Goal: Transaction & Acquisition: Purchase product/service

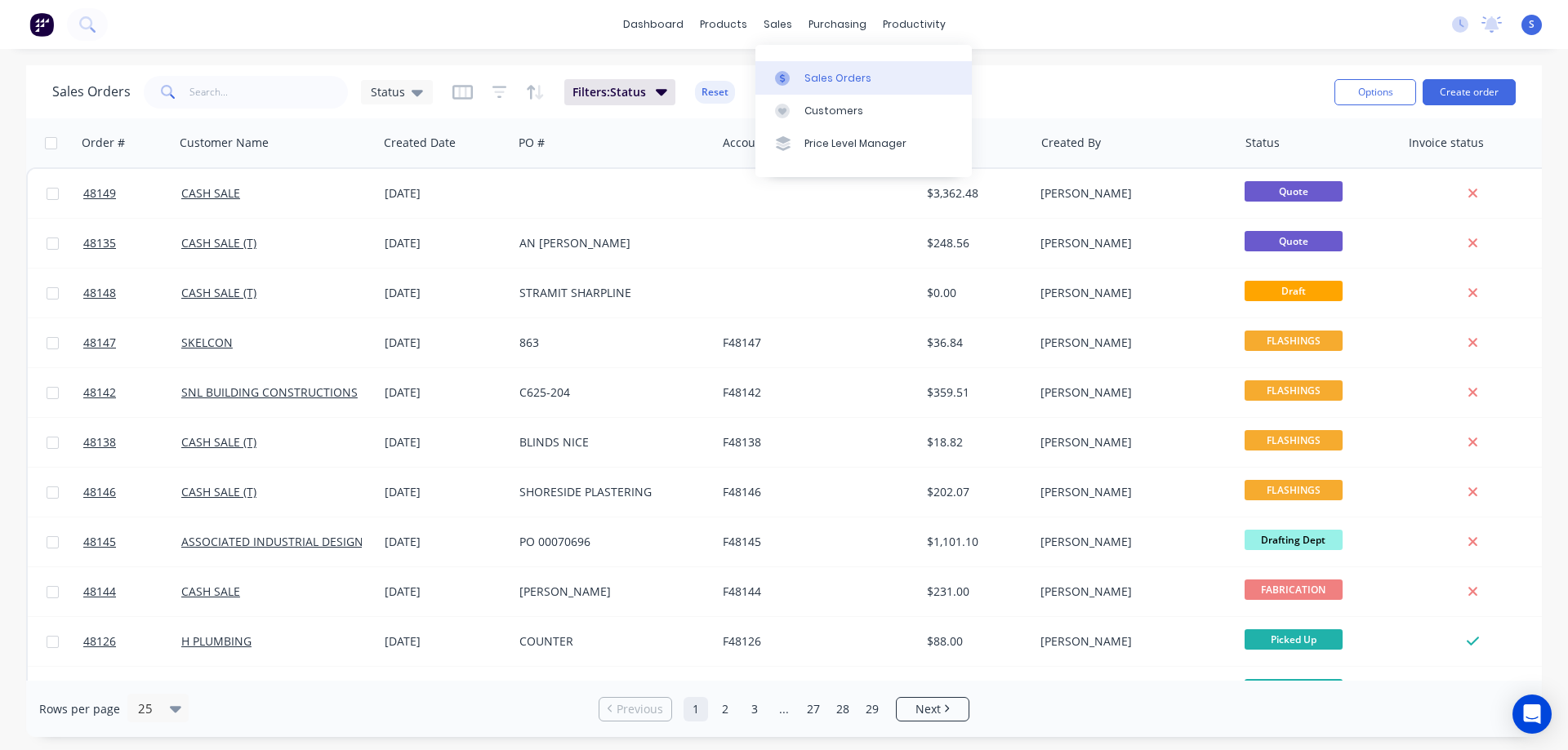
click at [813, 72] on div "Sales Orders" at bounding box center [838, 77] width 67 height 14
click at [261, 91] on input "text" at bounding box center [268, 92] width 159 height 32
click at [829, 78] on div "Sales Orders" at bounding box center [838, 77] width 67 height 14
click at [1472, 94] on button "Create order" at bounding box center [1469, 92] width 93 height 26
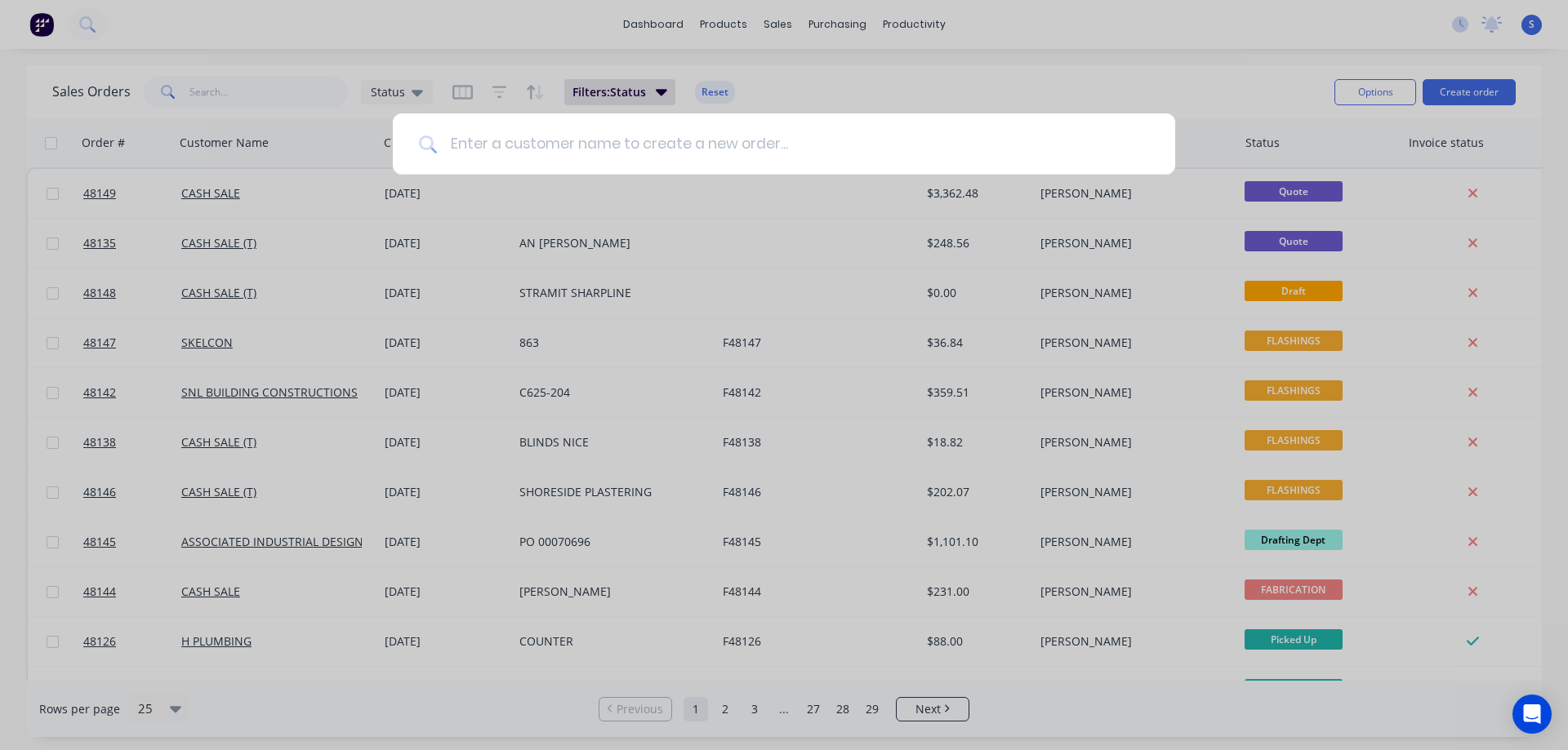
click at [583, 141] on input at bounding box center [793, 144] width 712 height 61
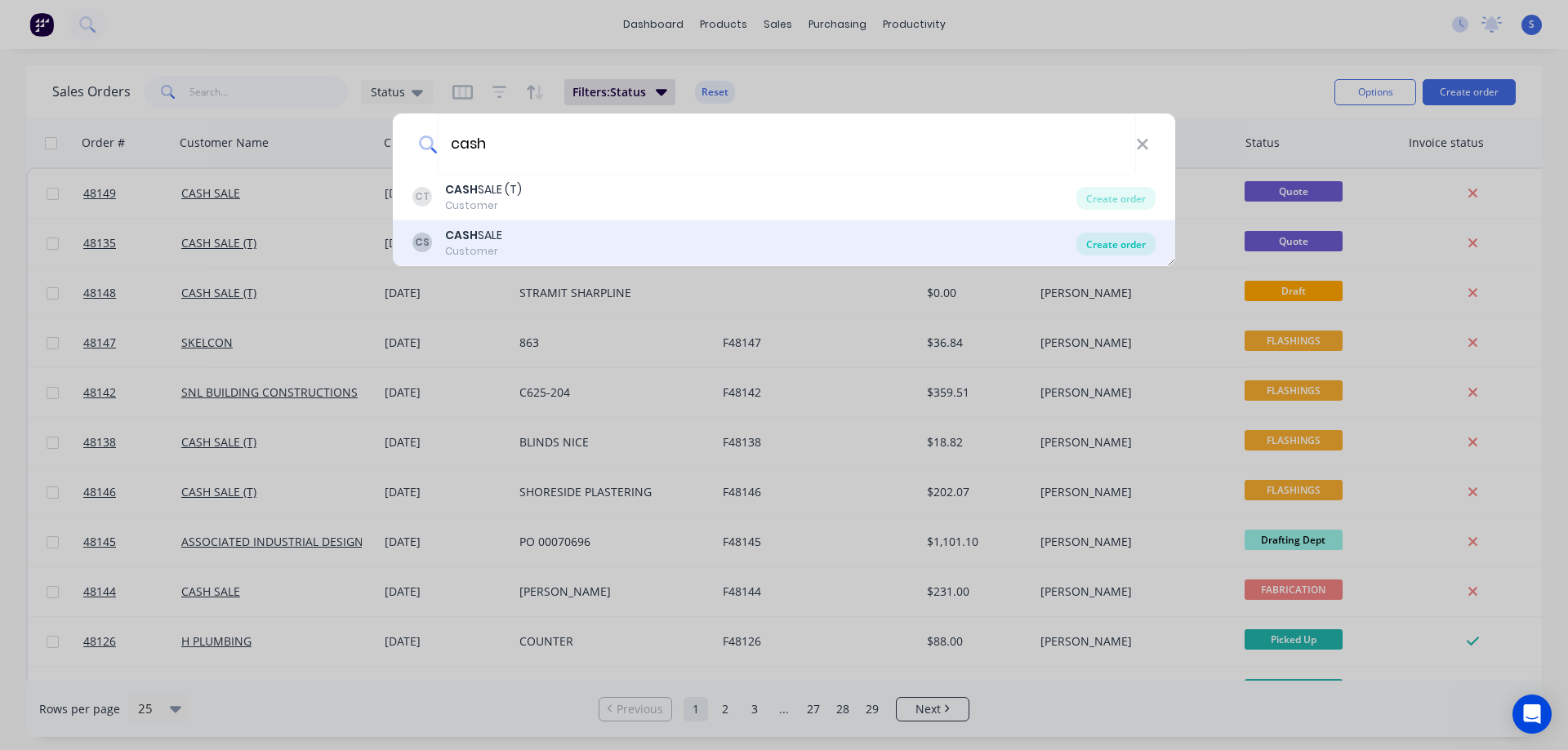
type input "cash"
click at [1114, 242] on div "Create order" at bounding box center [1116, 243] width 79 height 23
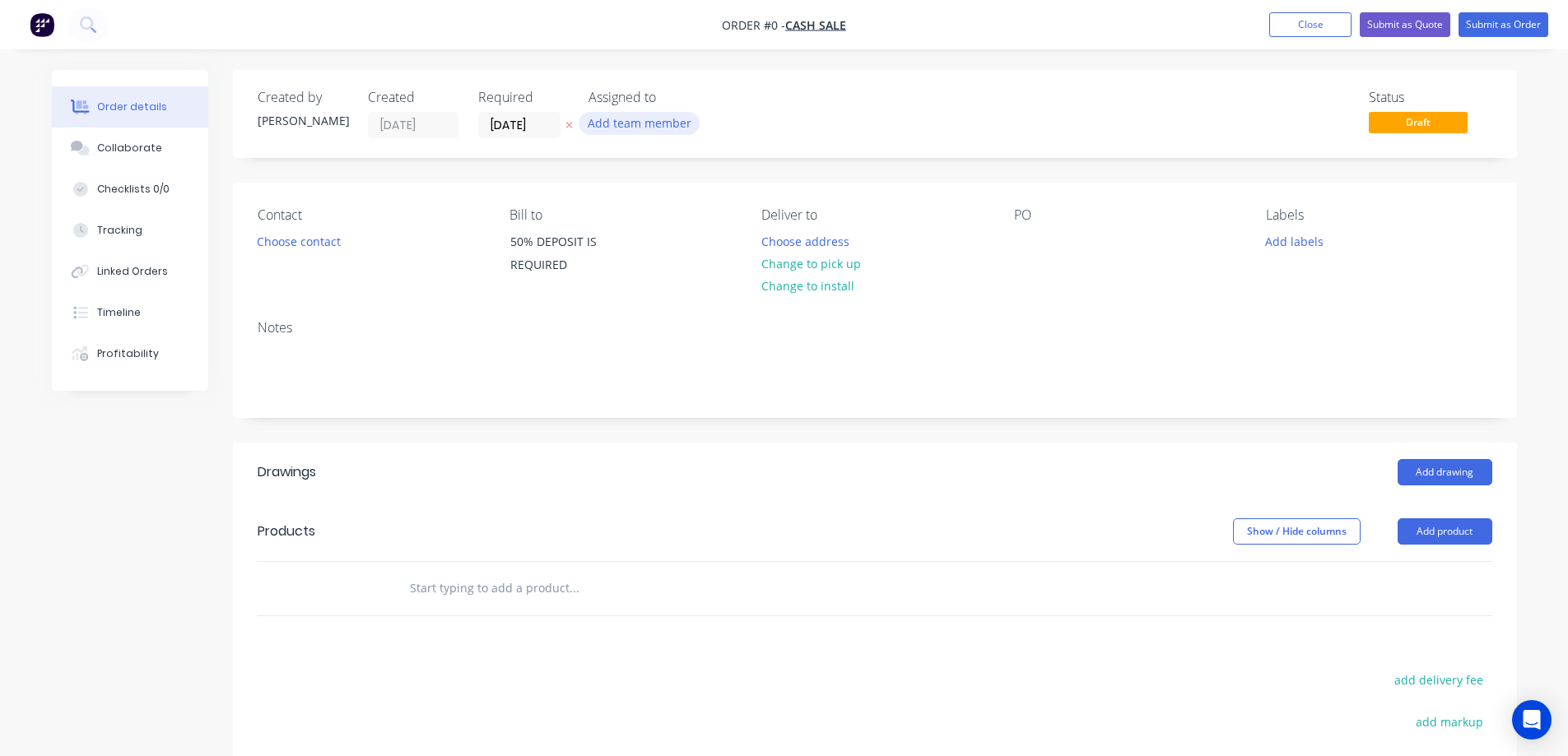
click at [620, 123] on button "Add team member" at bounding box center [639, 123] width 121 height 22
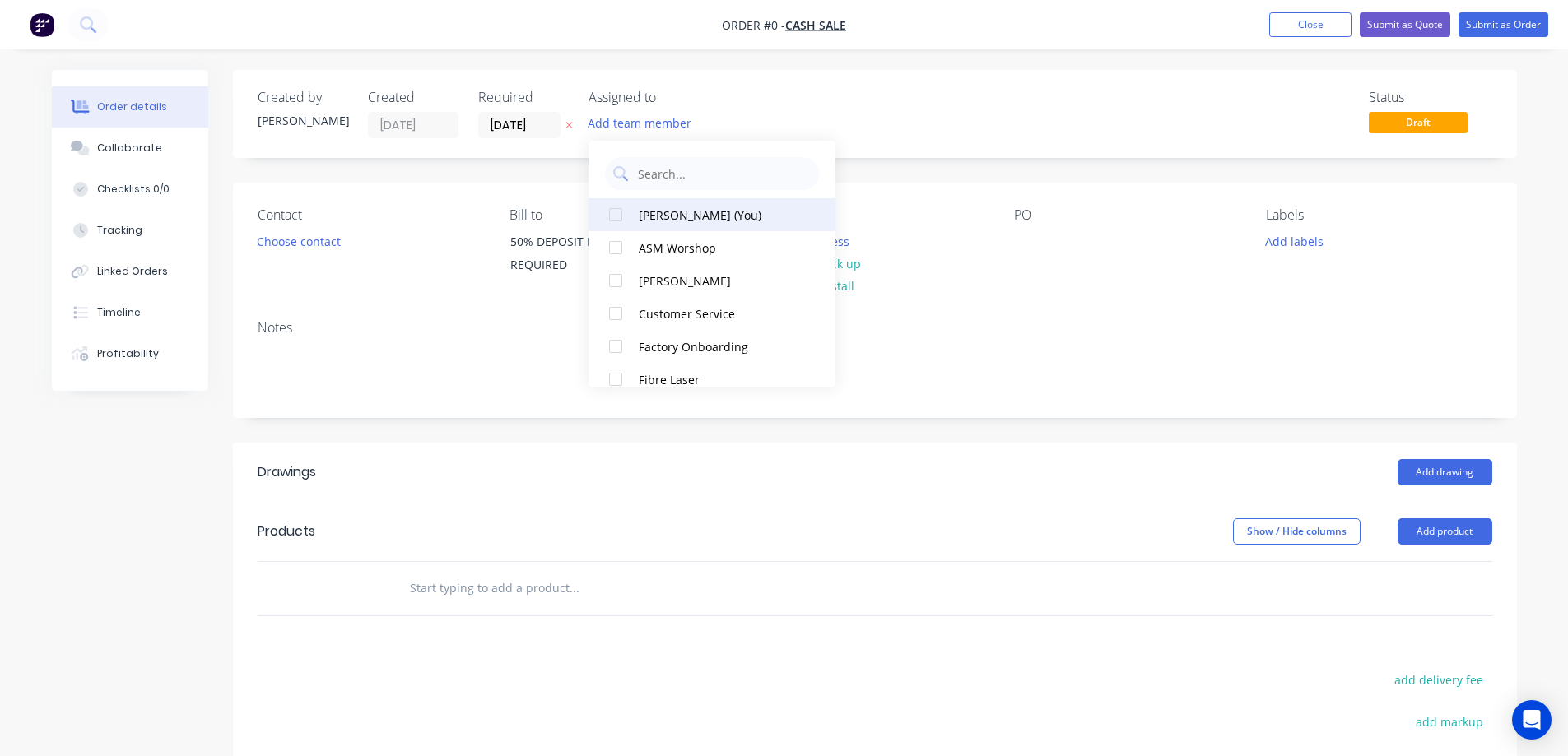
click at [621, 219] on div at bounding box center [615, 215] width 33 height 33
click at [566, 126] on div "Order details Collaborate Checklists 0/0 Tracking Linked Orders Timeline Profit…" at bounding box center [784, 535] width 1498 height 930
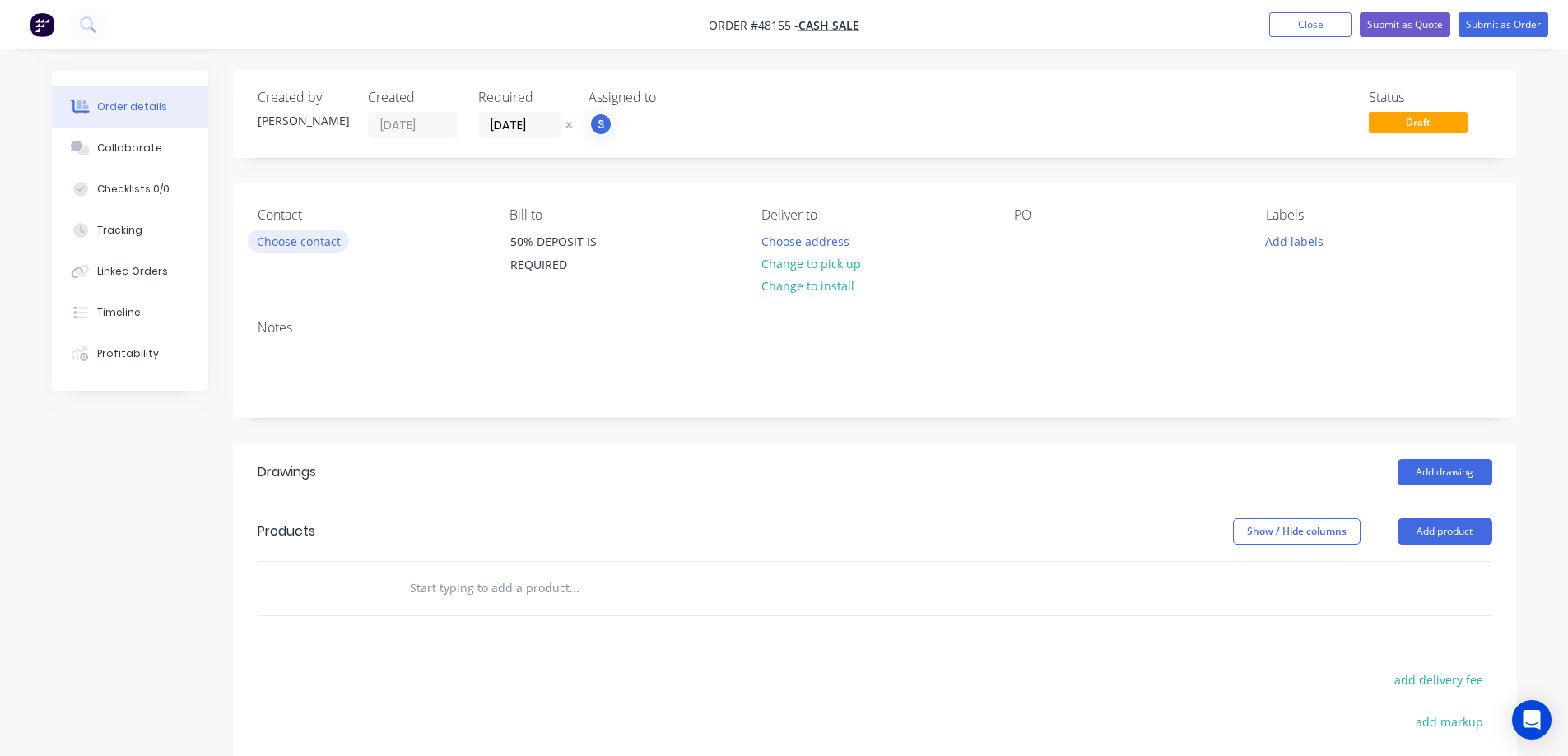
click at [284, 238] on button "Choose contact" at bounding box center [299, 241] width 101 height 22
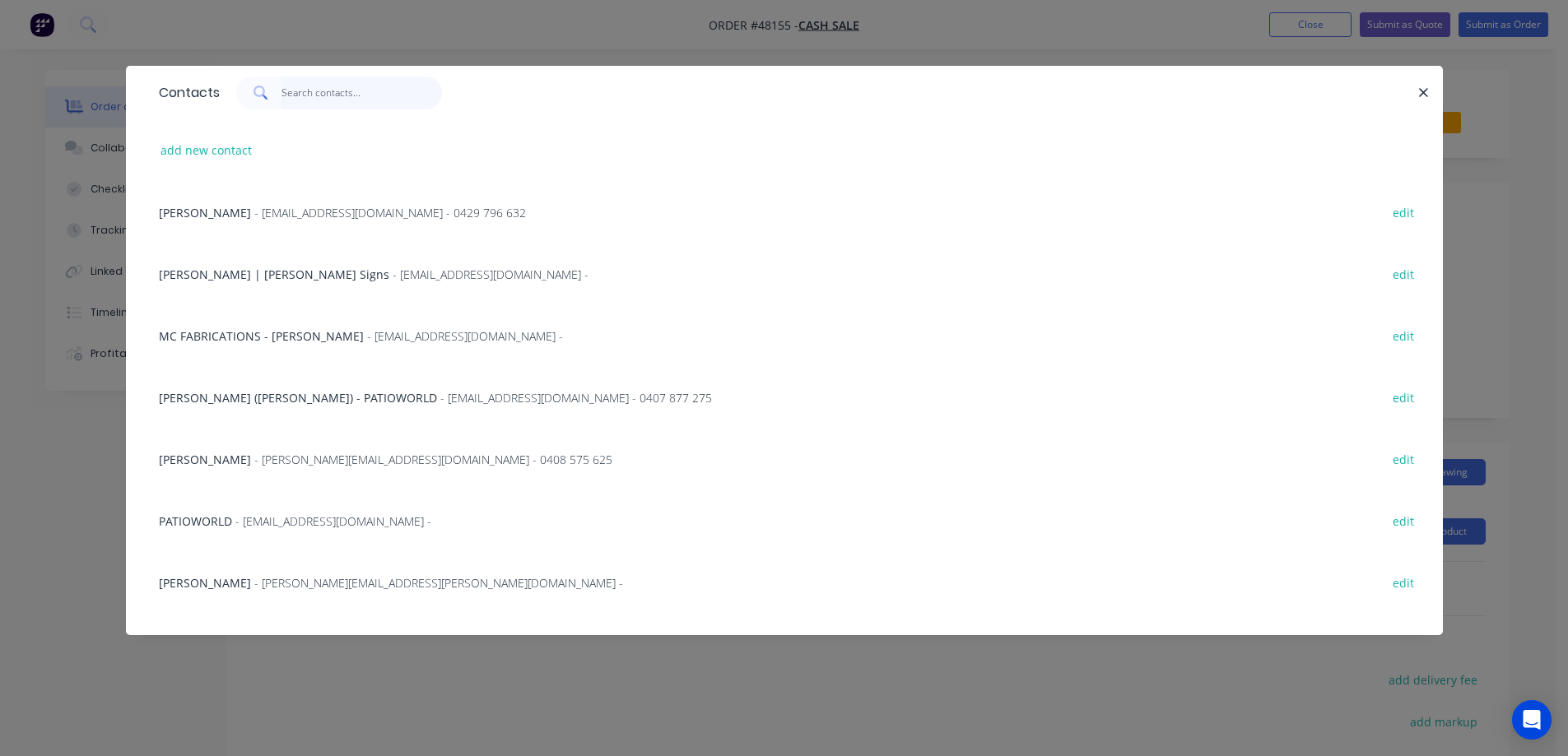
click at [291, 98] on input "text" at bounding box center [361, 93] width 160 height 33
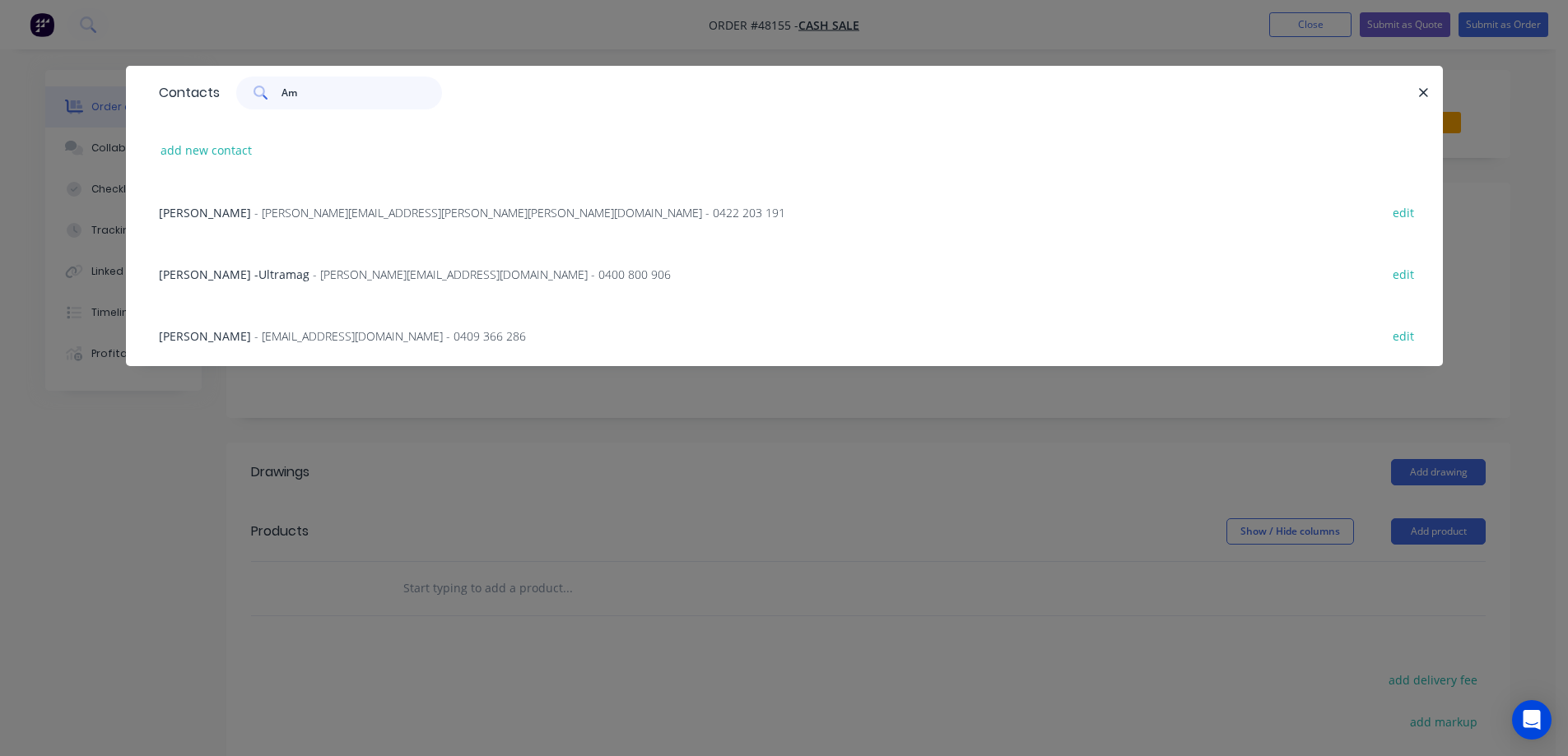
type input "A"
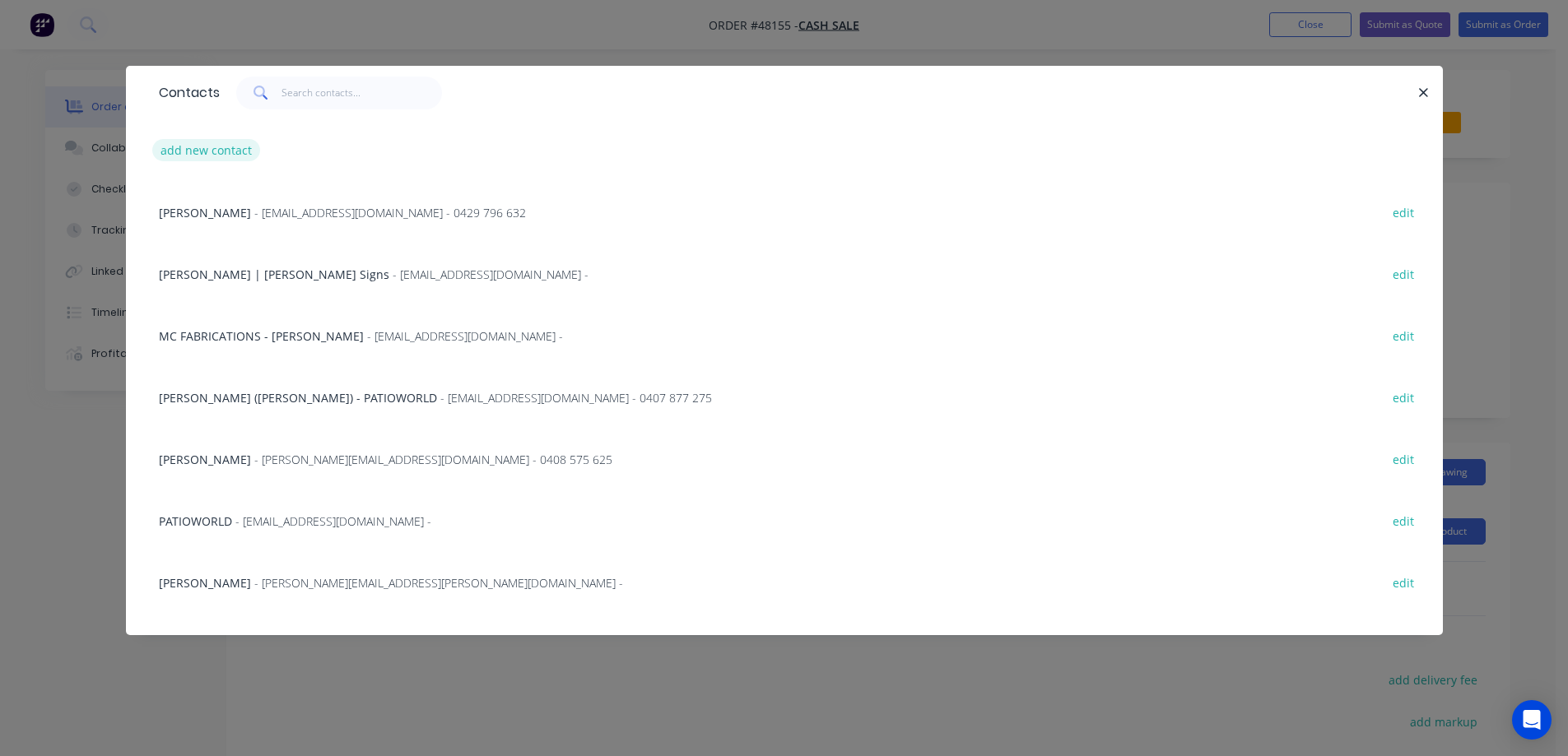
click at [206, 153] on button "add new contact" at bounding box center [206, 150] width 109 height 22
select select "AU"
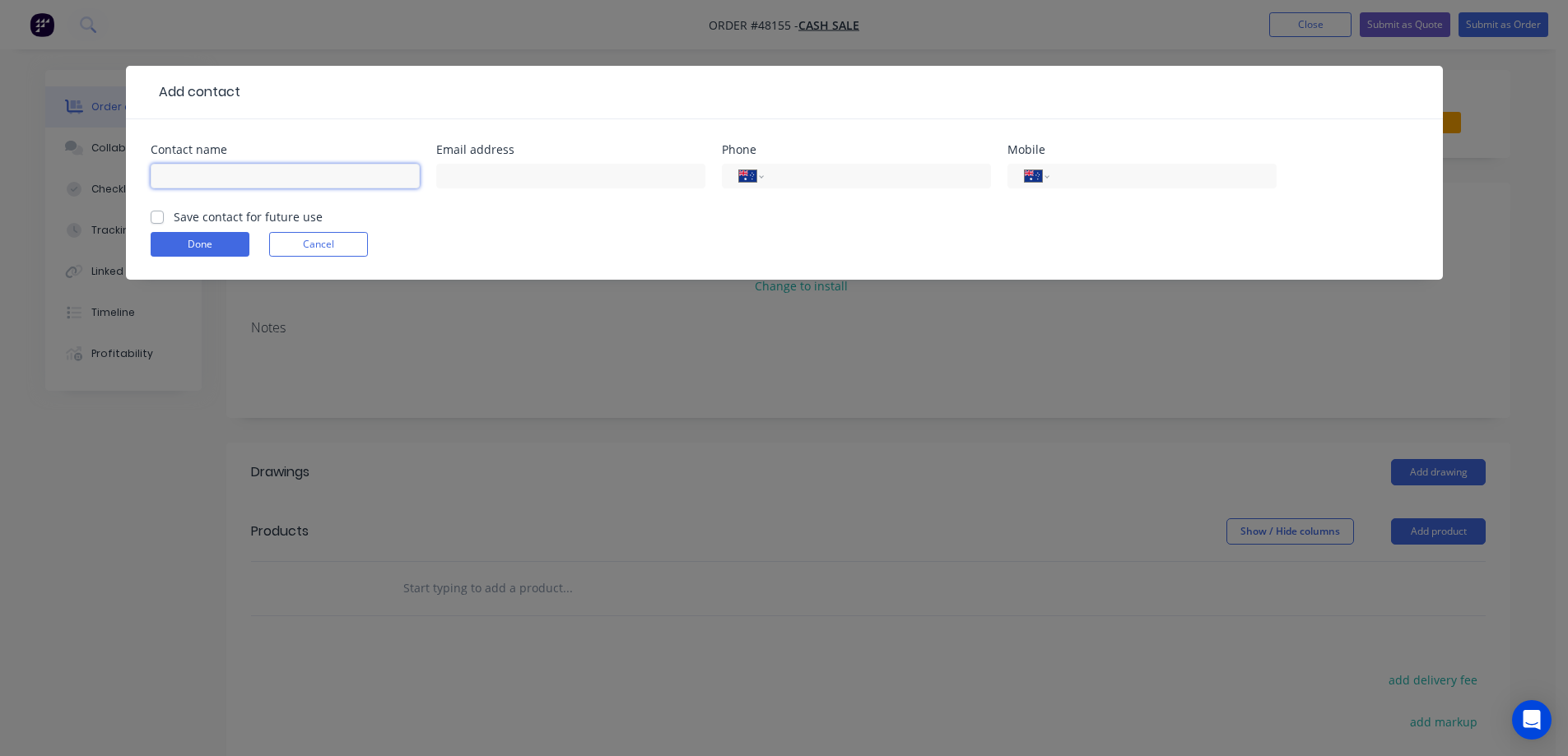
click at [214, 178] on input "text" at bounding box center [285, 176] width 269 height 25
type input "Amani"
click at [498, 183] on input "text" at bounding box center [571, 176] width 269 height 25
type input "[EMAIL_ADDRESS][DOMAIN_NAME]"
click at [898, 175] on input "tel" at bounding box center [874, 177] width 197 height 19
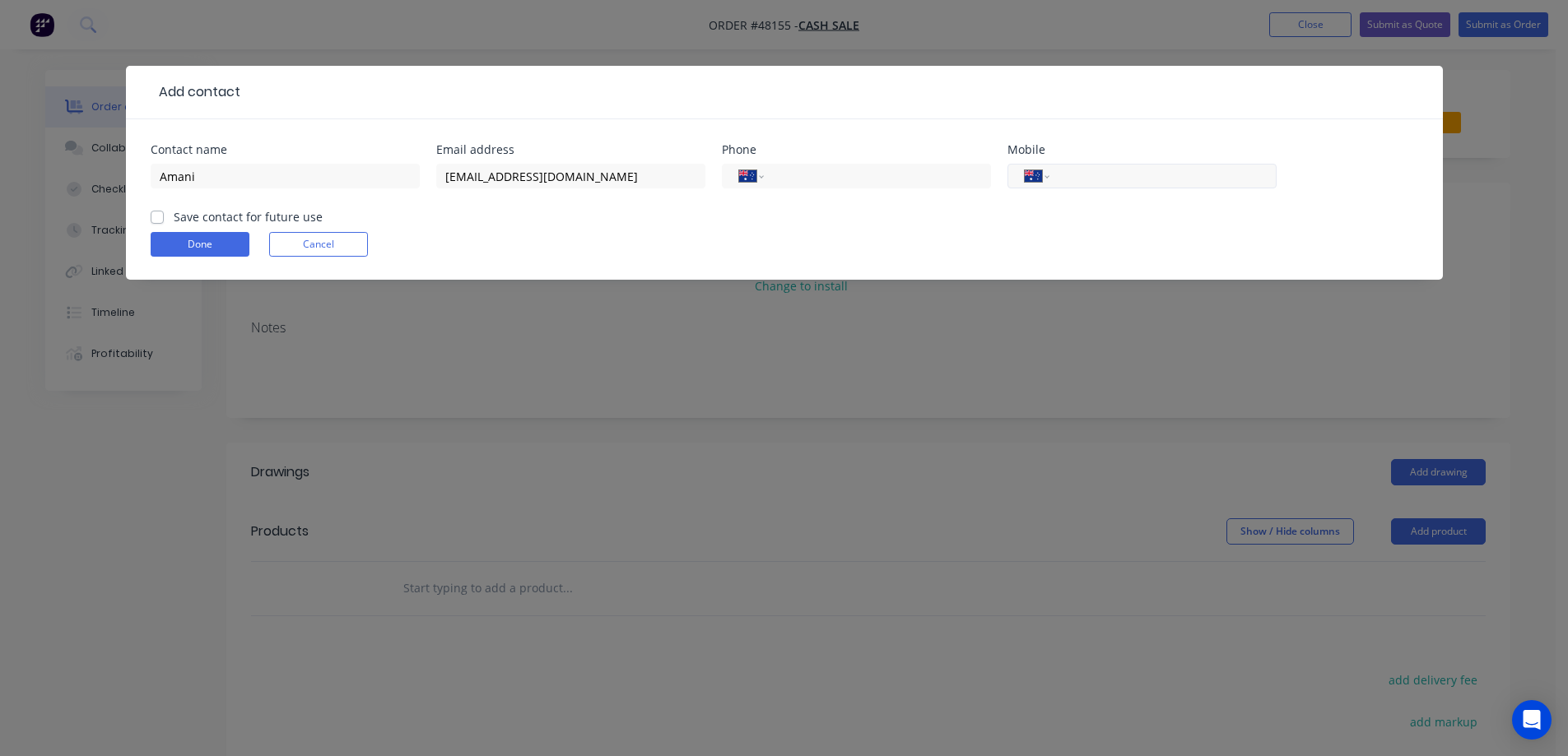
click at [1113, 184] on input "tel" at bounding box center [1159, 177] width 197 height 19
type input "0478 055 081"
click at [217, 246] on button "Done" at bounding box center [199, 244] width 99 height 25
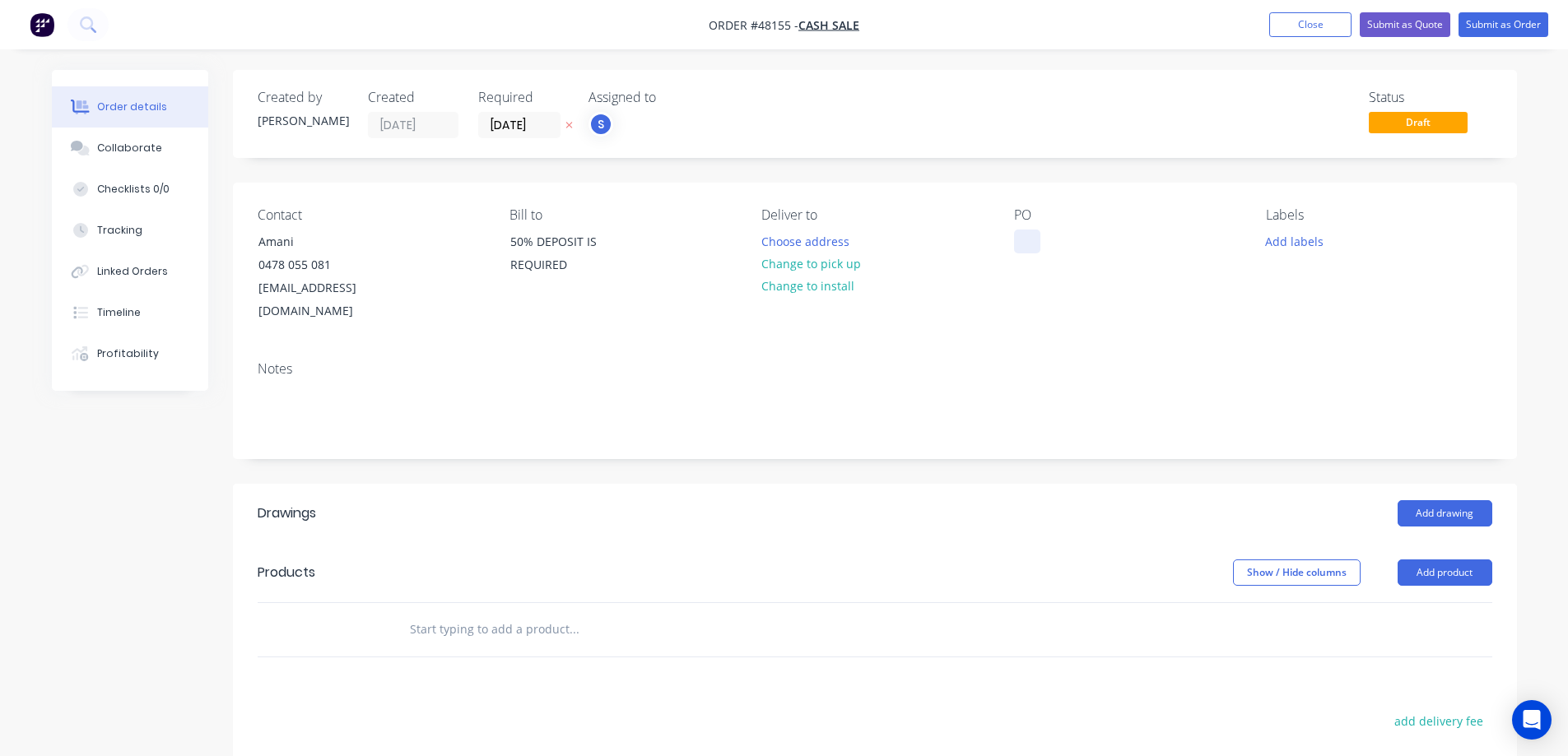
click at [1026, 245] on div at bounding box center [1026, 242] width 27 height 24
click at [1309, 241] on button "Add labels" at bounding box center [1294, 241] width 76 height 22
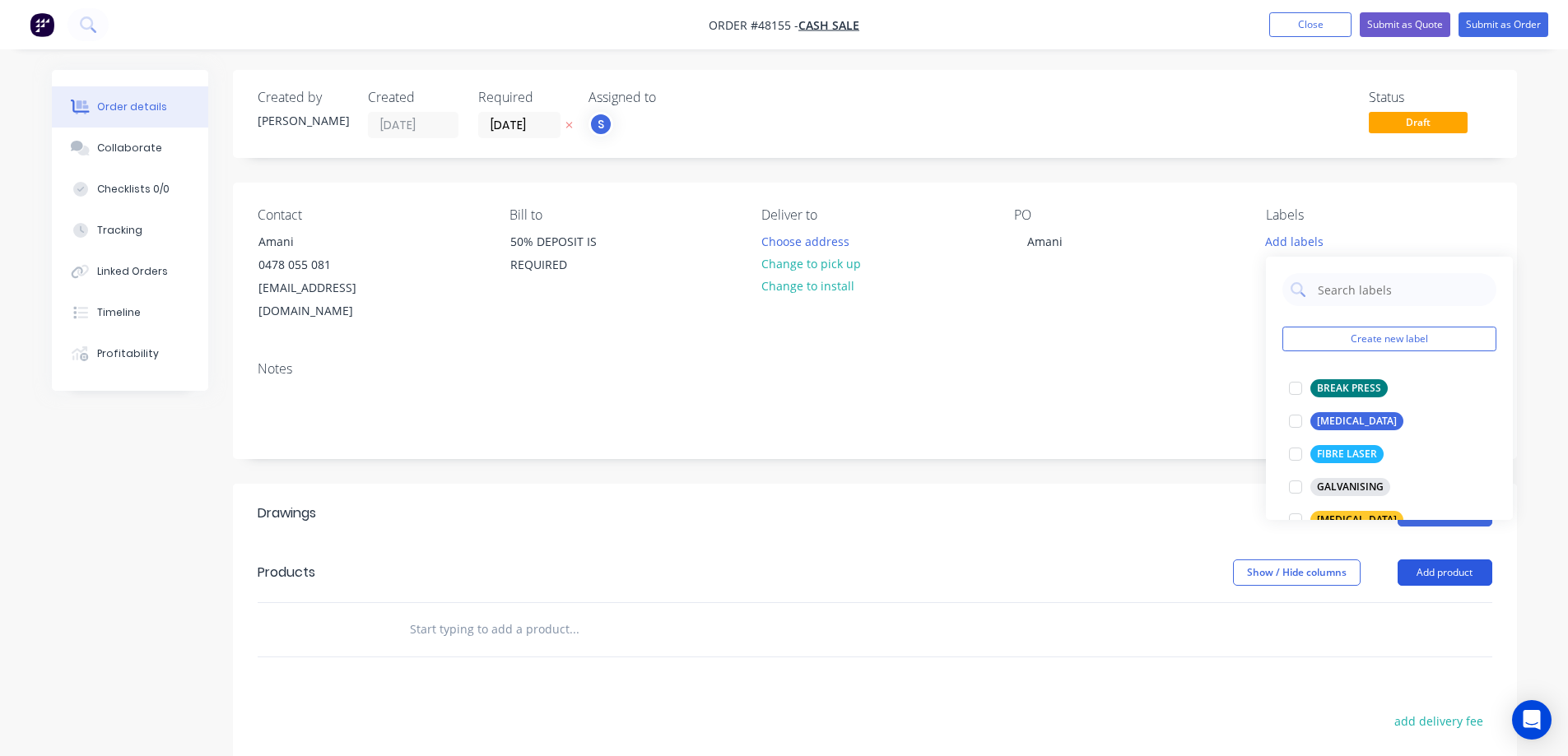
click at [1476, 559] on button "Add product" at bounding box center [1444, 572] width 94 height 27
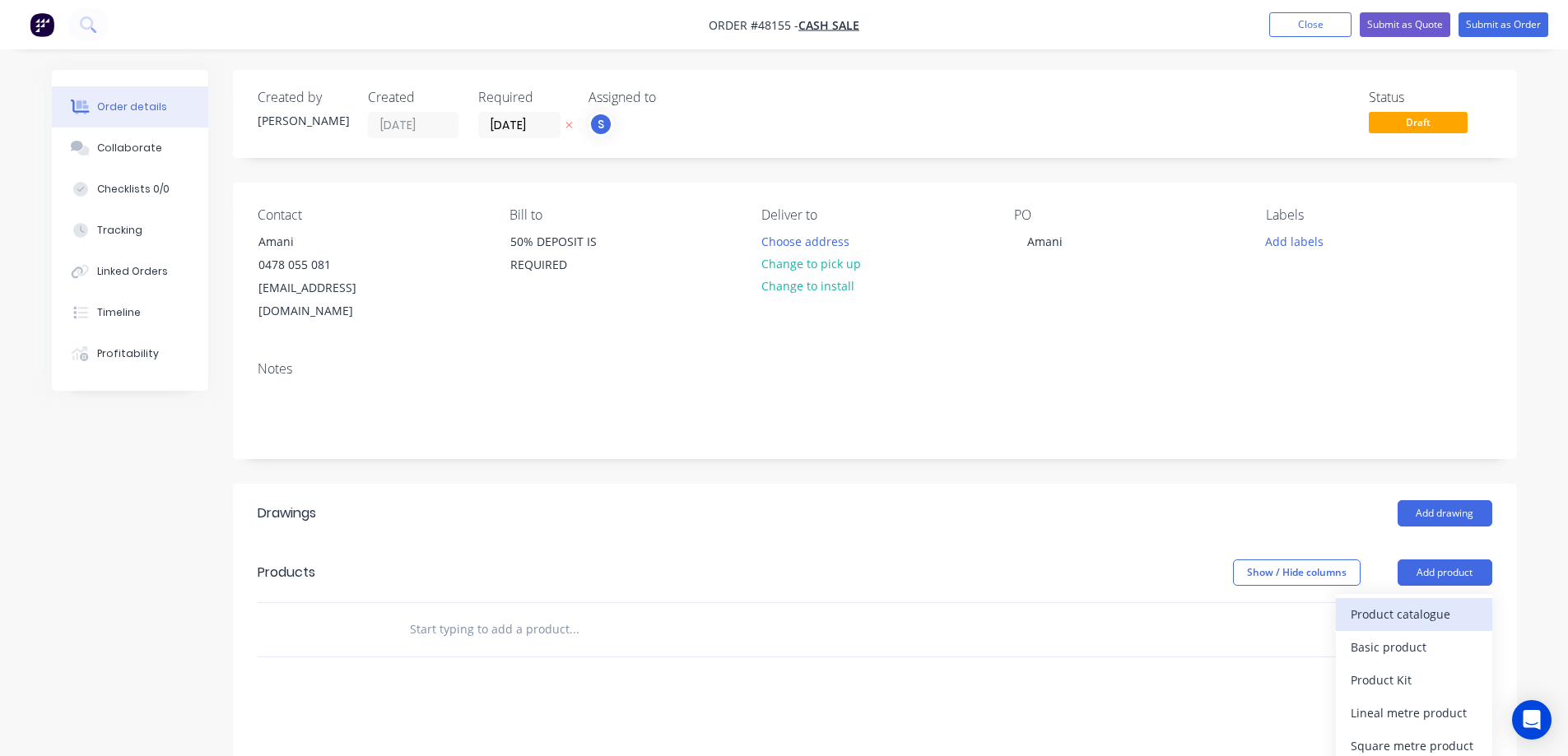
click at [1392, 602] on div "Product catalogue" at bounding box center [1414, 614] width 127 height 24
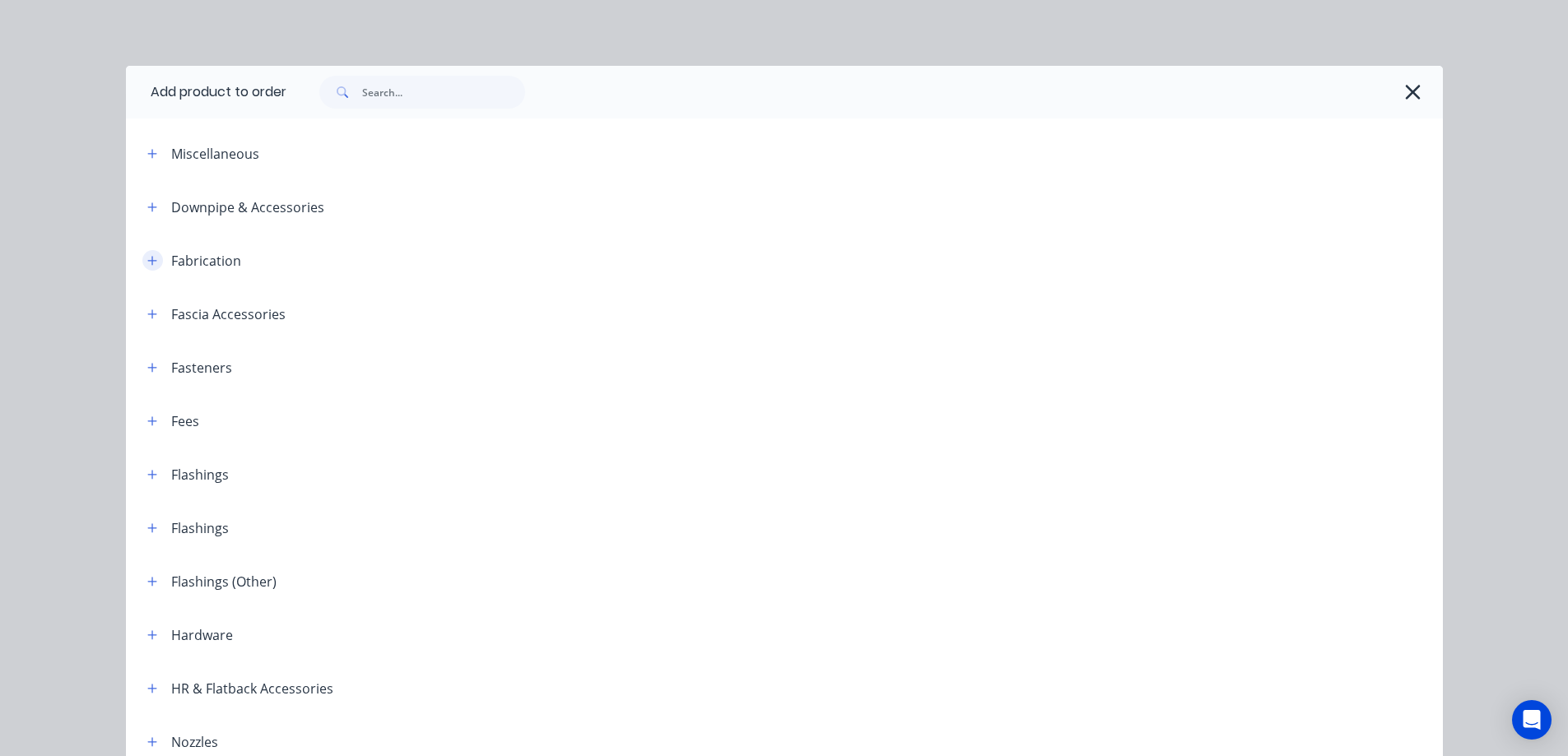
click at [148, 260] on icon "button" at bounding box center [152, 260] width 9 height 9
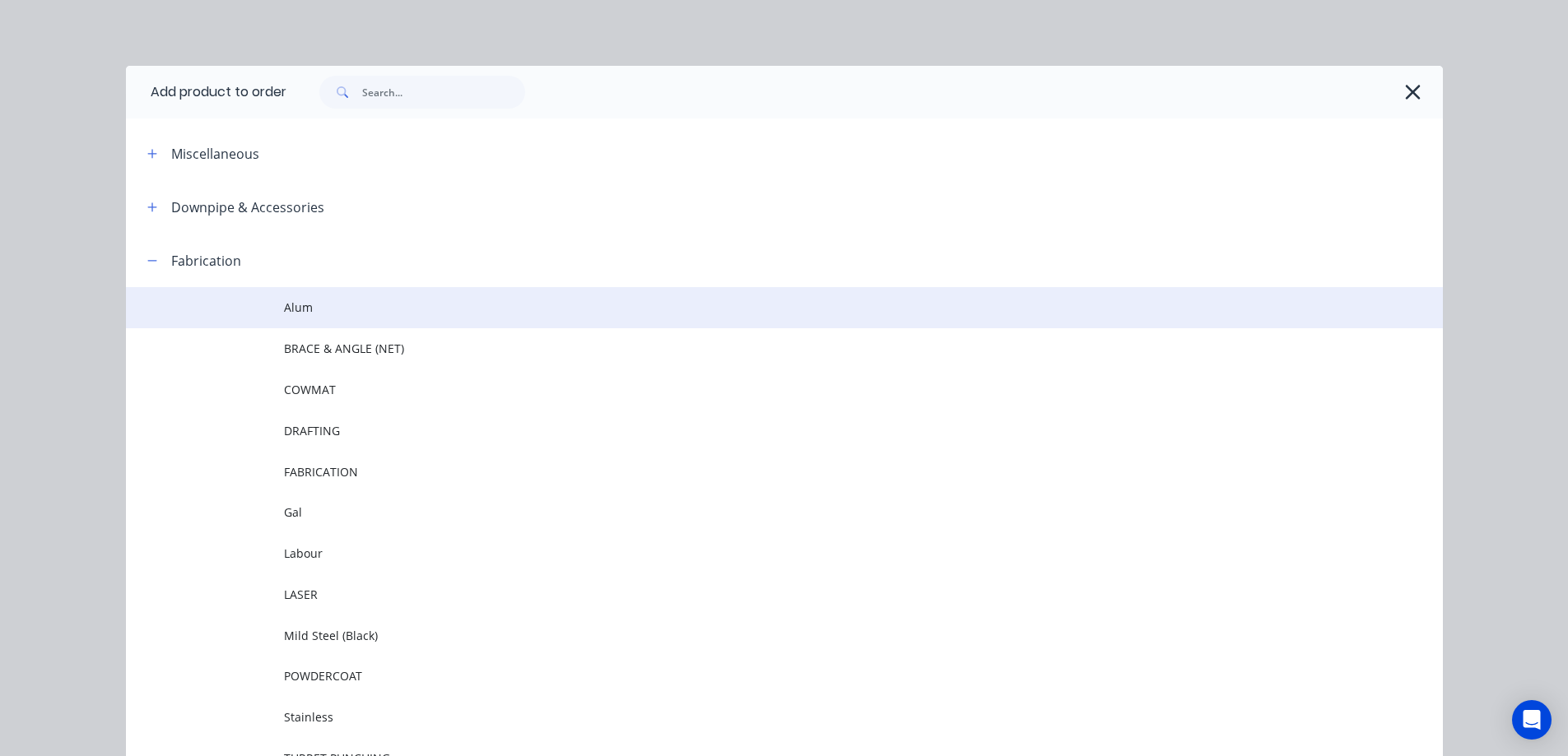
click at [300, 312] on span "Alum" at bounding box center [748, 307] width 927 height 17
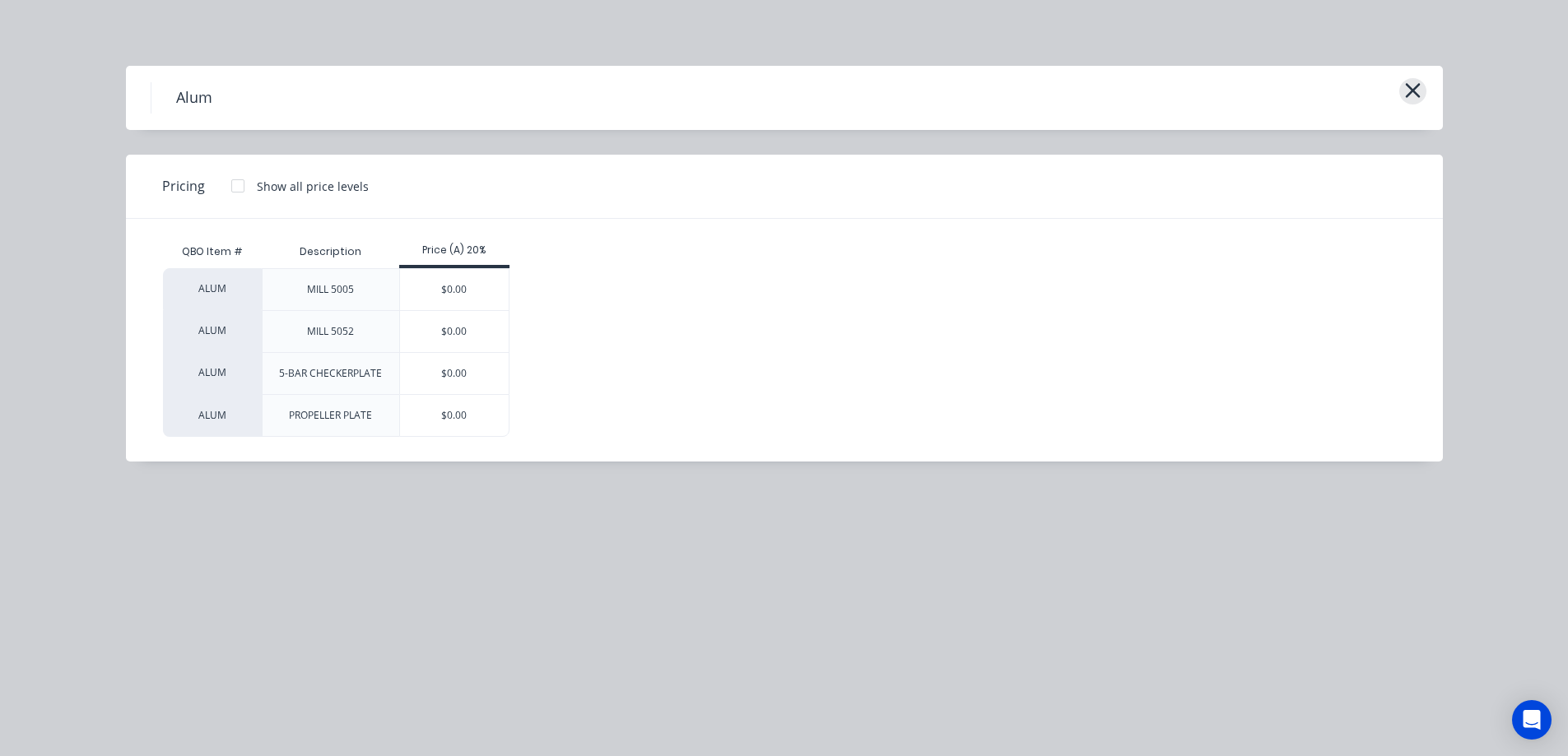
click at [1414, 96] on icon "button" at bounding box center [1413, 90] width 17 height 23
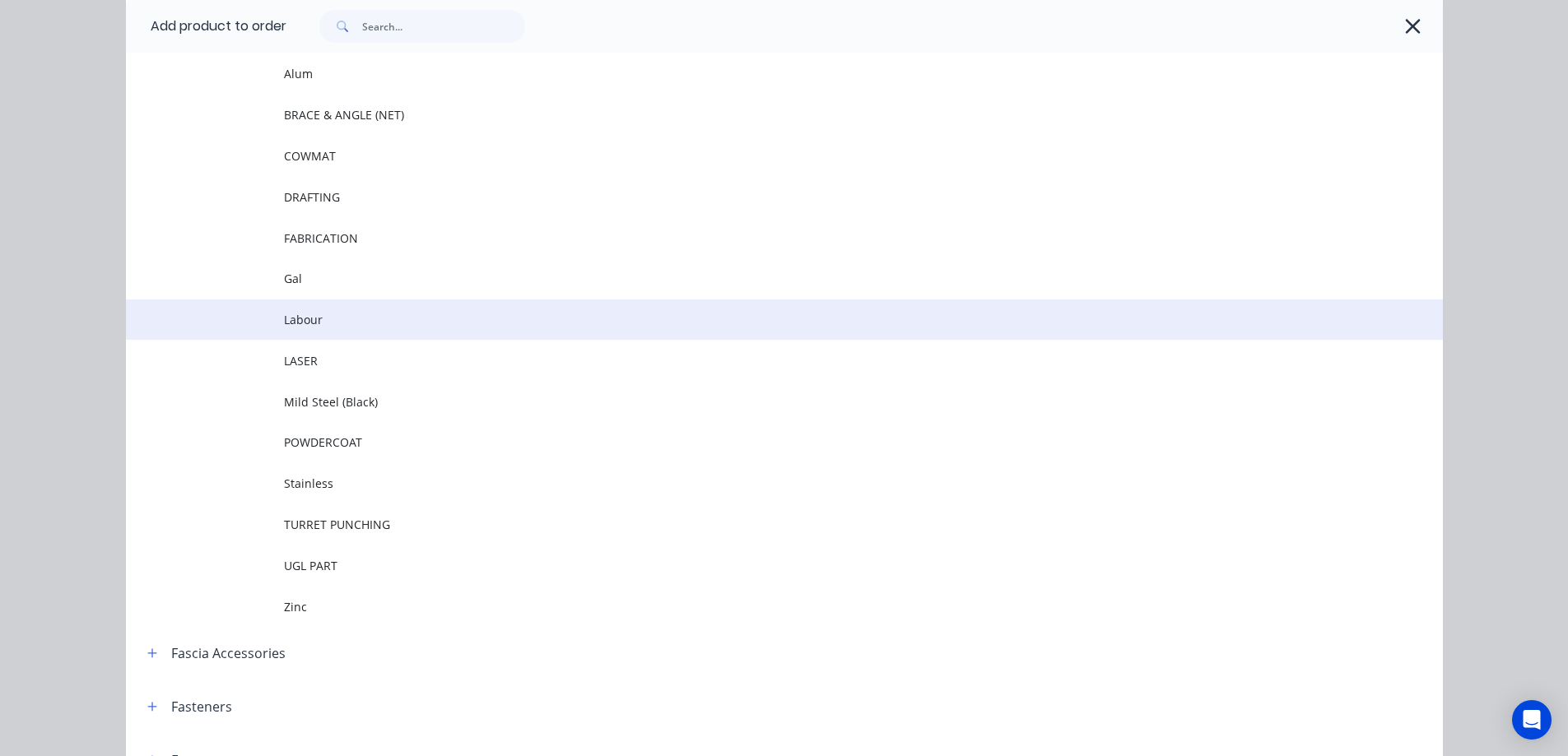
scroll to position [151, 0]
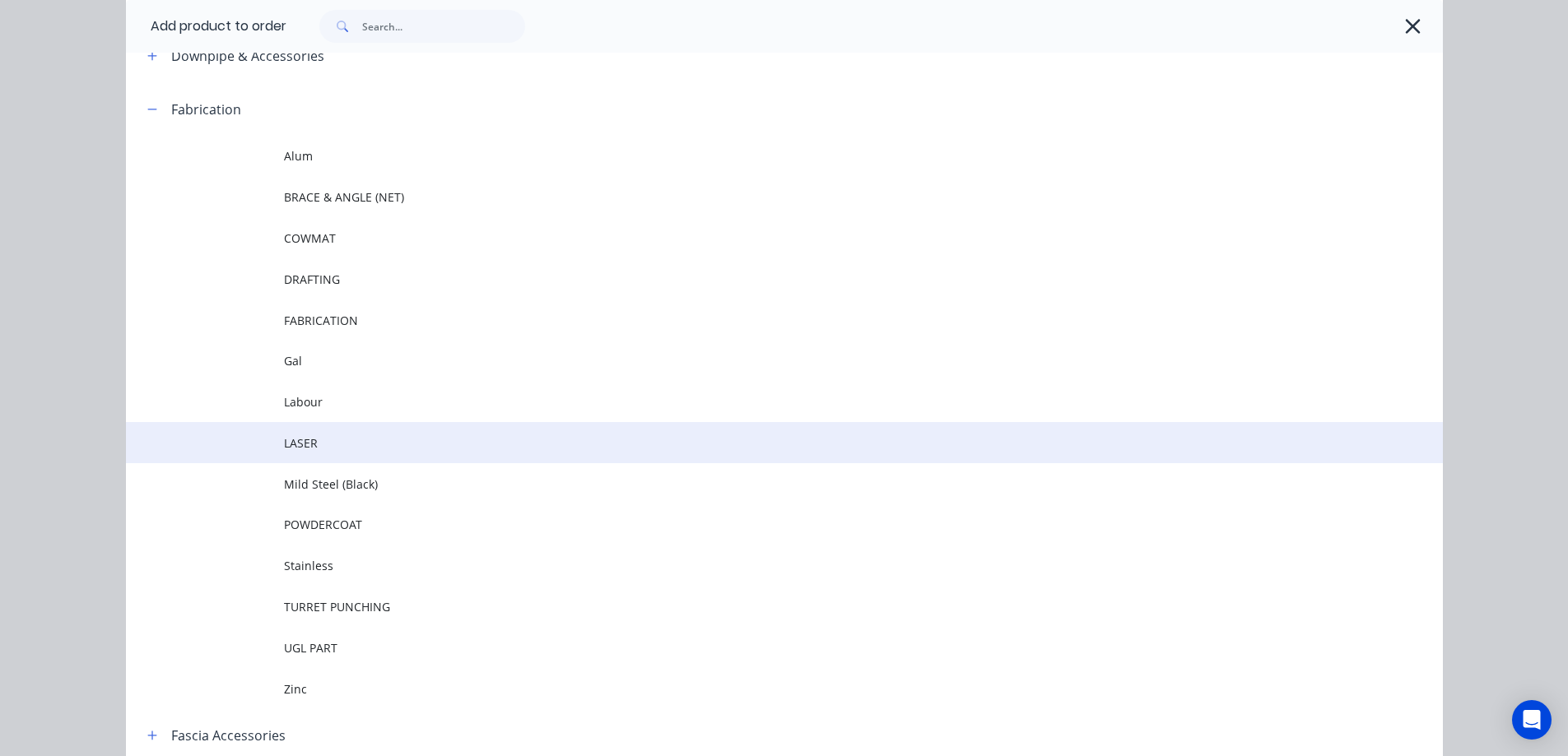
click at [304, 442] on span "LASER" at bounding box center [748, 443] width 927 height 17
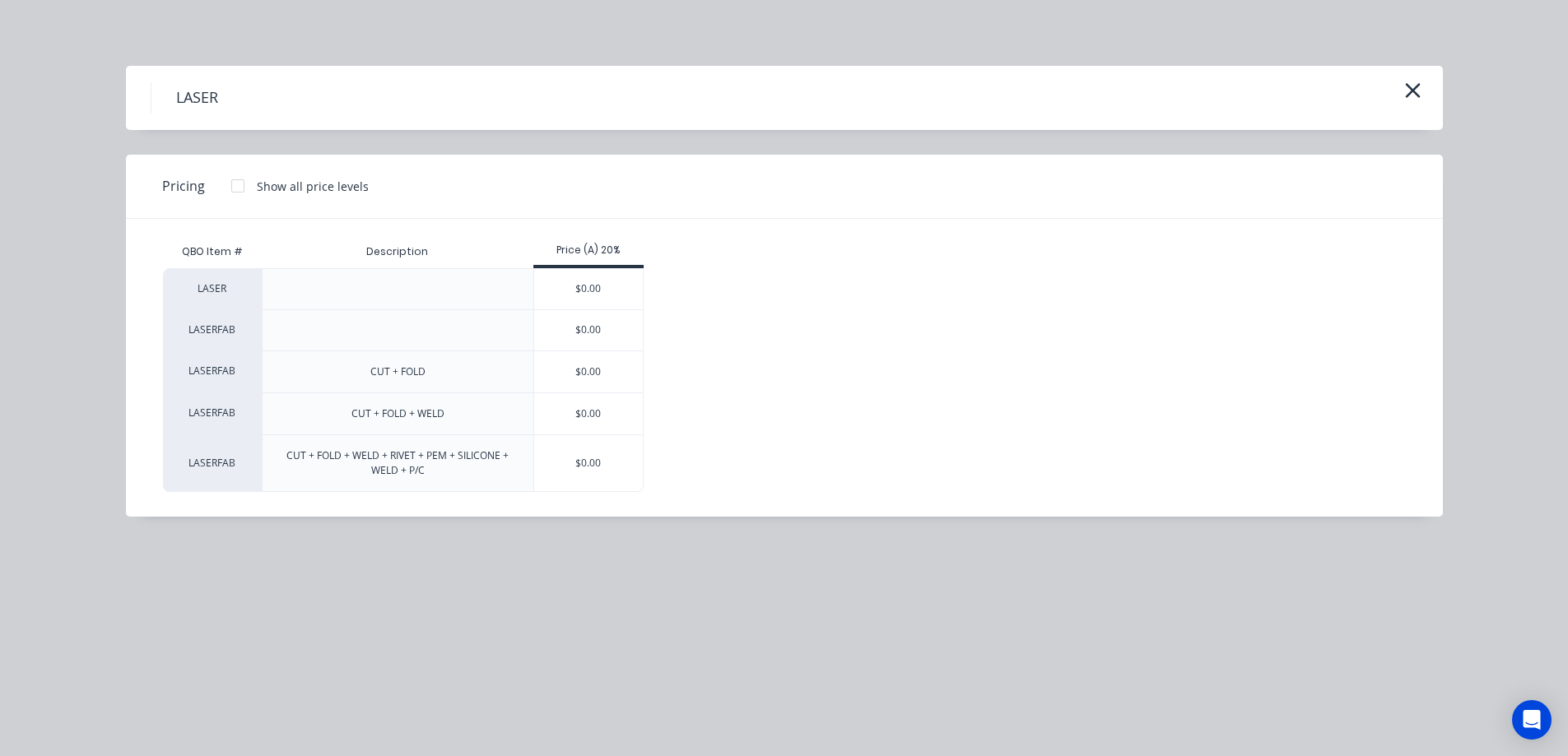
click at [595, 406] on div "$0.00" at bounding box center [589, 414] width 110 height 41
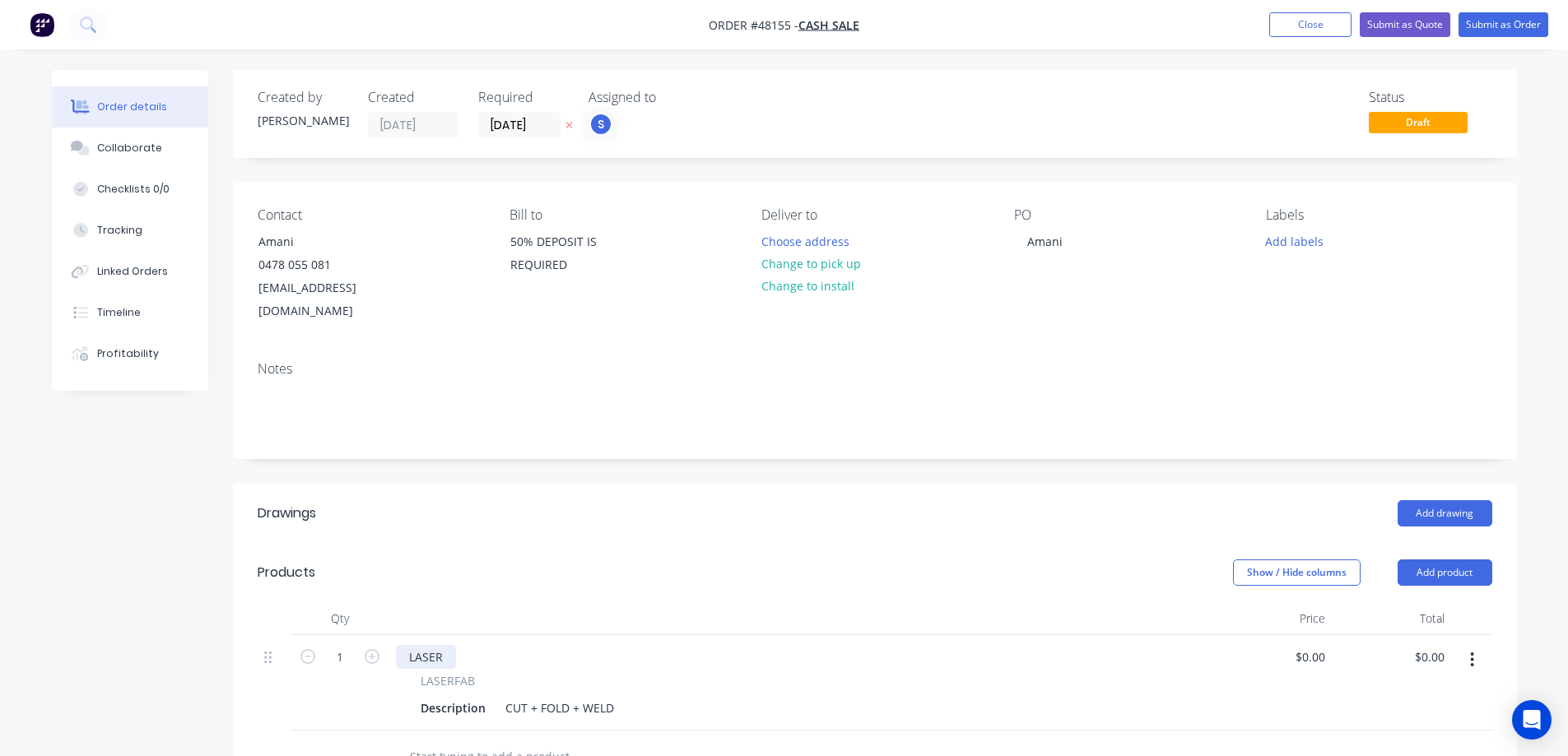
click at [432, 645] on div "LASER" at bounding box center [426, 657] width 60 height 24
click at [448, 696] on div "Description" at bounding box center [452, 708] width 78 height 24
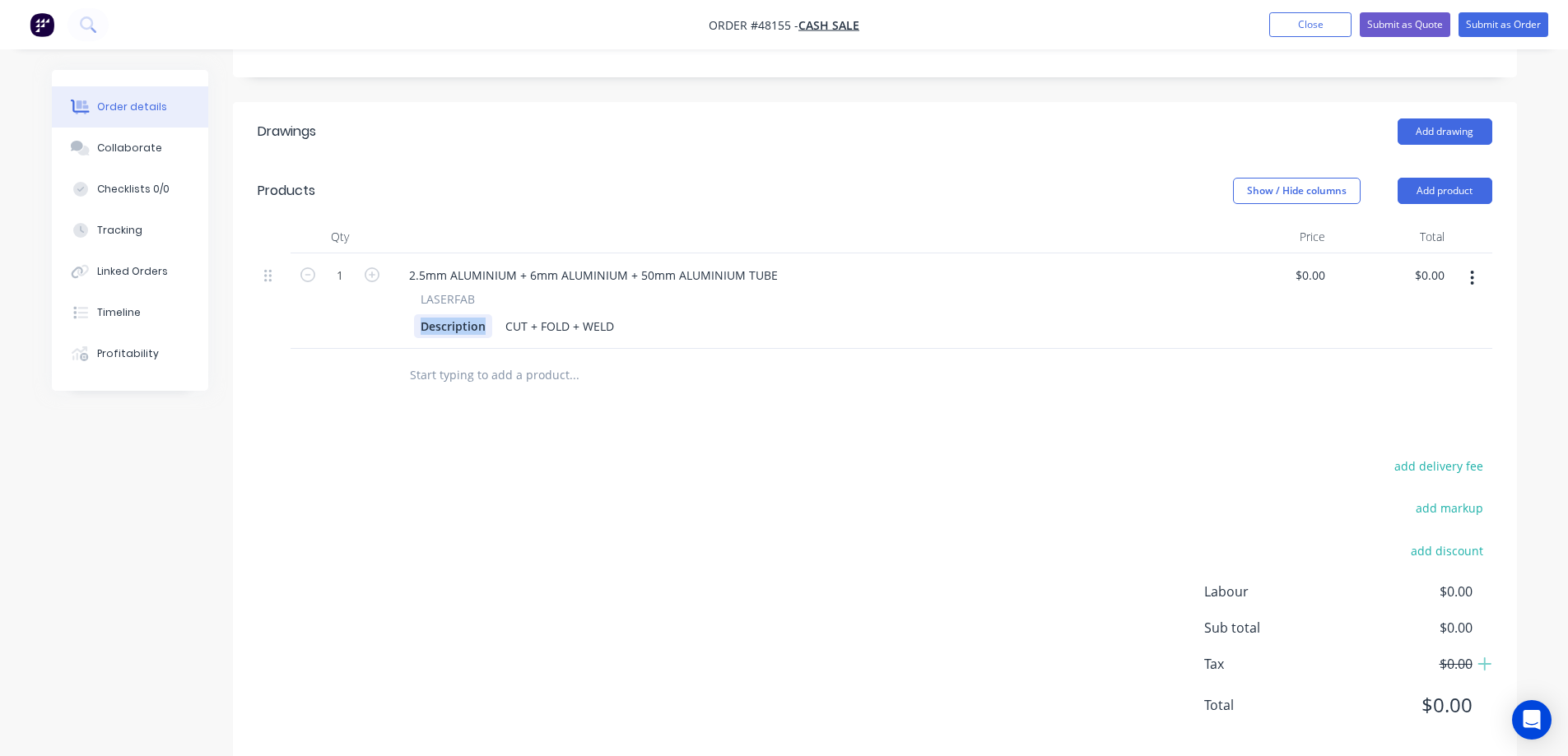
scroll to position [389, 0]
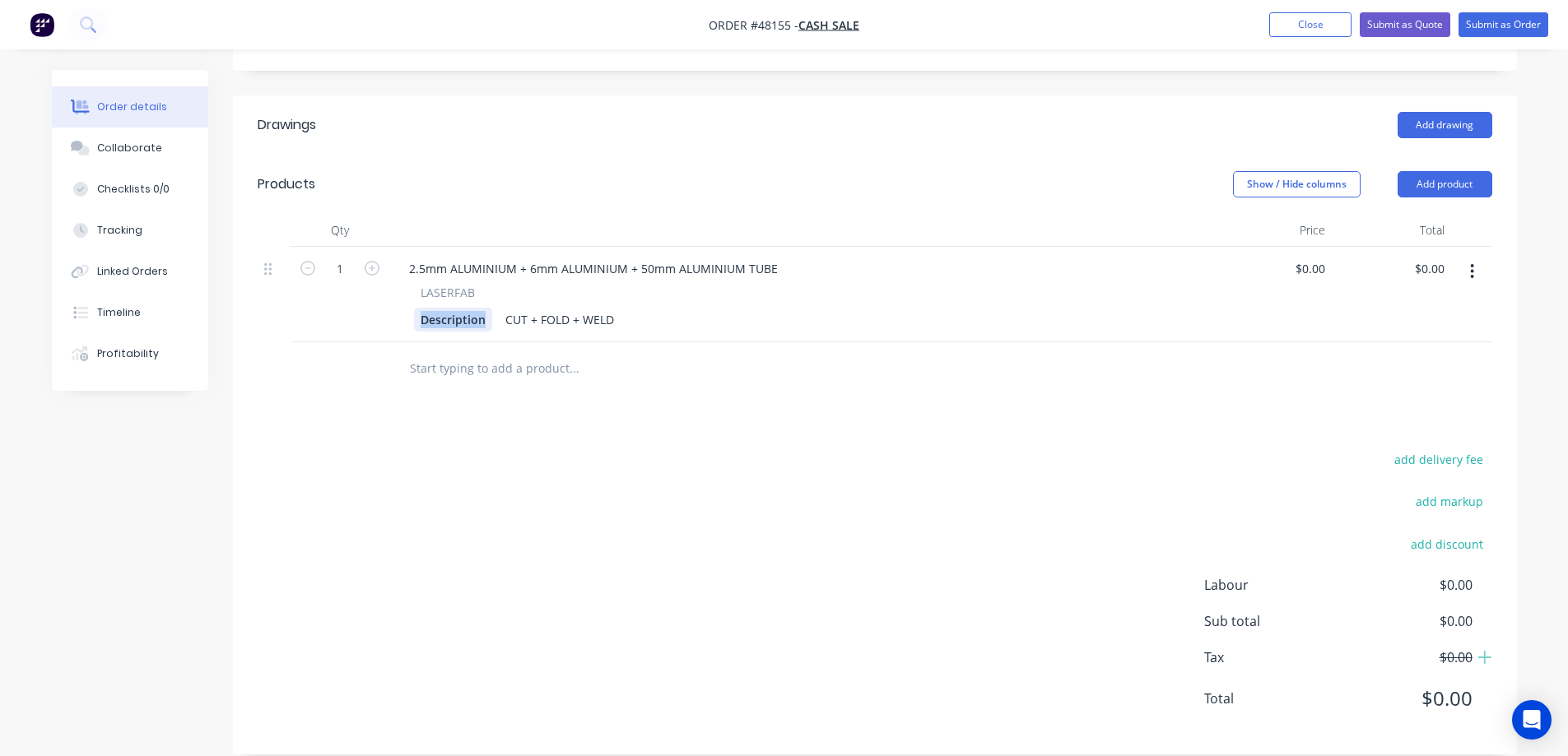
click at [475, 308] on div "Description" at bounding box center [452, 320] width 78 height 24
click at [476, 308] on div "Description" at bounding box center [452, 320] width 78 height 24
drag, startPoint x: 506, startPoint y: 293, endPoint x: 724, endPoint y: 330, distance: 221.1
click at [637, 336] on div "Qty Price Total 1 2.5mm ALUMINIUM + 6mm ALUMINIUM + 50mm ALUMINIUM TUBE LASERFA…" at bounding box center [875, 305] width 1284 height 182
click at [1315, 257] on input "0" at bounding box center [1313, 269] width 38 height 24
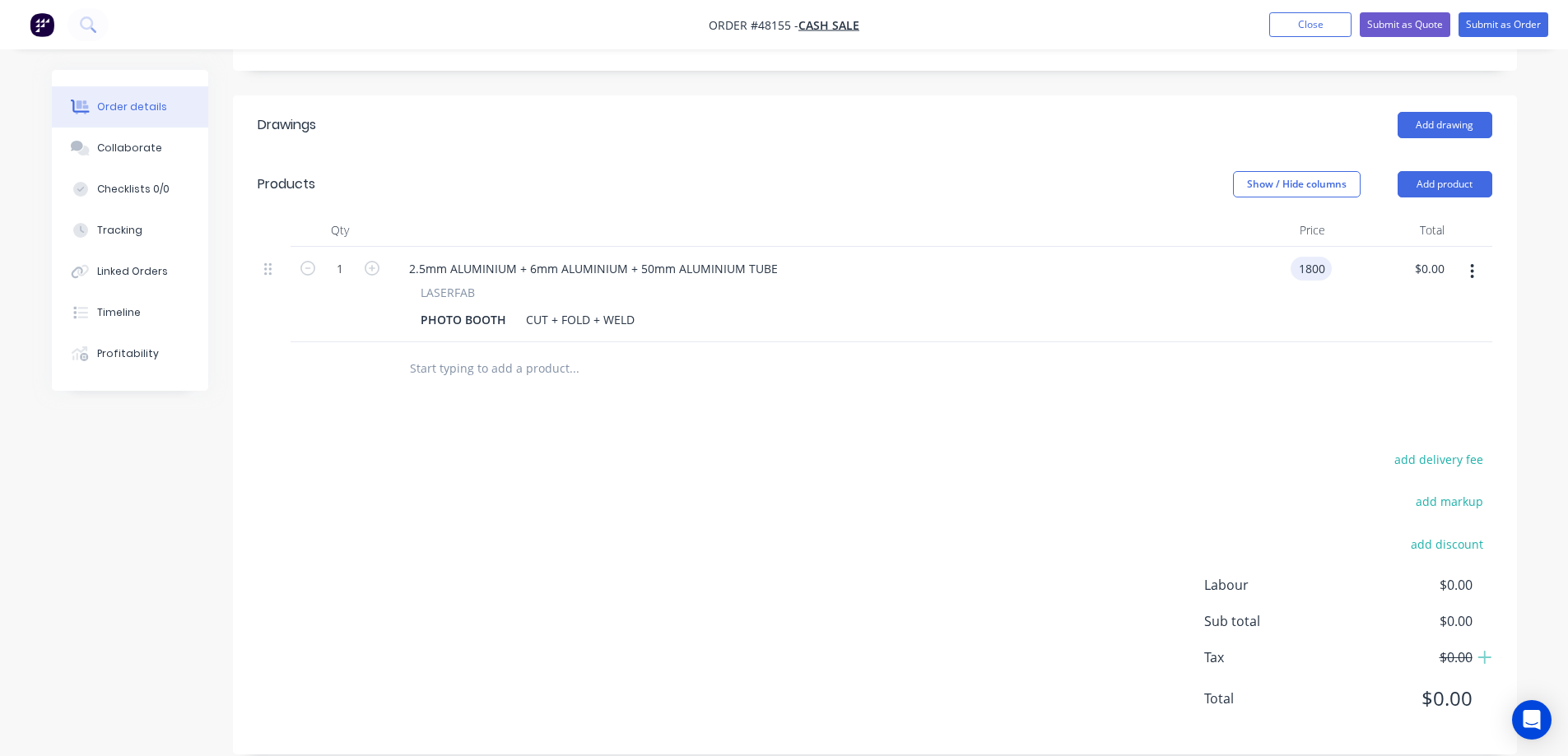
type input "$1,800.00"
click at [1459, 257] on button "button" at bounding box center [1472, 271] width 39 height 30
click at [1415, 336] on div "Duplicate" at bounding box center [1414, 348] width 127 height 24
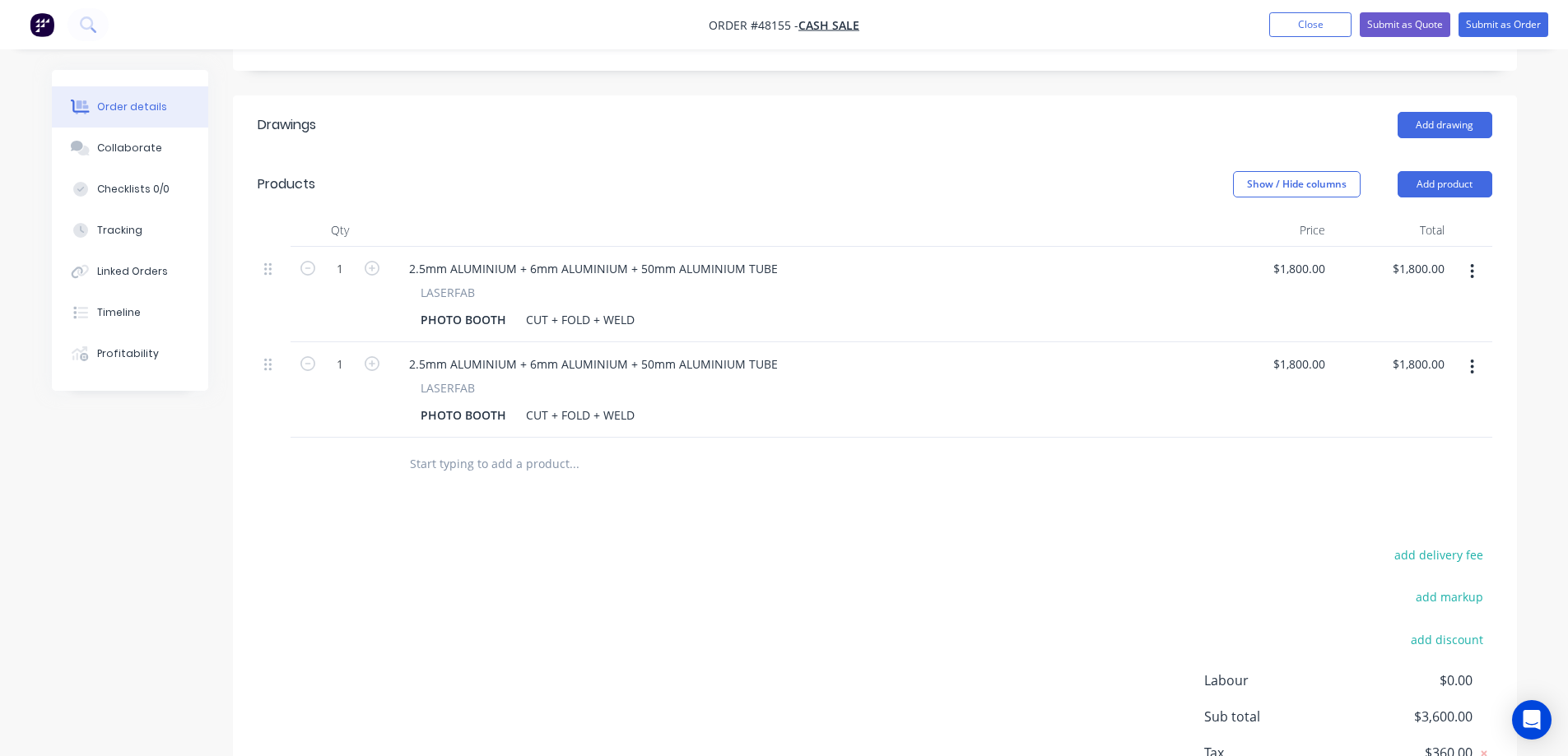
click at [1472, 358] on icon "button" at bounding box center [1472, 366] width 4 height 18
click at [1374, 497] on div "Delete" at bounding box center [1414, 509] width 127 height 24
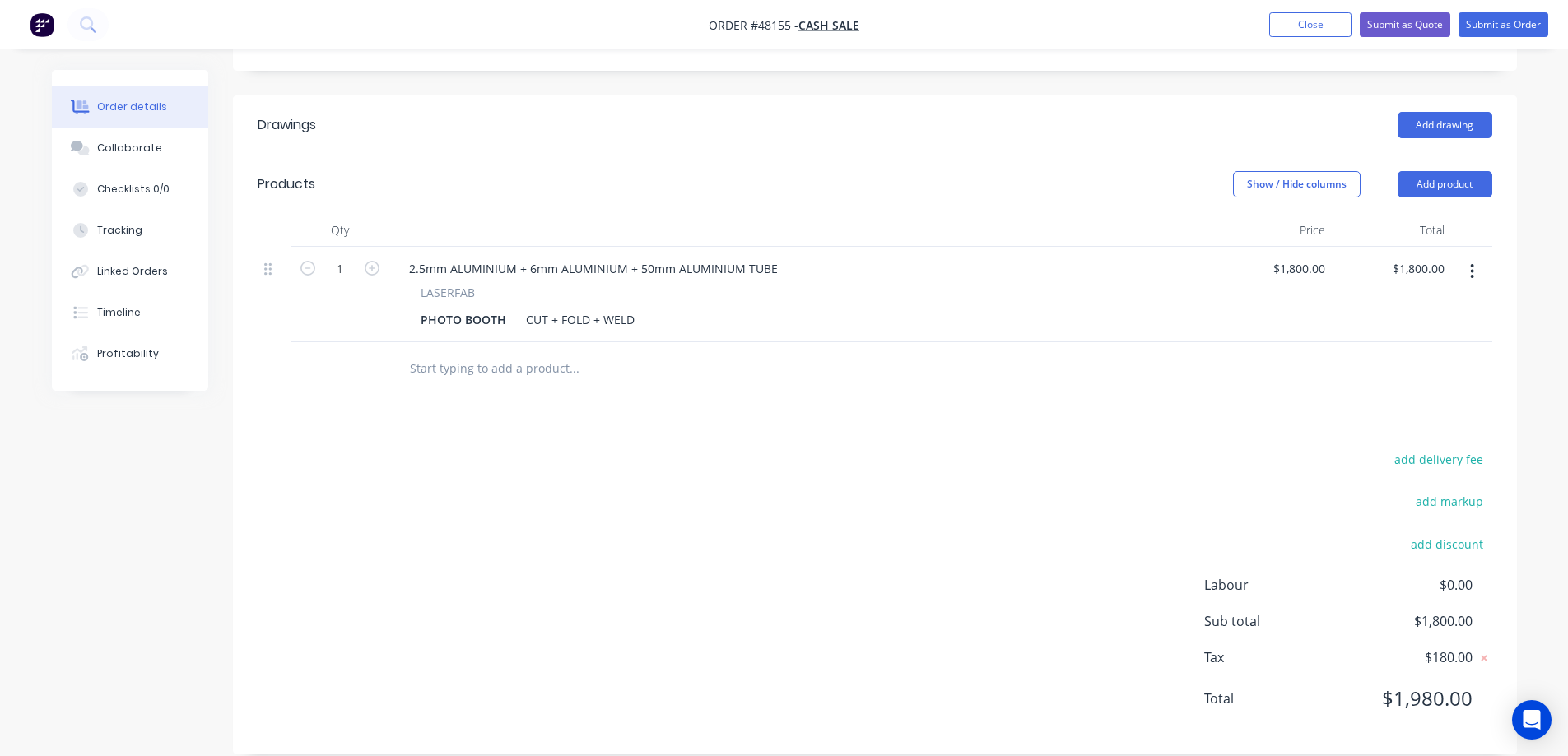
click at [470, 352] on input "text" at bounding box center [574, 368] width 330 height 33
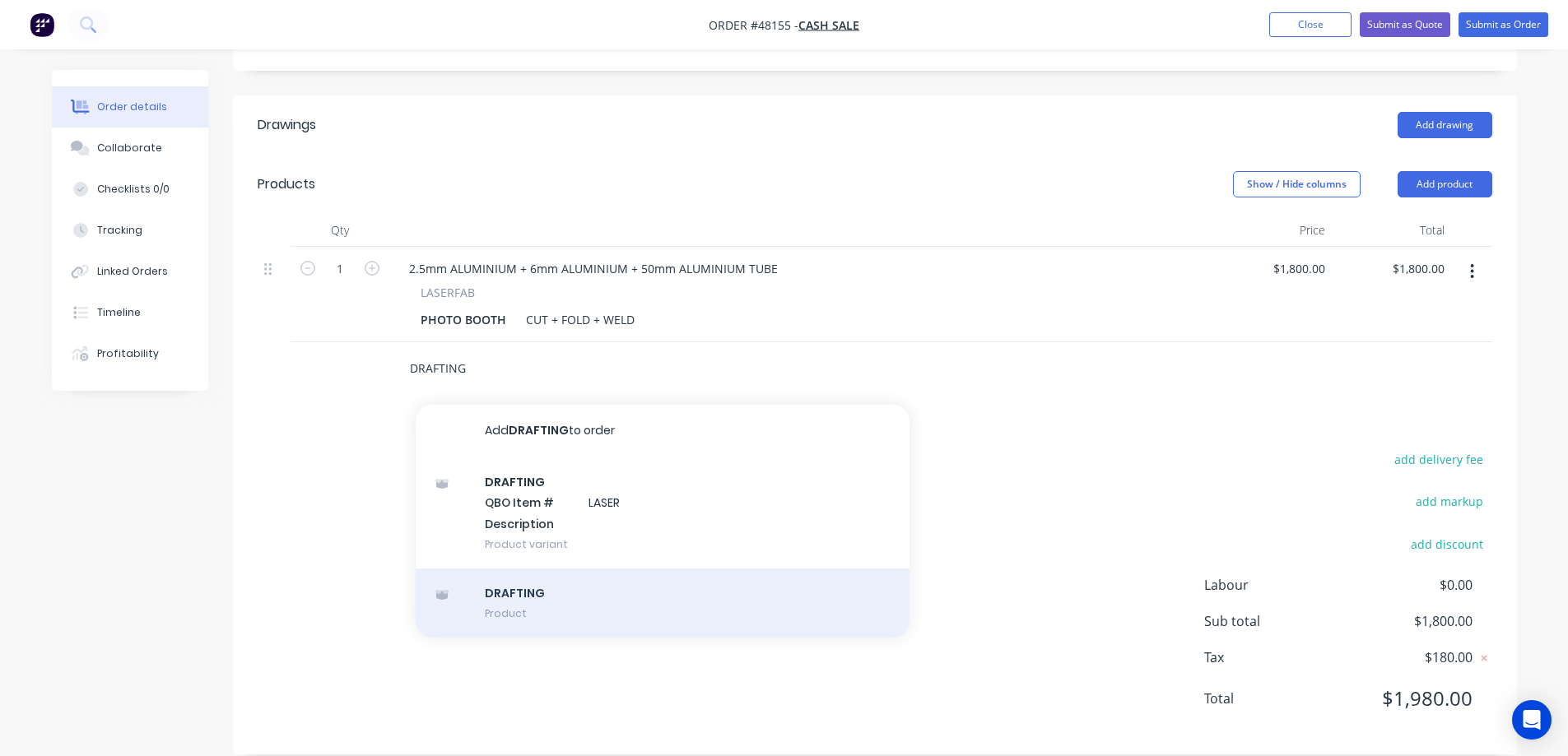
type input "DRAFTING"
click at [527, 584] on div "DRAFTING Product" at bounding box center [662, 603] width 493 height 70
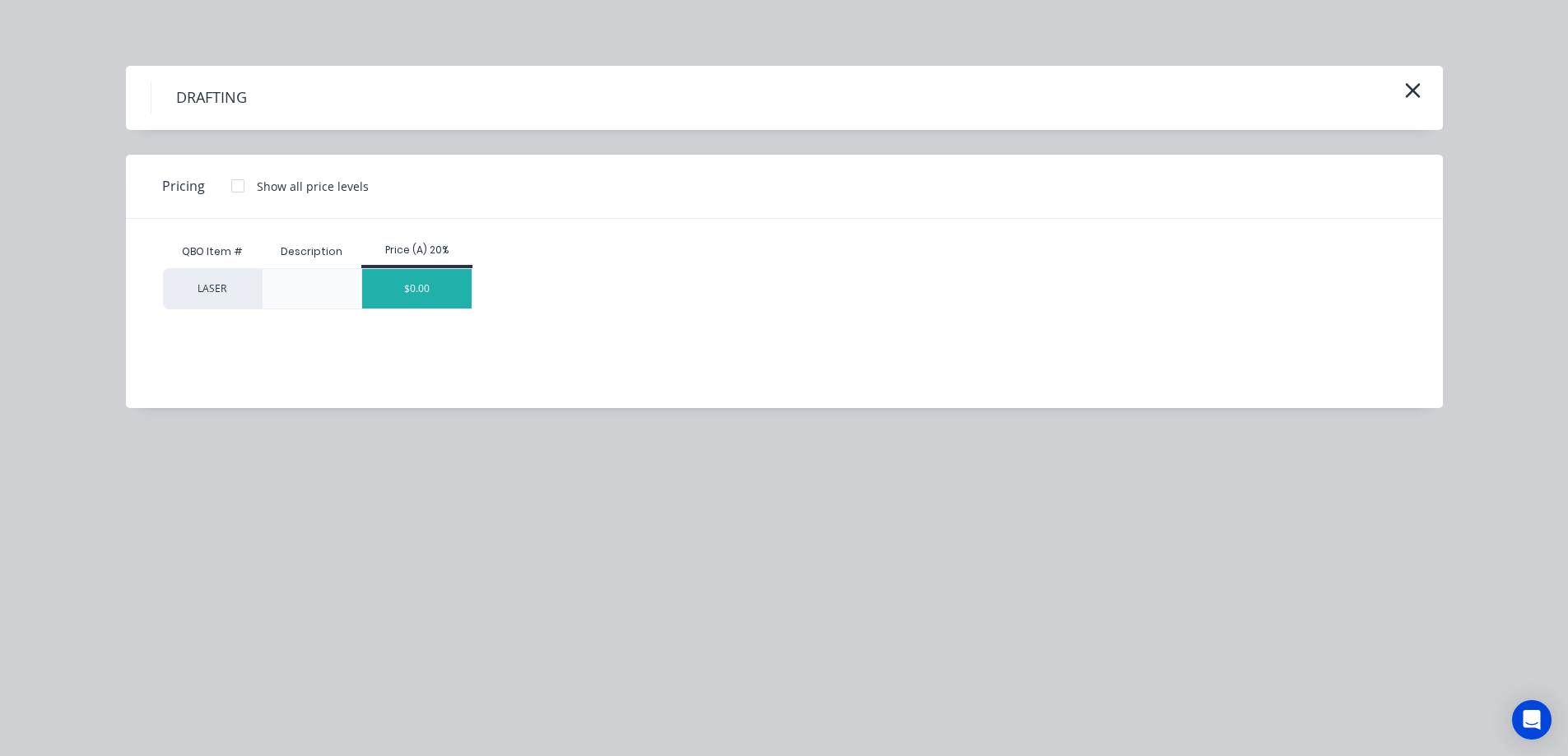
click at [401, 291] on div "$0.00" at bounding box center [417, 289] width 110 height 39
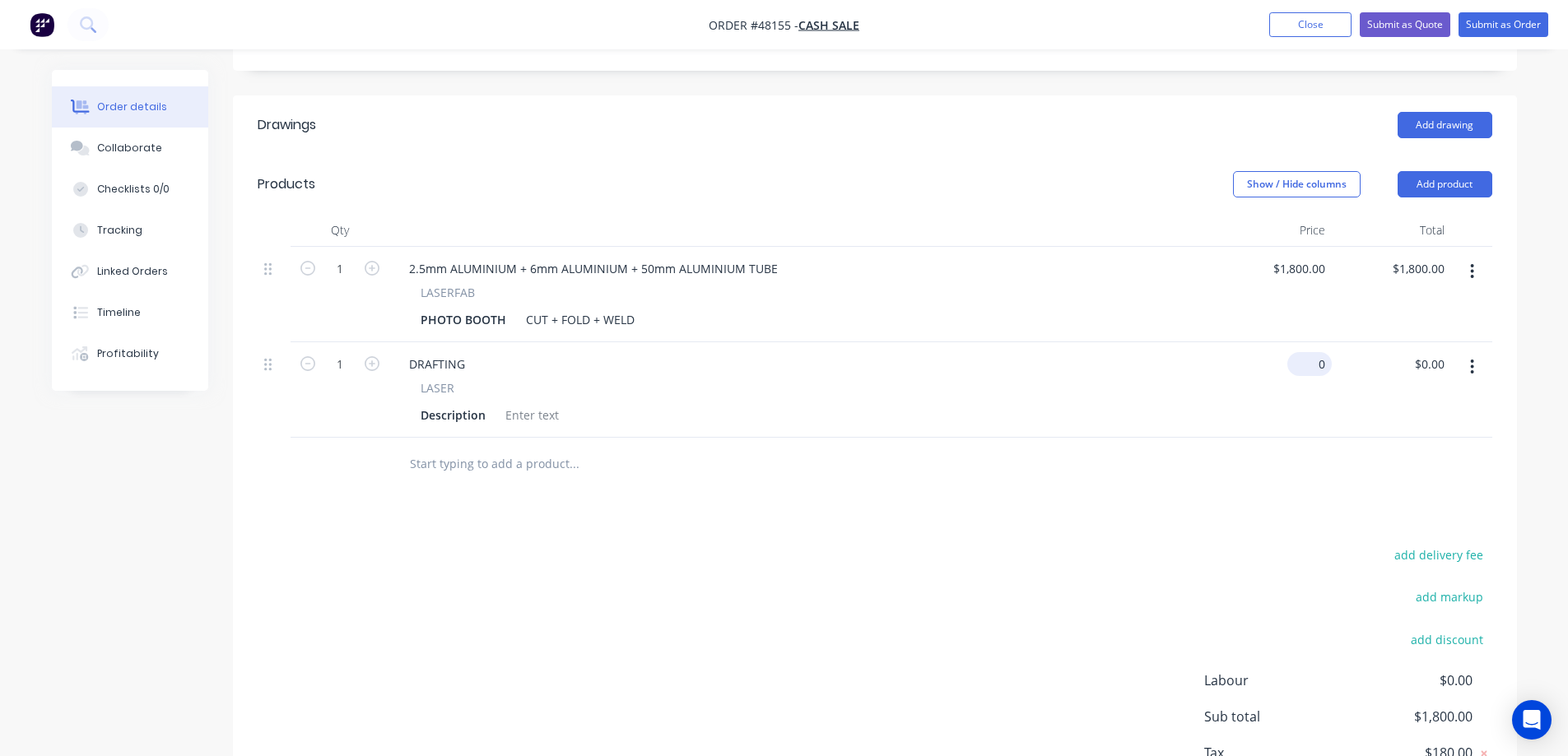
click at [1306, 352] on div "0 $0.00" at bounding box center [1310, 364] width 45 height 24
click at [1306, 352] on div "0 0" at bounding box center [1319, 364] width 26 height 24
type input "$900.00"
click at [526, 403] on div at bounding box center [532, 415] width 67 height 24
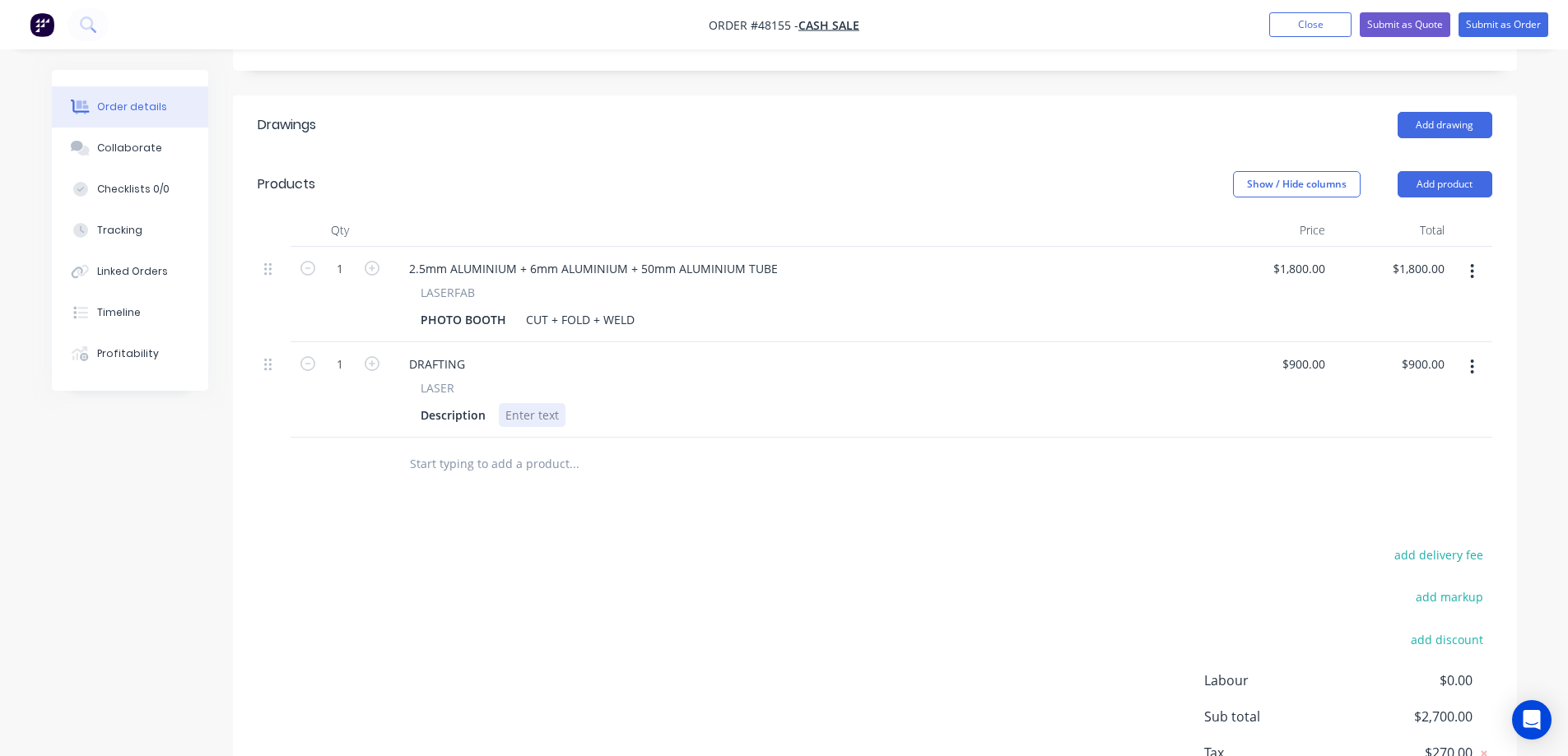
click at [513, 403] on div at bounding box center [532, 415] width 67 height 24
click at [965, 604] on div "add delivery fee add markup add discount Labour $0.00 Sub total $2,700.00 Tax $…" at bounding box center [875, 685] width 1235 height 281
click at [629, 308] on div "CUT + FOLD + WELD" at bounding box center [580, 320] width 122 height 24
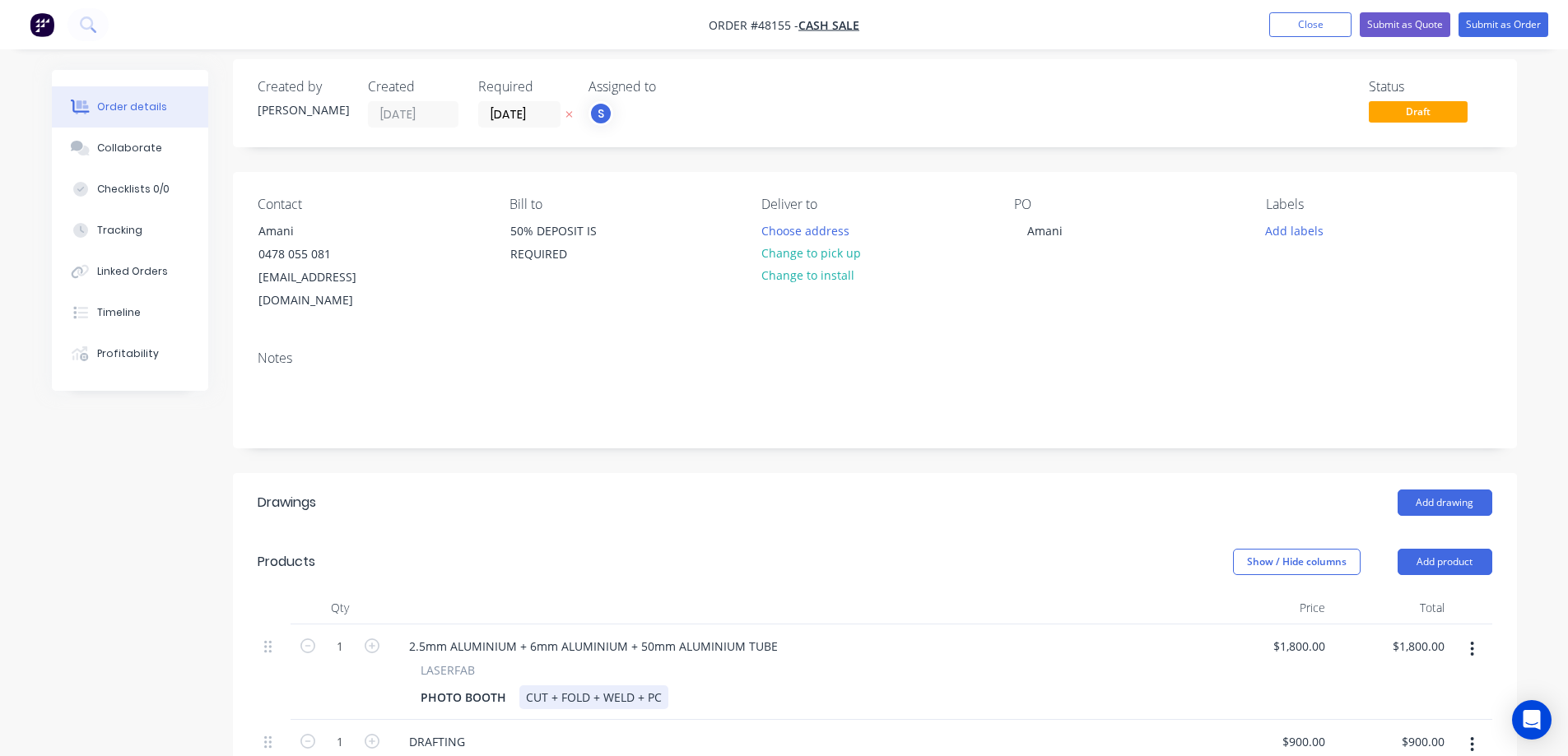
scroll to position [0, 0]
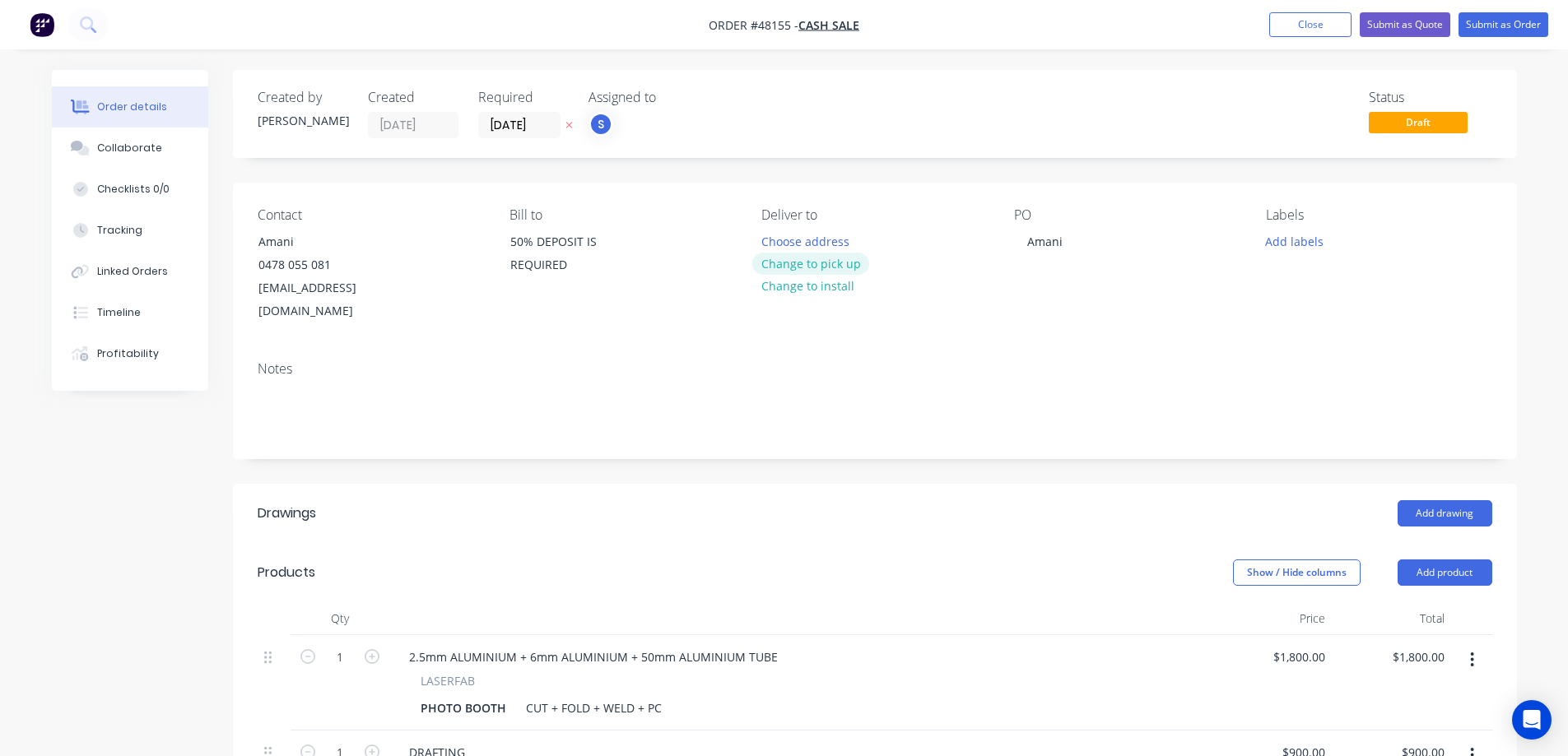
click at [804, 263] on button "Change to pick up" at bounding box center [811, 263] width 117 height 22
click at [572, 132] on button "button" at bounding box center [569, 125] width 17 height 19
click at [1263, 239] on button "Add labels" at bounding box center [1294, 241] width 76 height 22
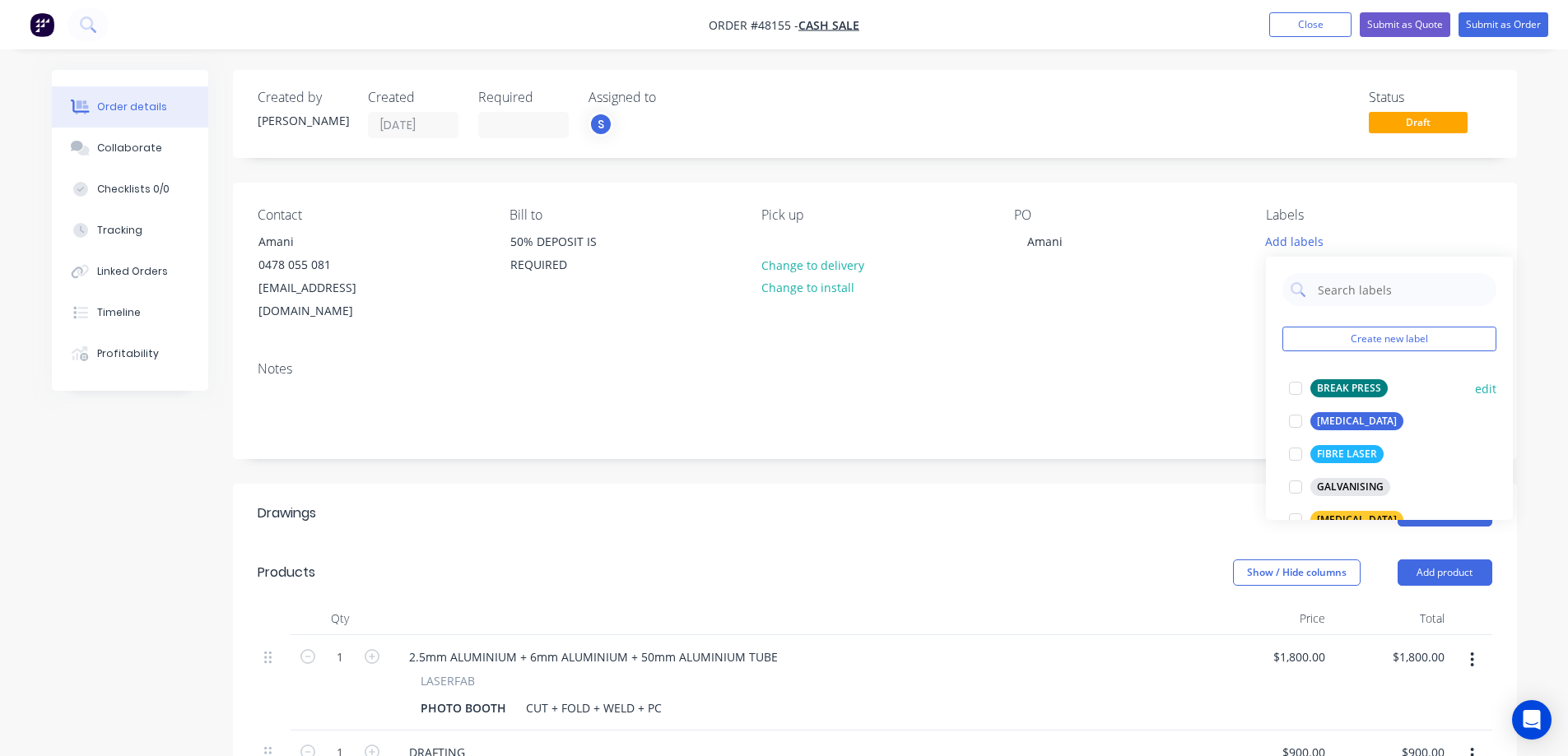
click at [1295, 388] on div at bounding box center [1295, 388] width 33 height 33
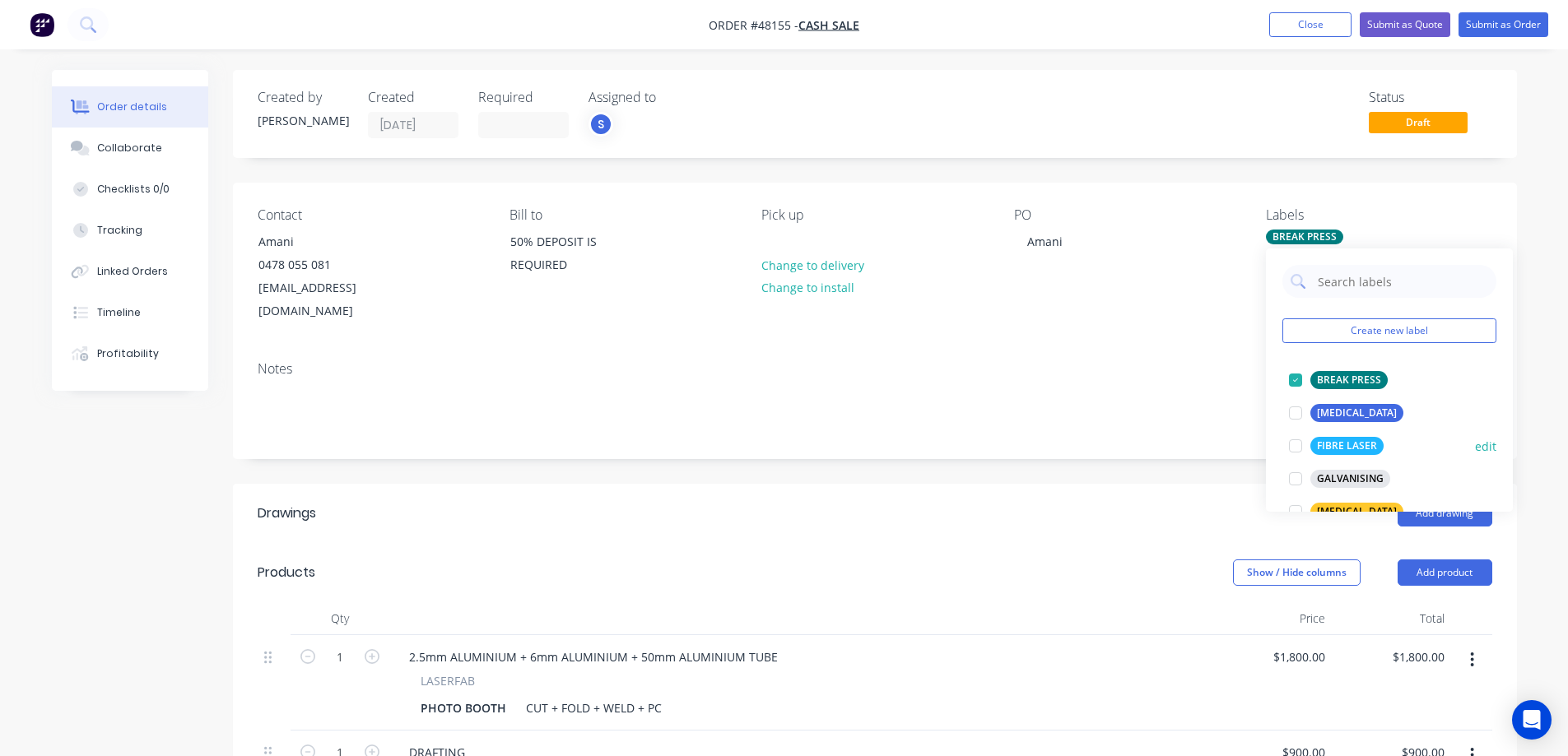
click at [1302, 445] on div at bounding box center [1295, 446] width 33 height 33
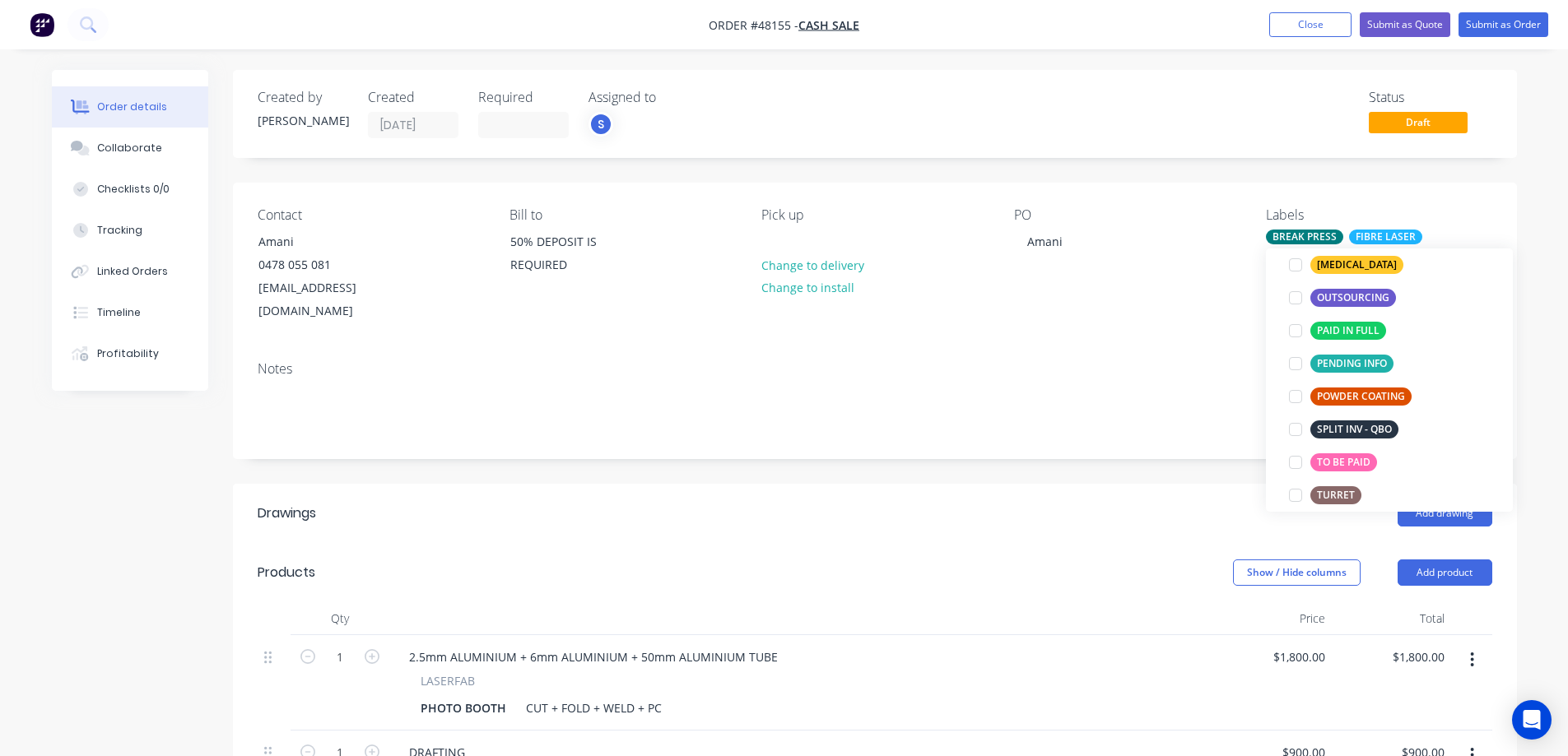
scroll to position [330, 0]
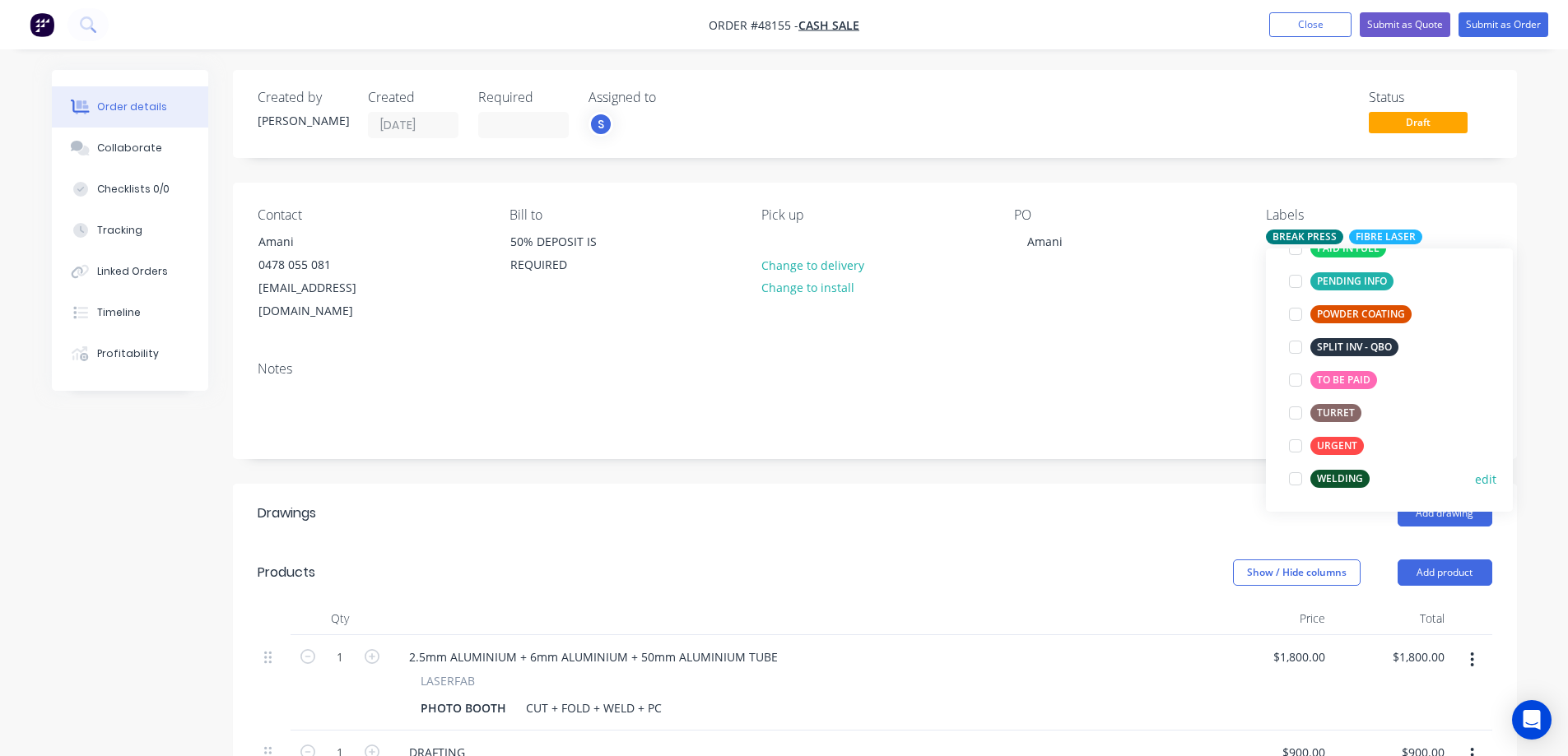
click at [1299, 480] on div at bounding box center [1295, 479] width 33 height 33
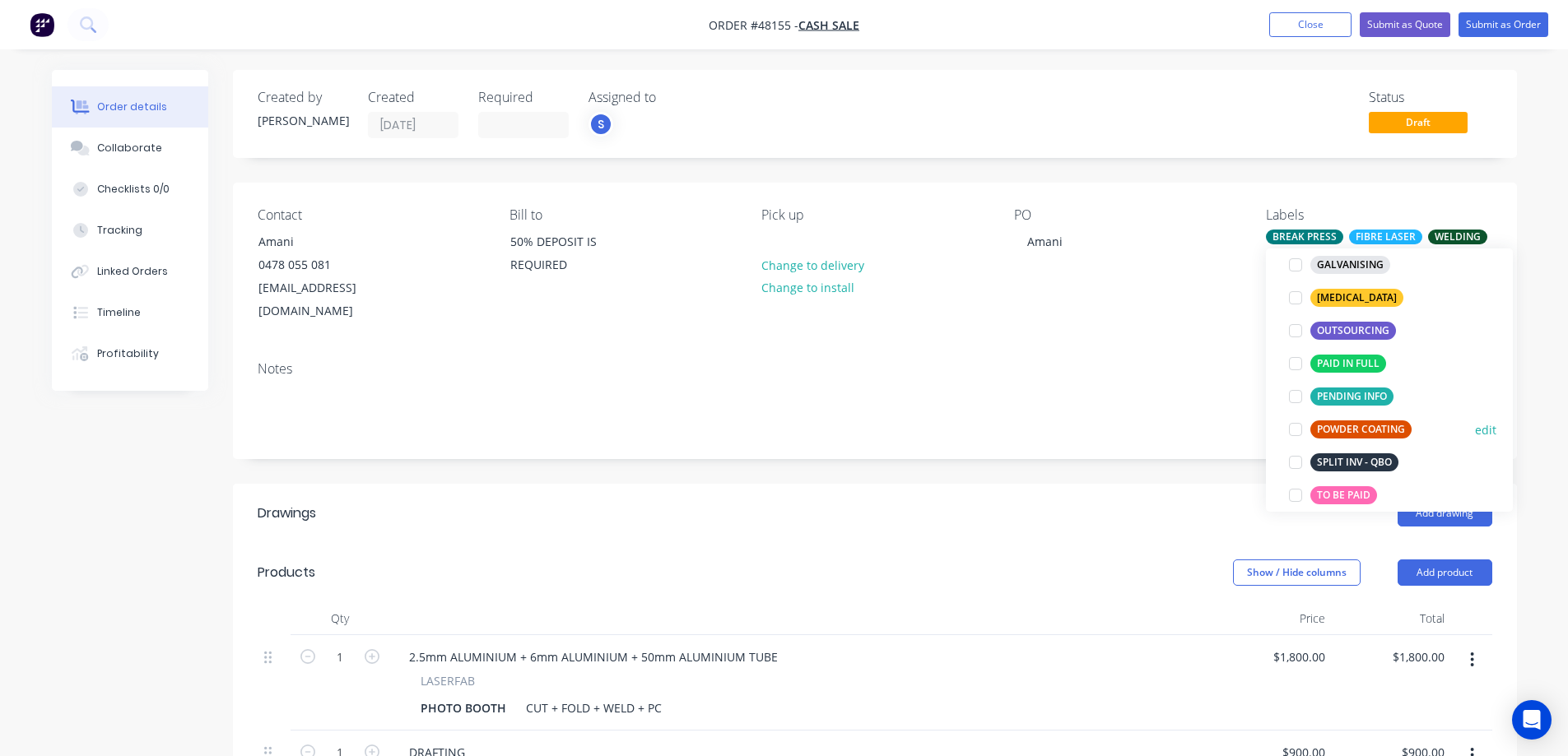
click at [1300, 432] on div at bounding box center [1295, 429] width 33 height 33
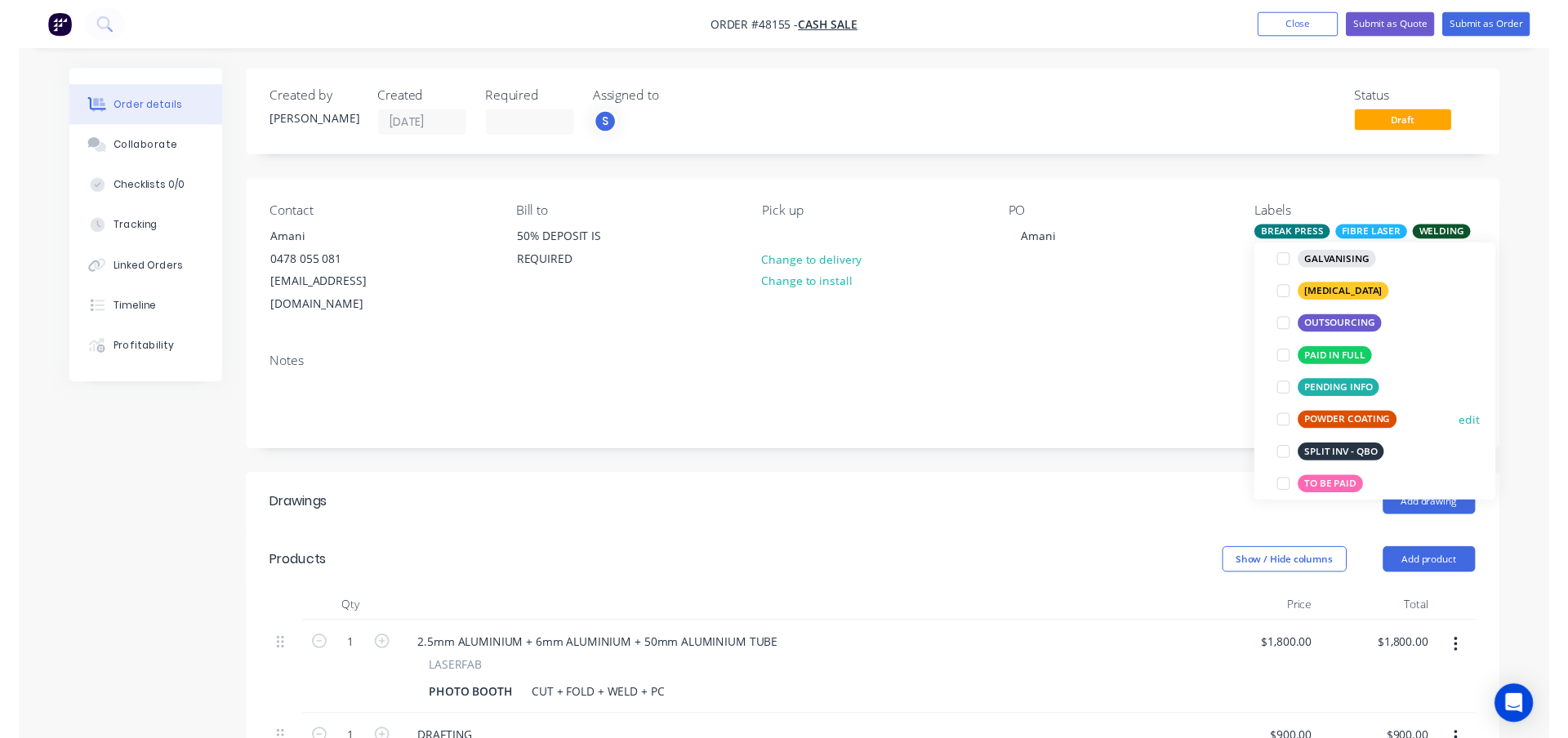
scroll to position [16, 0]
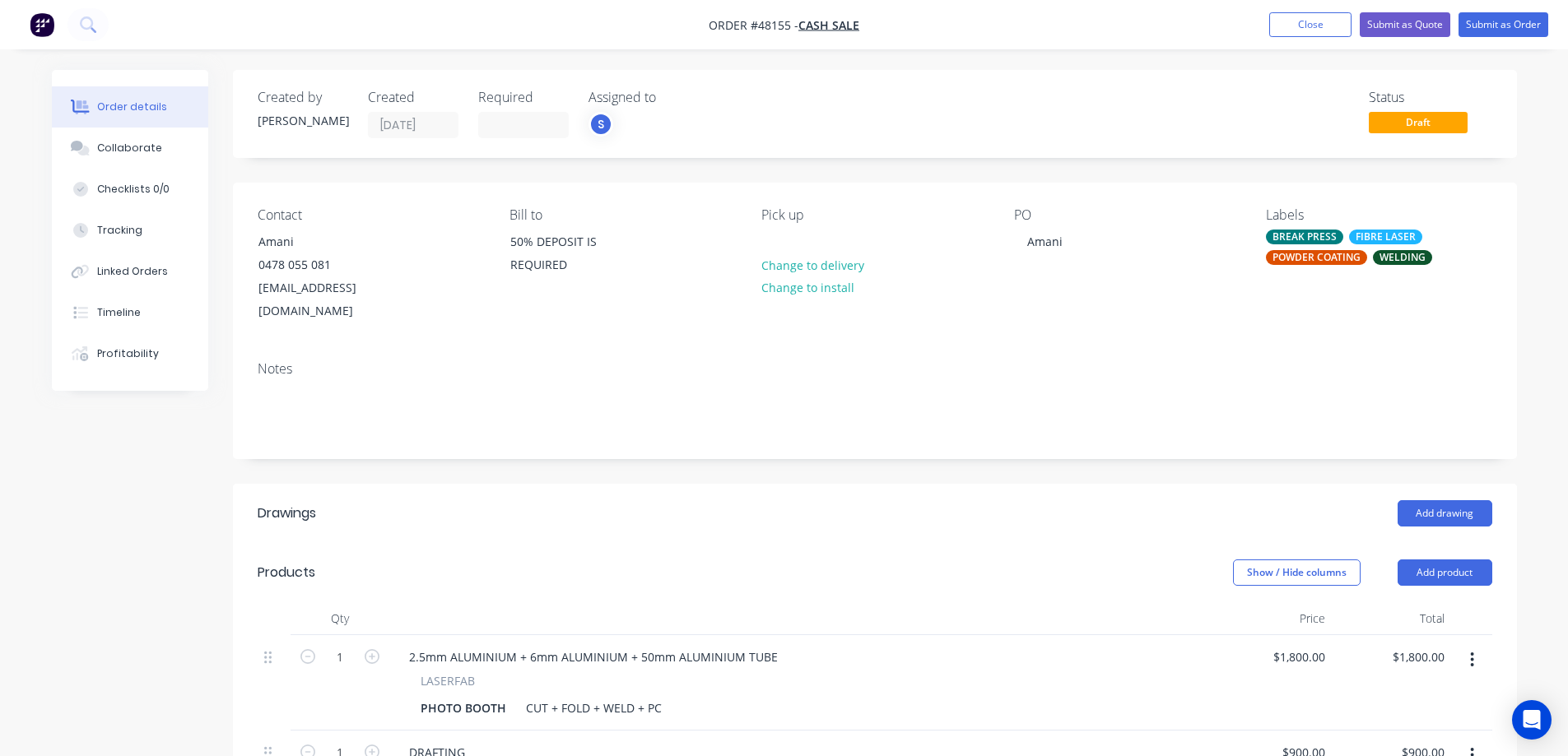
click at [1159, 456] on div "Created by [PERSON_NAME] Created [DATE] Required Assigned to S Status Draft Con…" at bounding box center [875, 655] width 1284 height 1169
click at [1413, 27] on button "Submit as Quote" at bounding box center [1404, 24] width 90 height 25
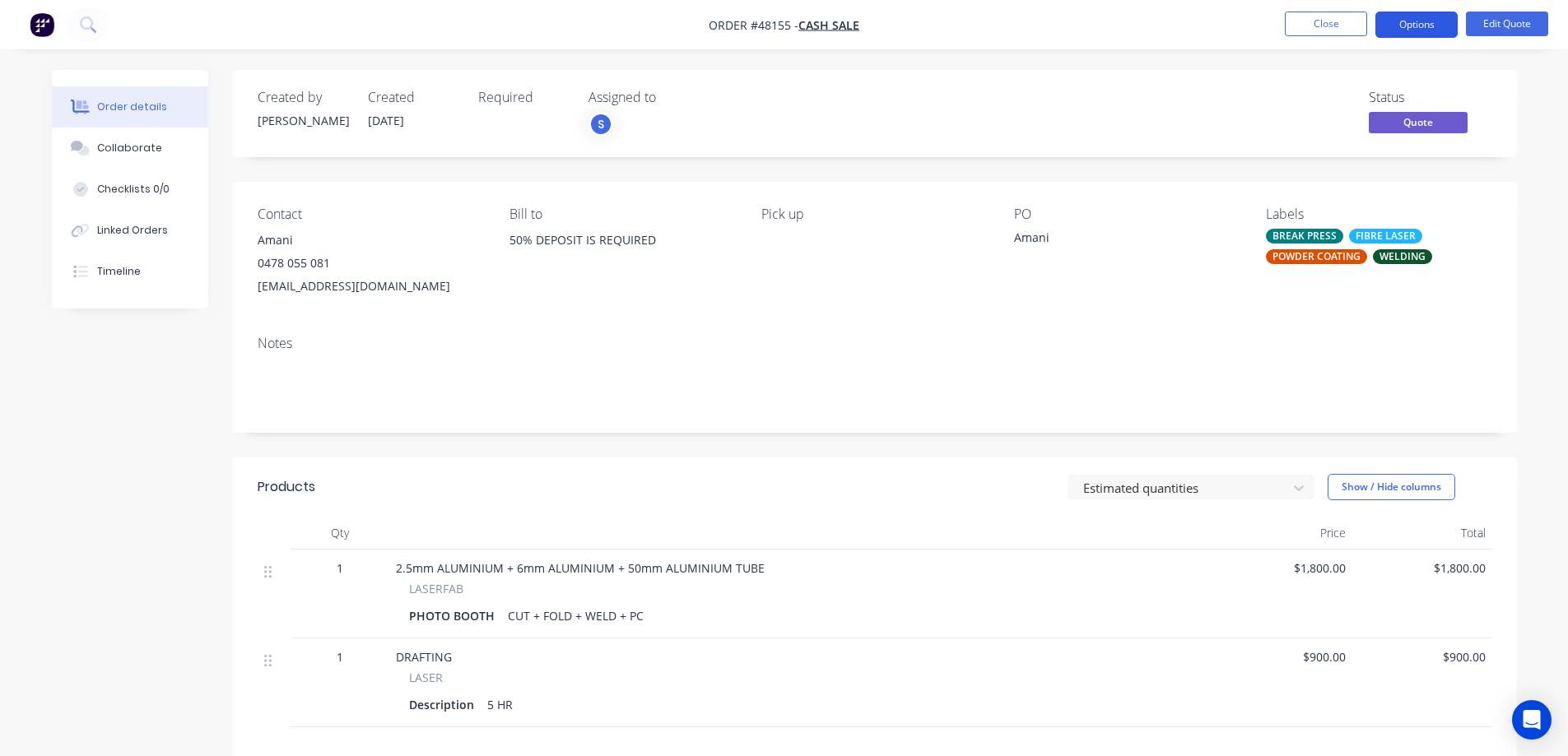
click at [1430, 22] on button "Options" at bounding box center [1417, 24] width 82 height 27
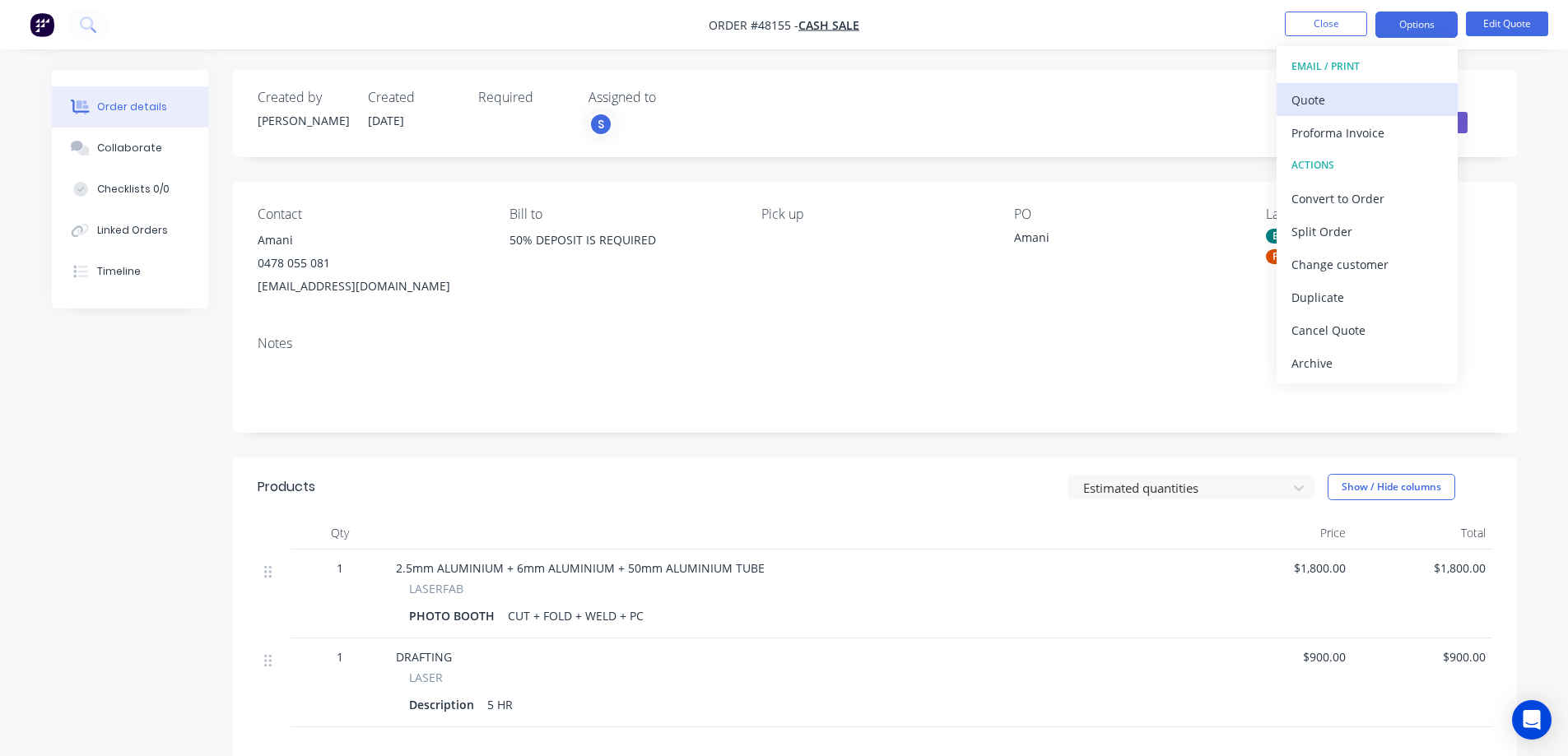
click at [1341, 103] on div "Quote" at bounding box center [1367, 100] width 151 height 24
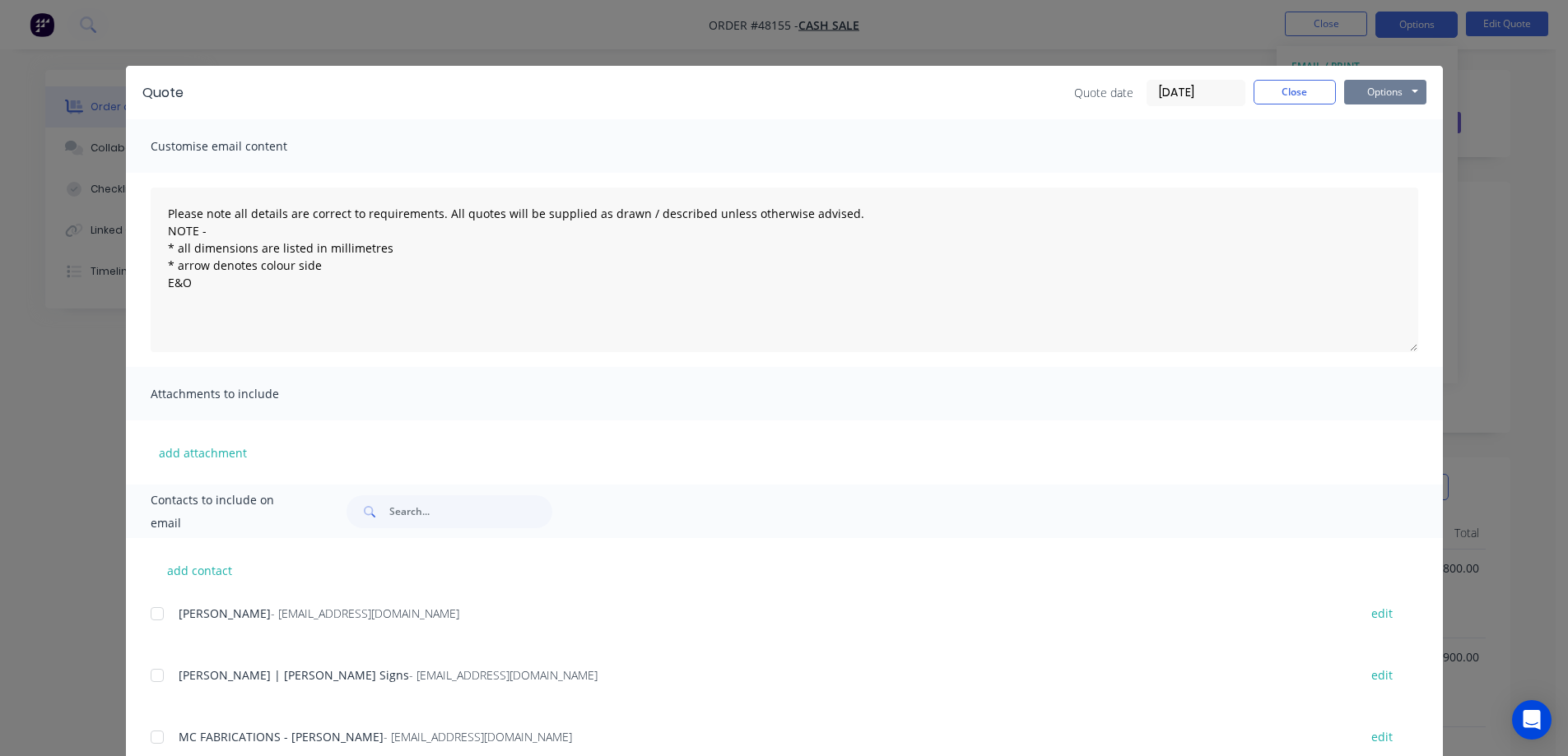
click at [1395, 86] on button "Options" at bounding box center [1385, 92] width 82 height 25
click at [1379, 152] on button "Print" at bounding box center [1396, 148] width 106 height 27
click at [1305, 90] on button "Close" at bounding box center [1295, 92] width 82 height 25
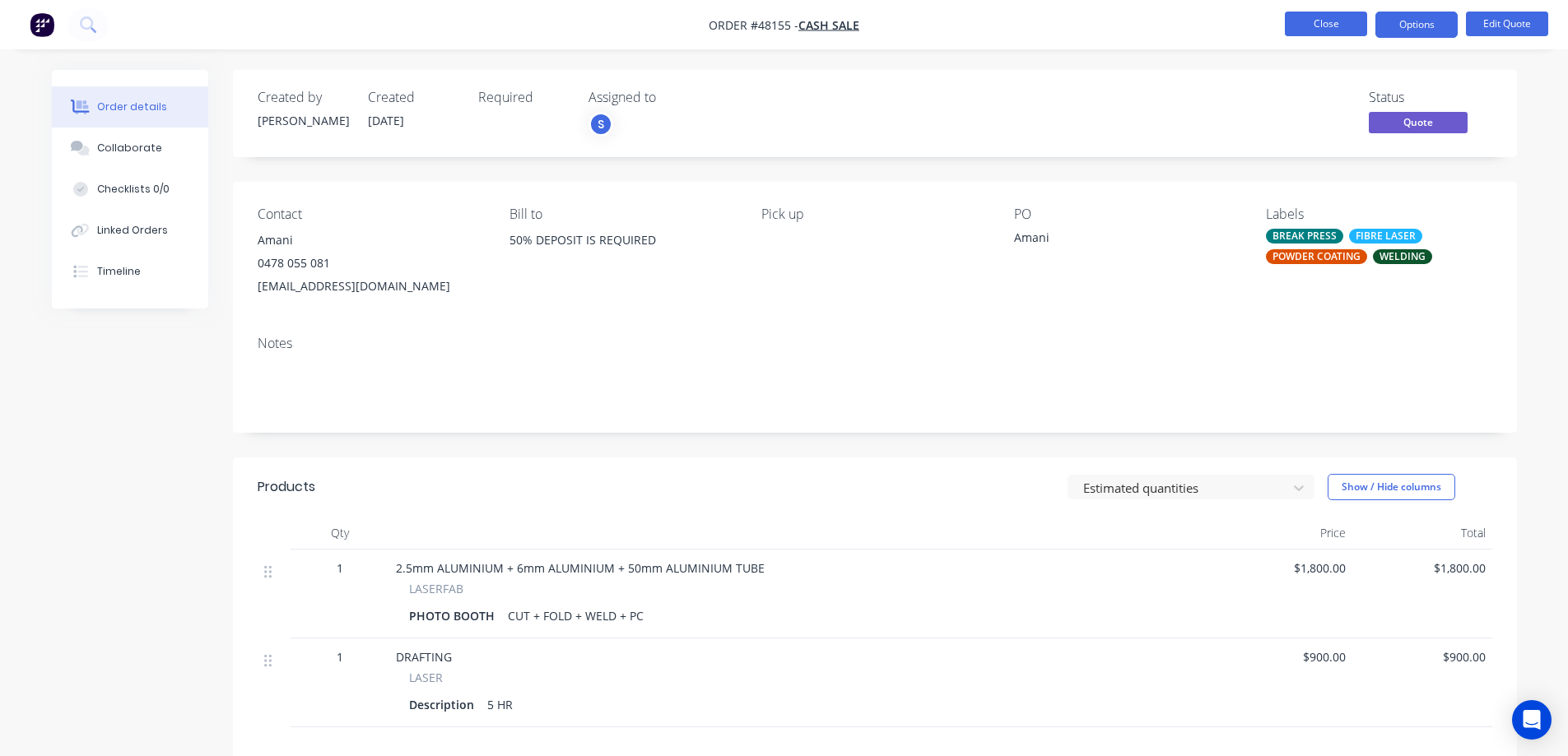
click at [1334, 29] on button "Close" at bounding box center [1326, 23] width 82 height 25
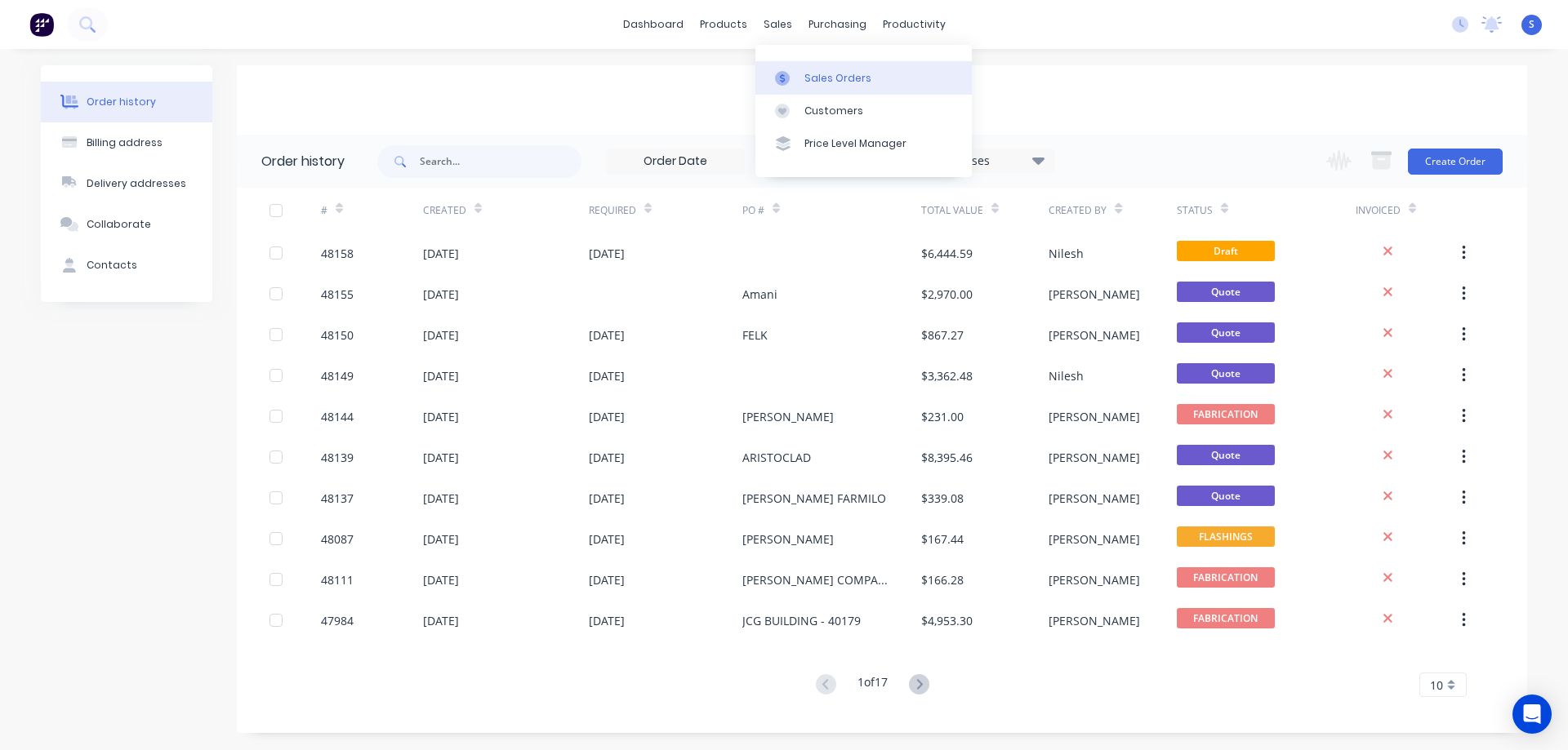
click at [802, 80] on link "Sales Orders" at bounding box center [864, 77] width 216 height 32
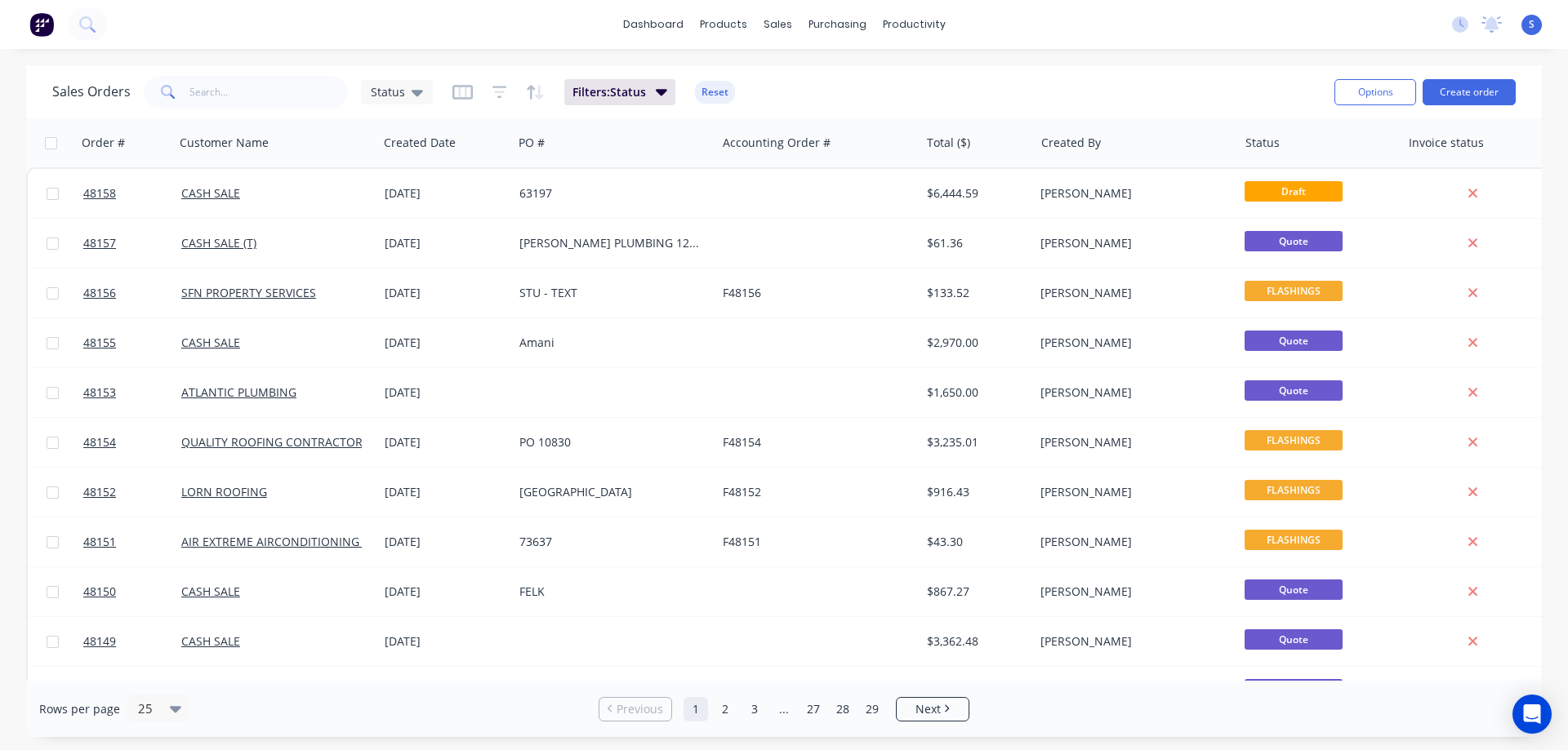
click at [262, 112] on div "Sales Orders Status Filters: Status Reset Options Create order" at bounding box center [784, 92] width 1516 height 53
click at [262, 102] on input "text" at bounding box center [268, 92] width 159 height 32
click at [828, 73] on div "Sales Orders" at bounding box center [838, 77] width 67 height 14
click at [934, 20] on div "productivity" at bounding box center [914, 24] width 79 height 25
click at [968, 75] on link "Workflow" at bounding box center [977, 77] width 216 height 32
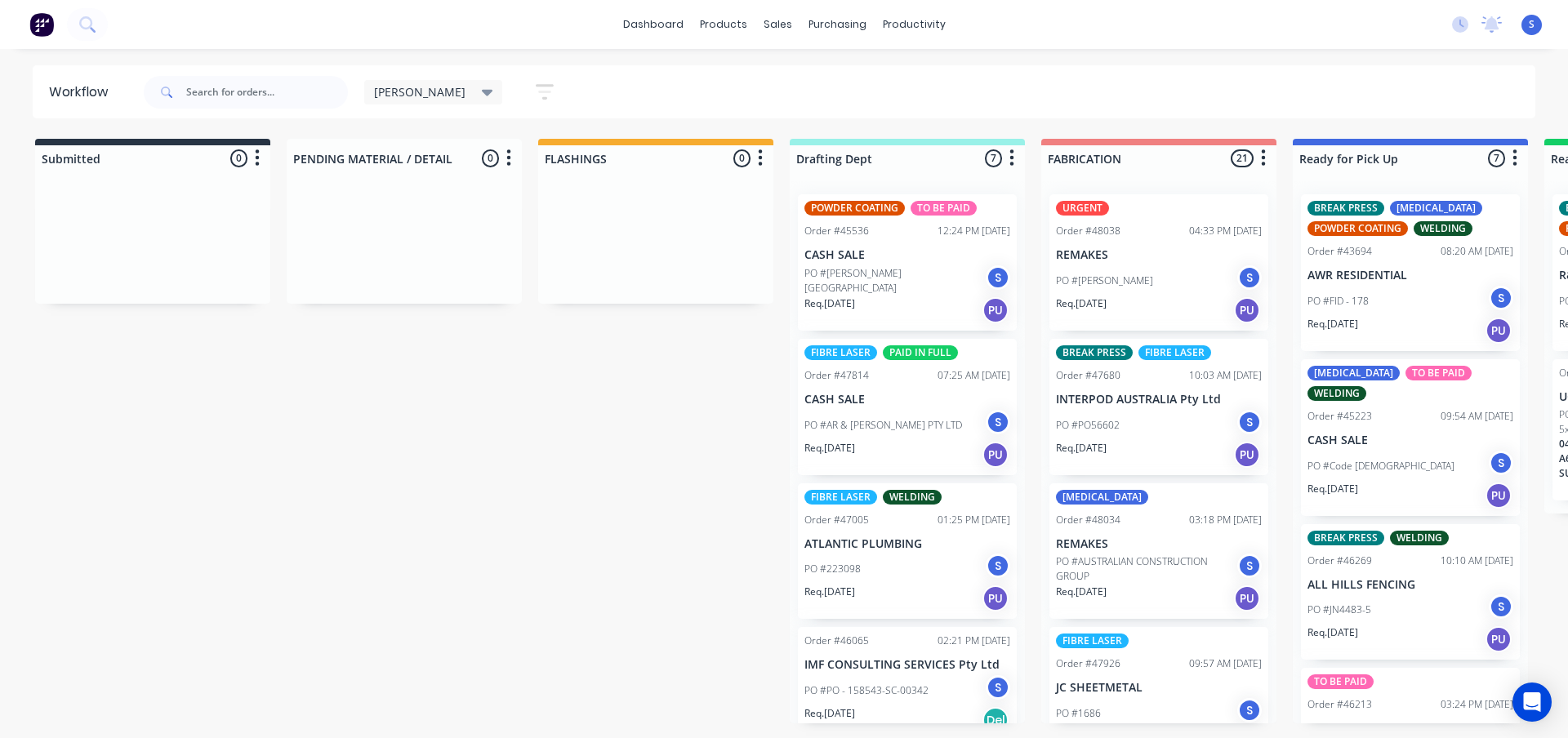
click at [411, 94] on div "[PERSON_NAME]" at bounding box center [434, 92] width 119 height 14
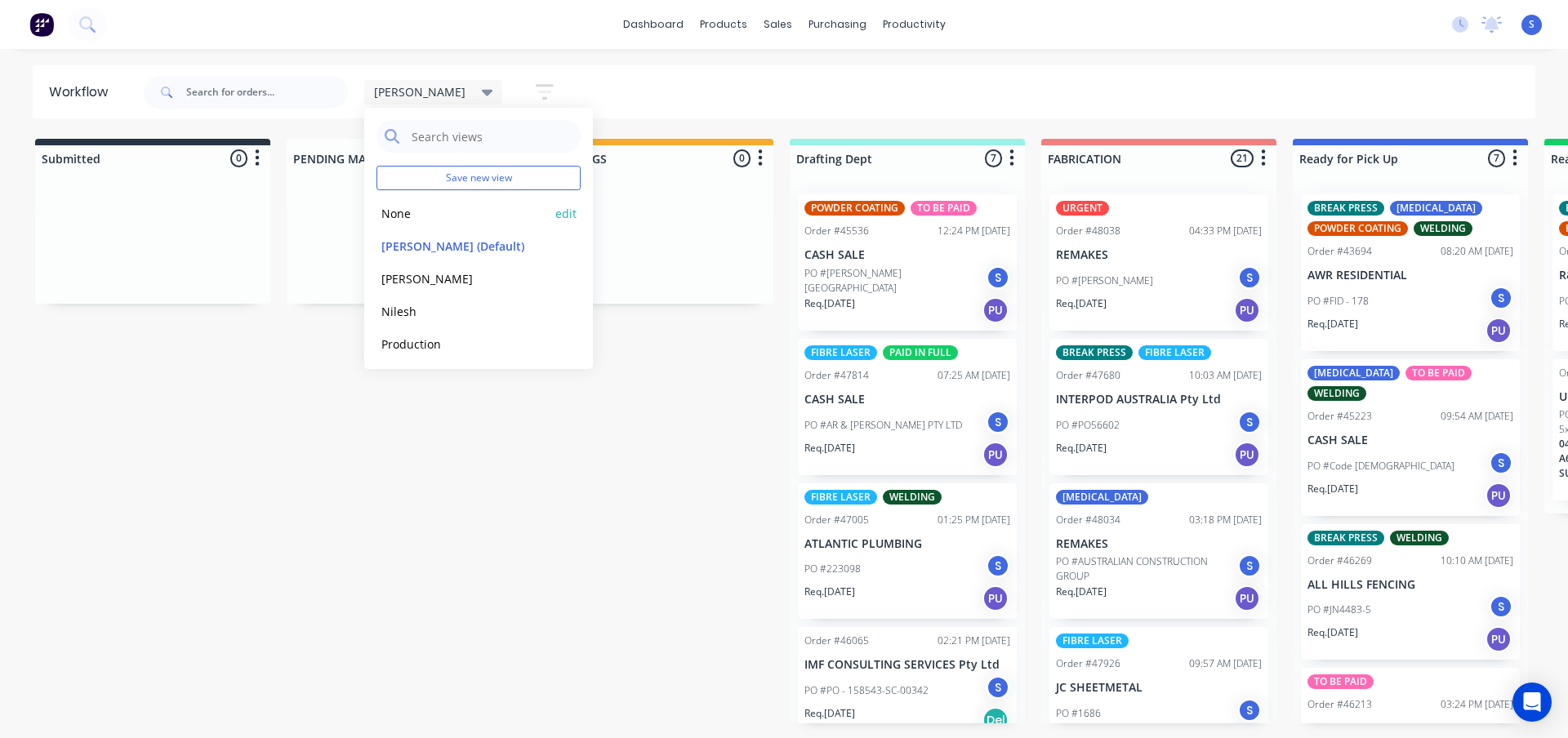
click at [410, 210] on button "None" at bounding box center [463, 214] width 174 height 19
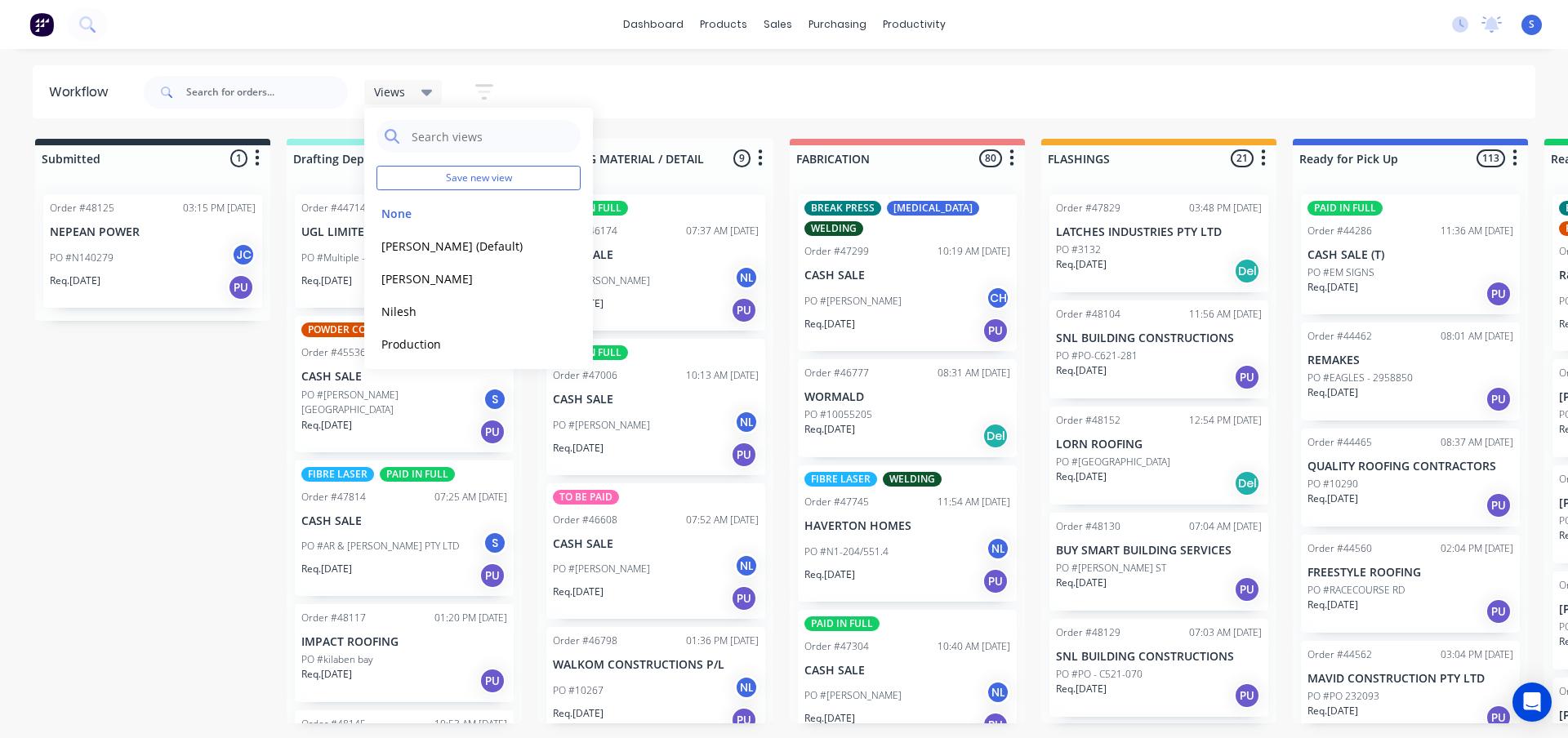
click at [177, 445] on div "Submitted 1 Sort By Created date Required date Order number Customer name Most …" at bounding box center [1350, 431] width 2724 height 585
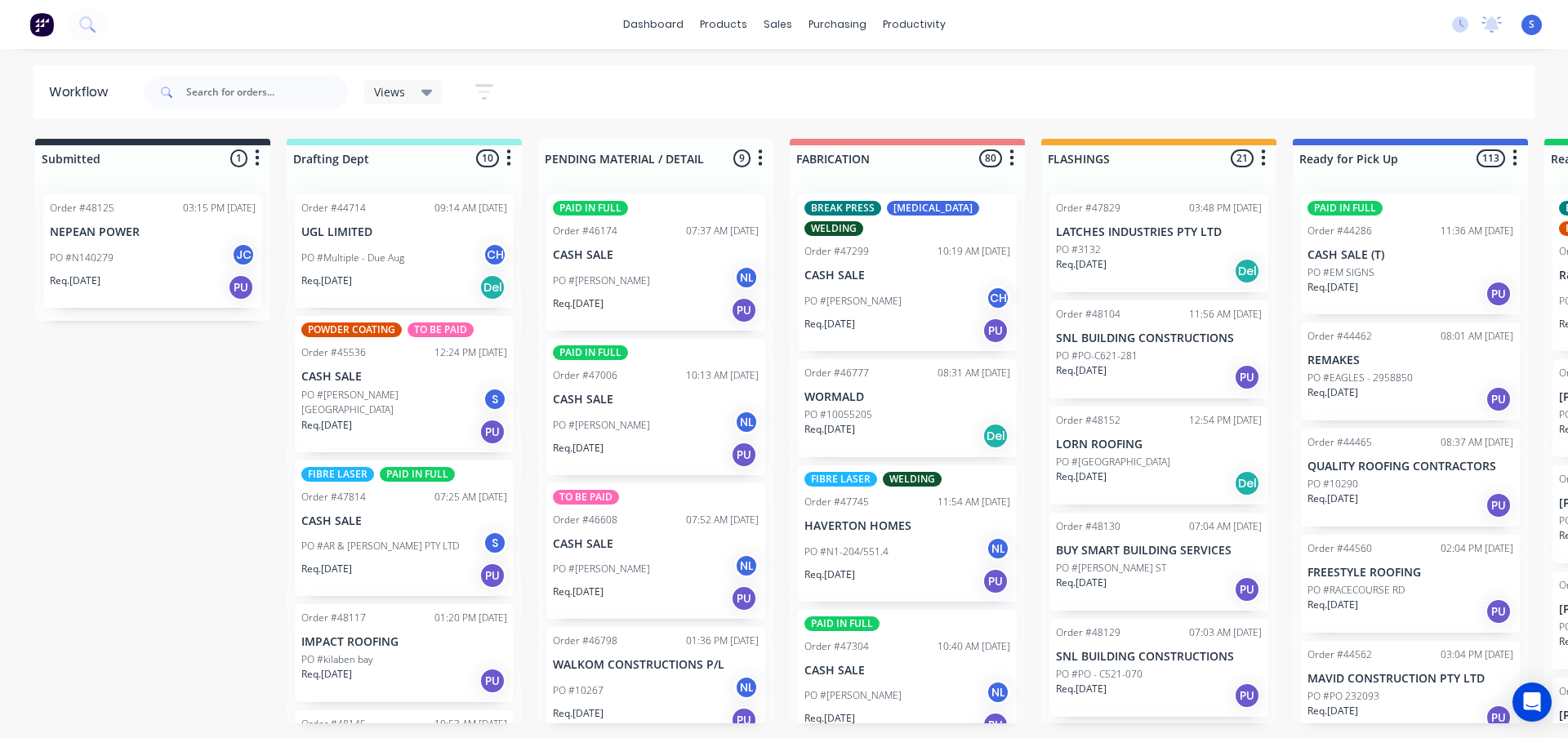
scroll to position [82, 0]
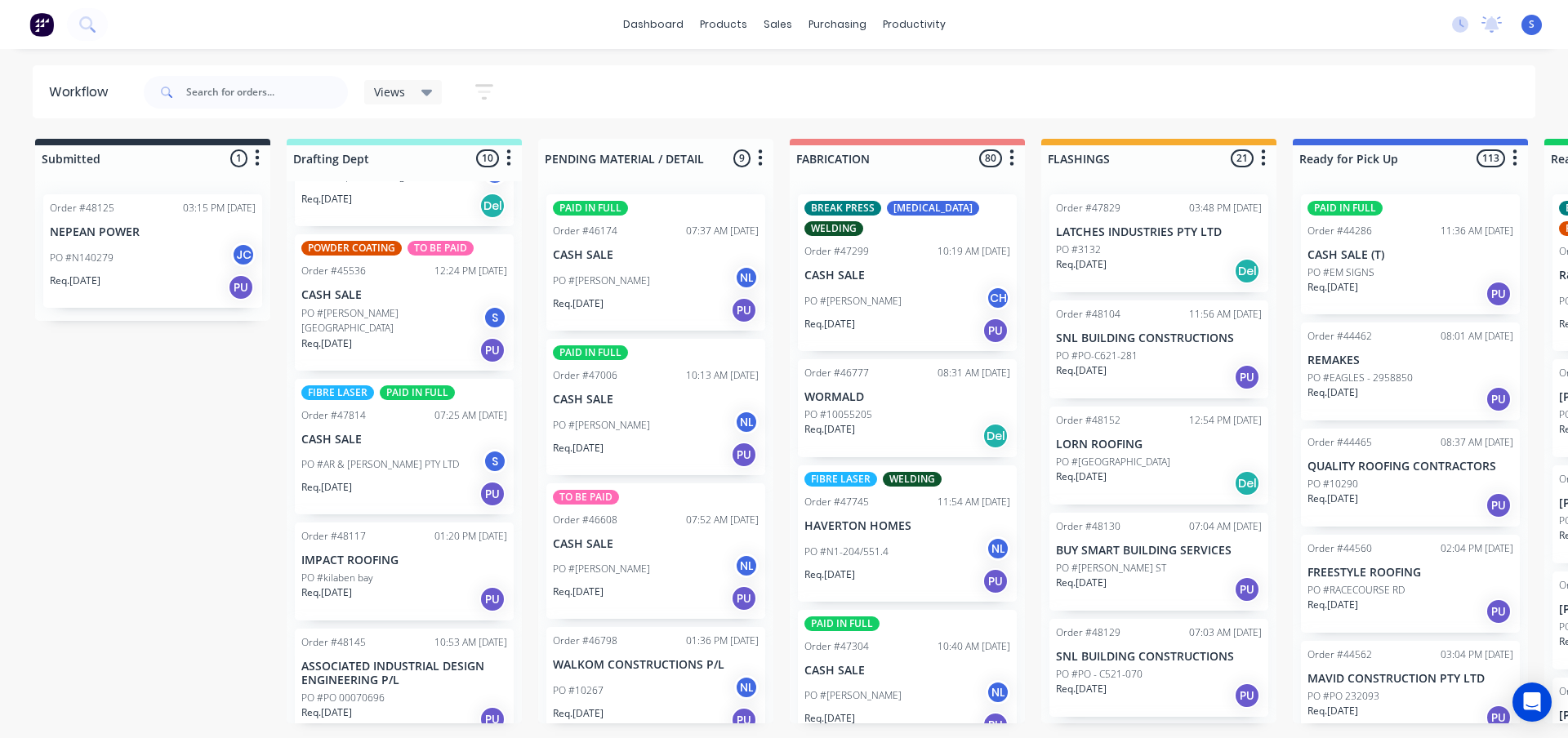
click at [406, 586] on div "Req. [DATE] PU" at bounding box center [405, 599] width 206 height 28
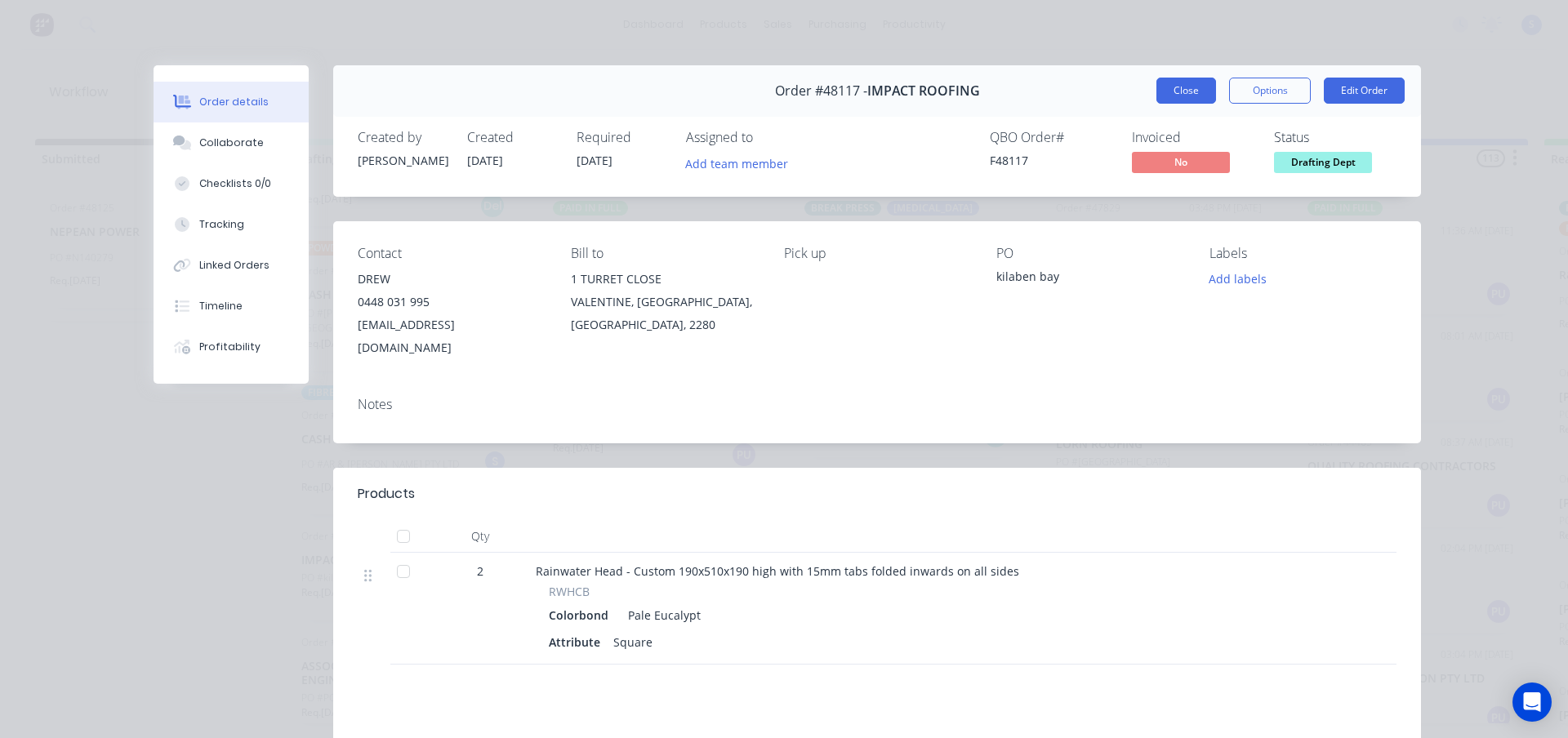
click at [1169, 91] on button "Close" at bounding box center [1186, 90] width 60 height 26
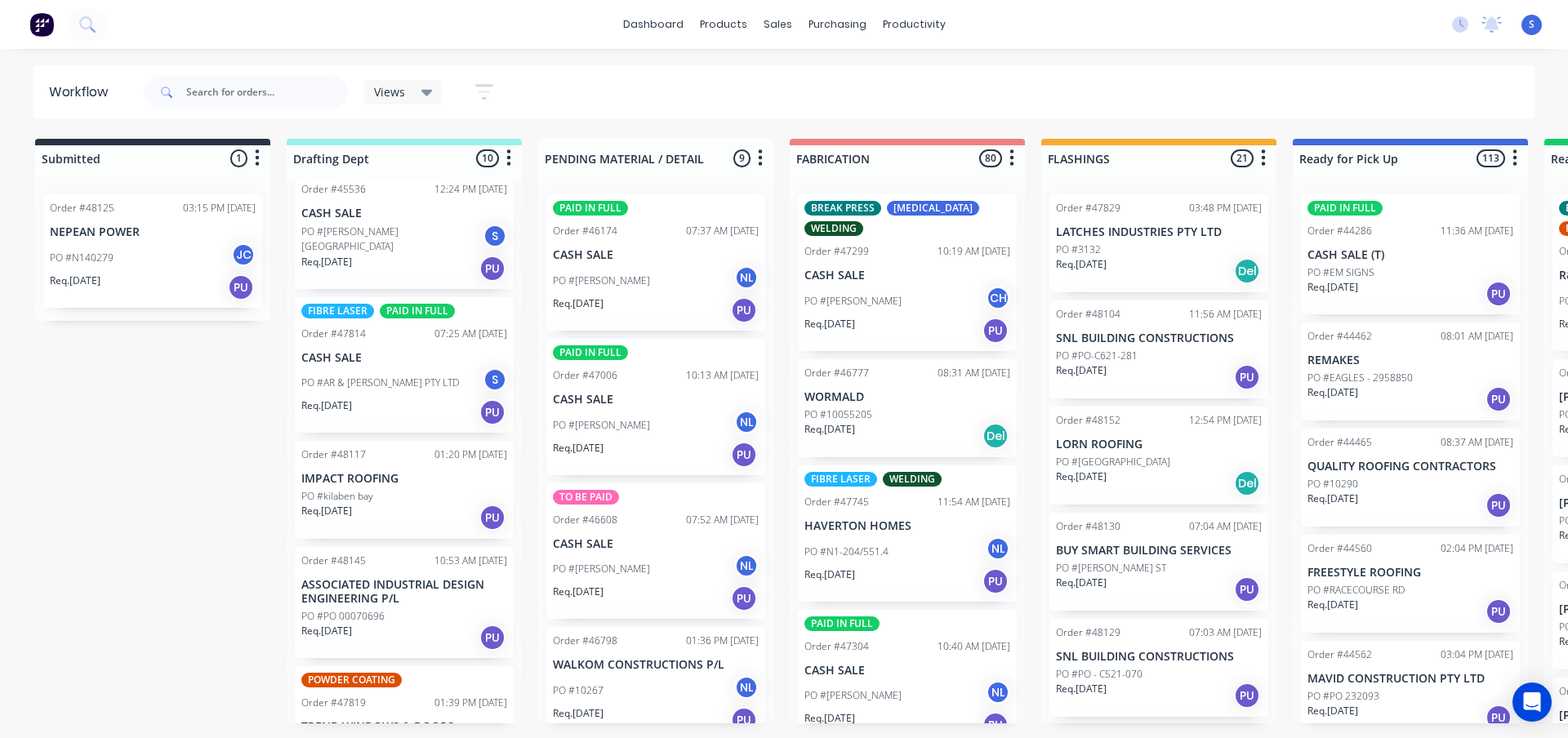
scroll to position [245, 0]
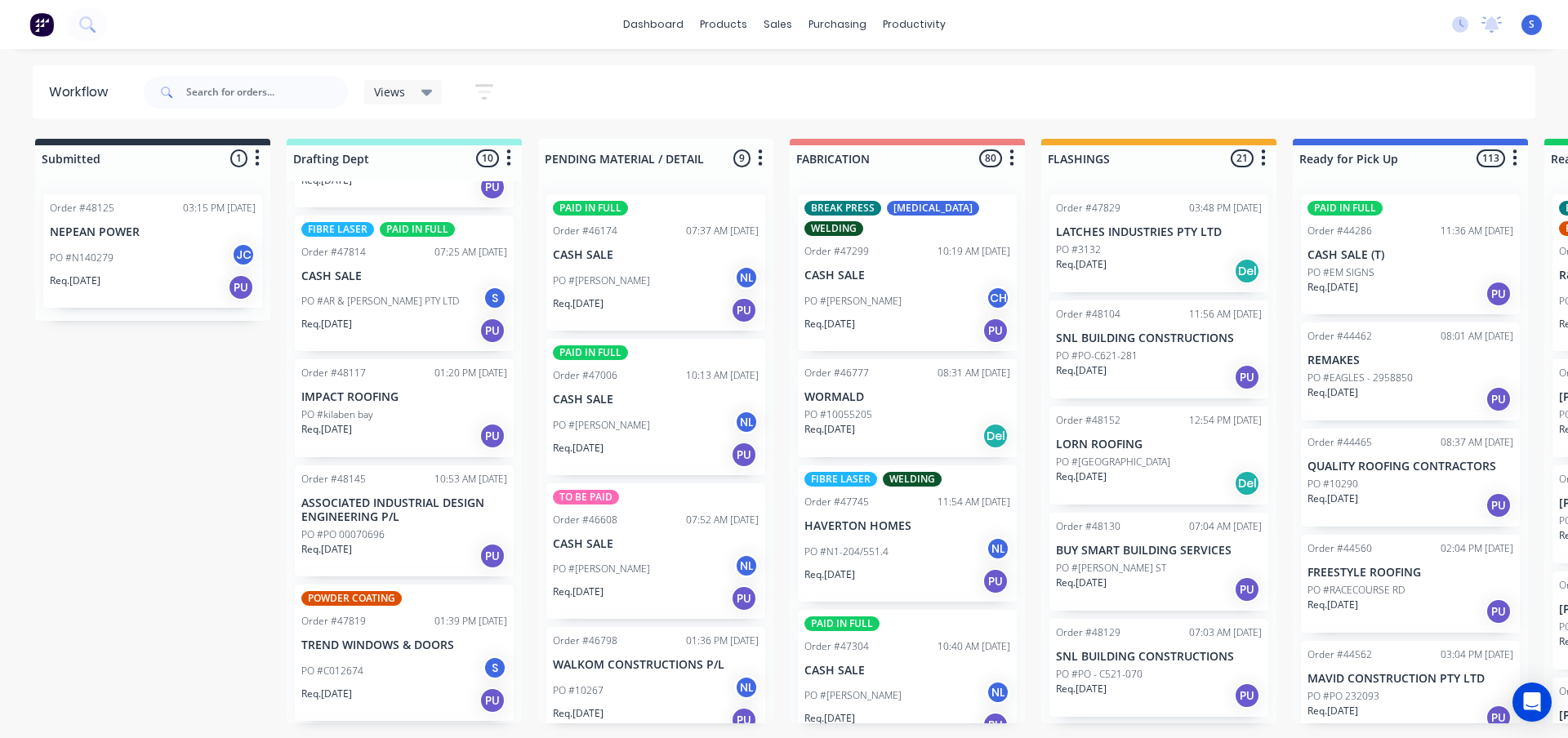
click at [397, 547] on div "Req. [DATE] PU" at bounding box center [405, 556] width 206 height 28
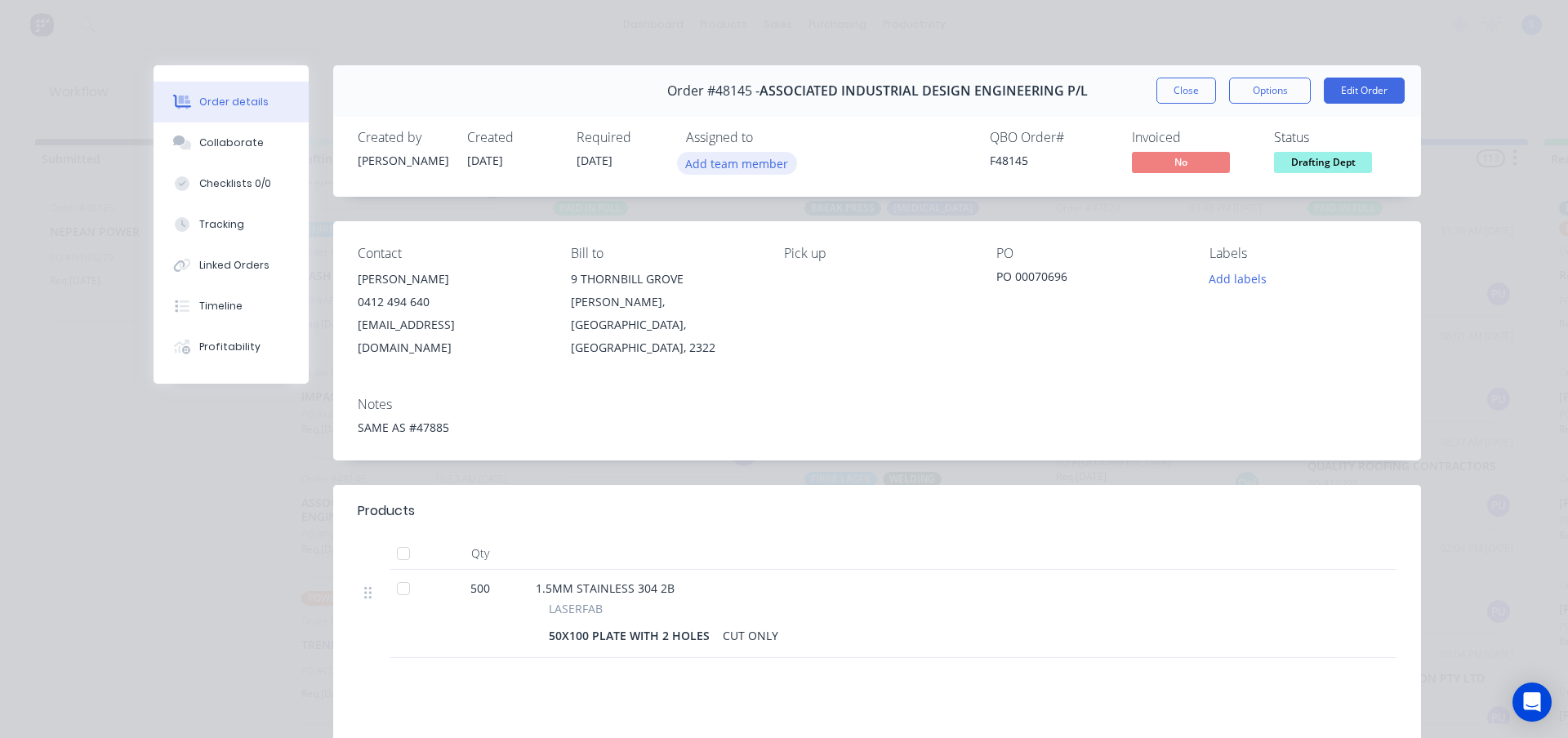
click at [714, 168] on button "Add team member" at bounding box center [737, 163] width 120 height 22
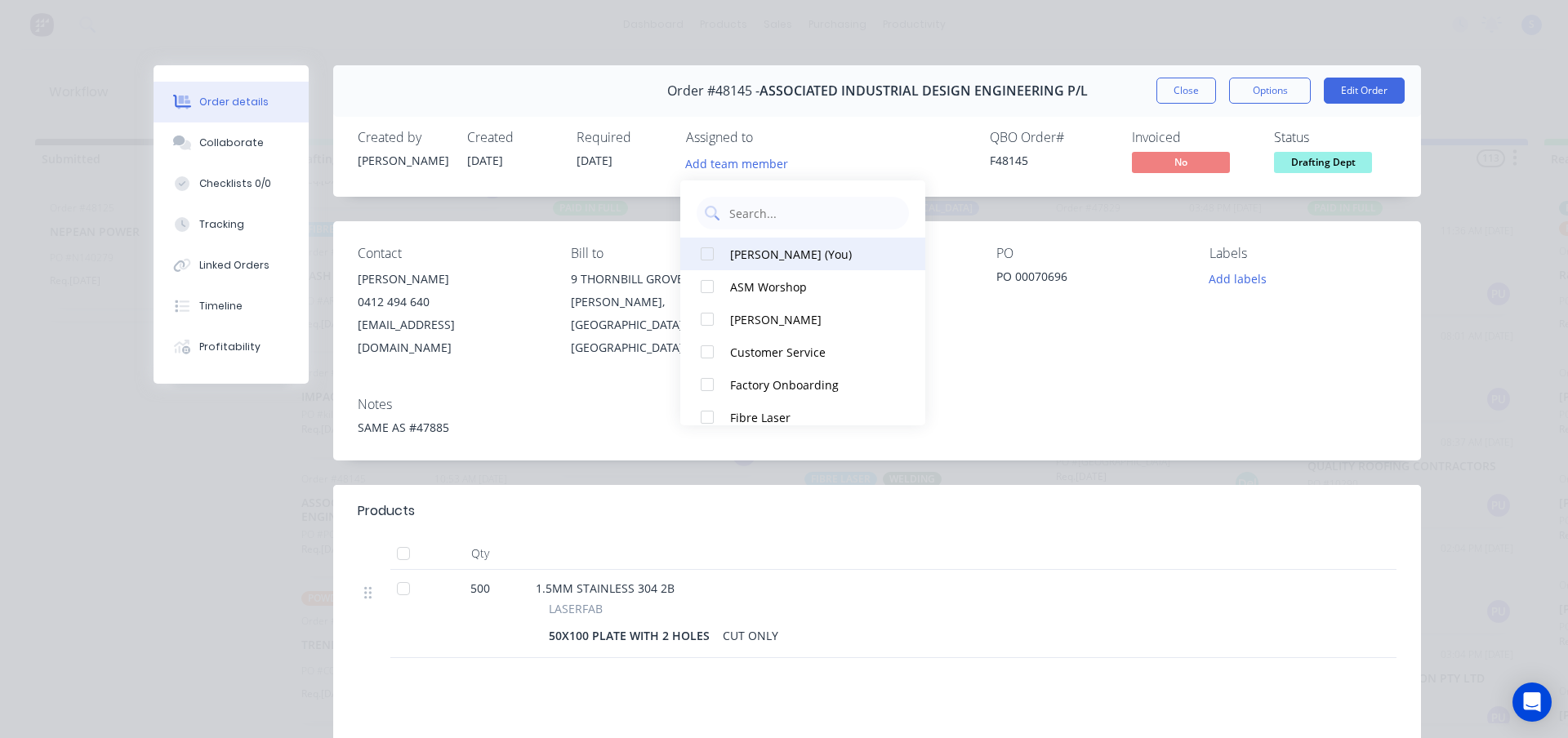
click at [727, 252] on button "[PERSON_NAME] (You)" at bounding box center [803, 254] width 245 height 32
click at [1207, 99] on button "Close" at bounding box center [1186, 90] width 60 height 26
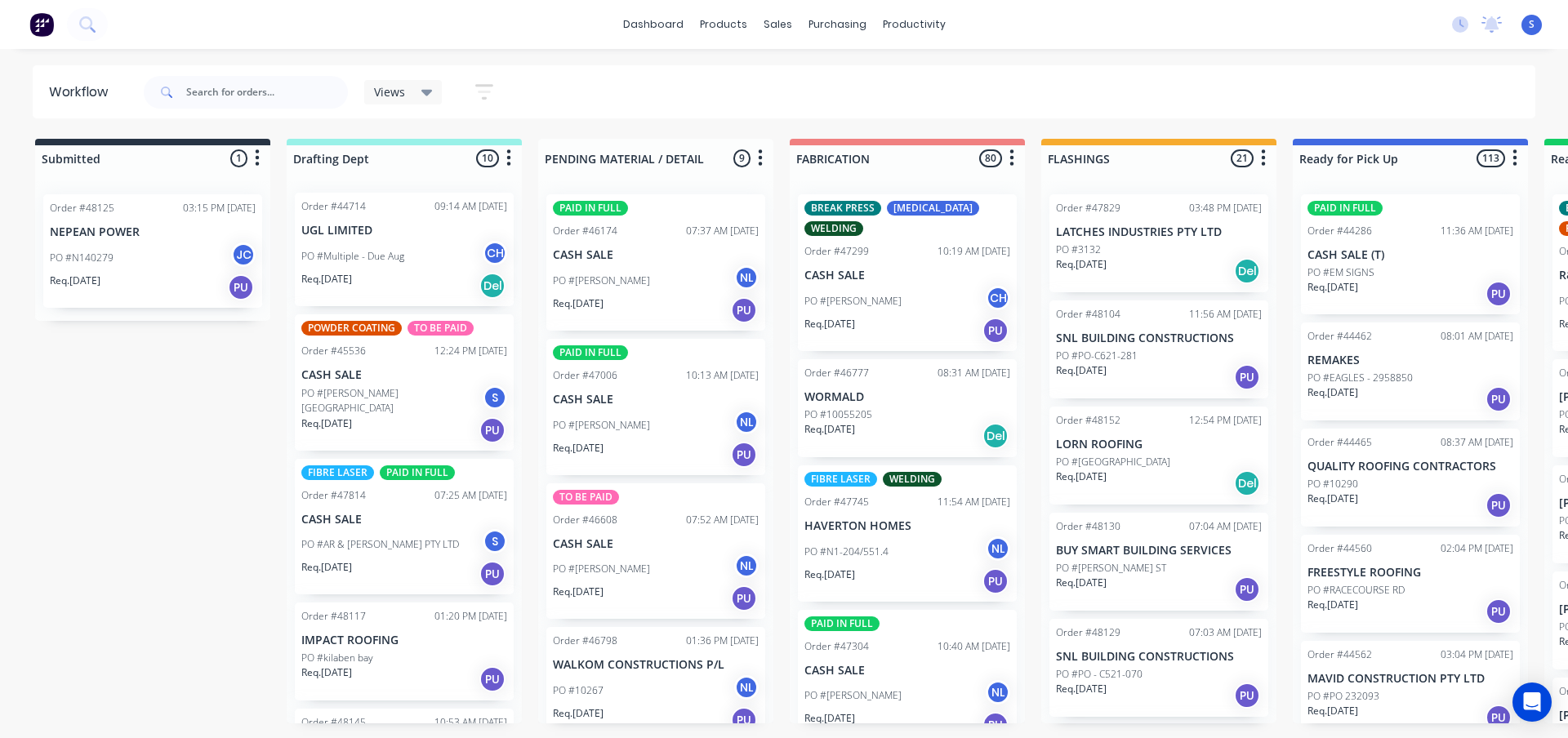
scroll to position [0, 0]
click at [409, 89] on div "Views" at bounding box center [403, 92] width 59 height 14
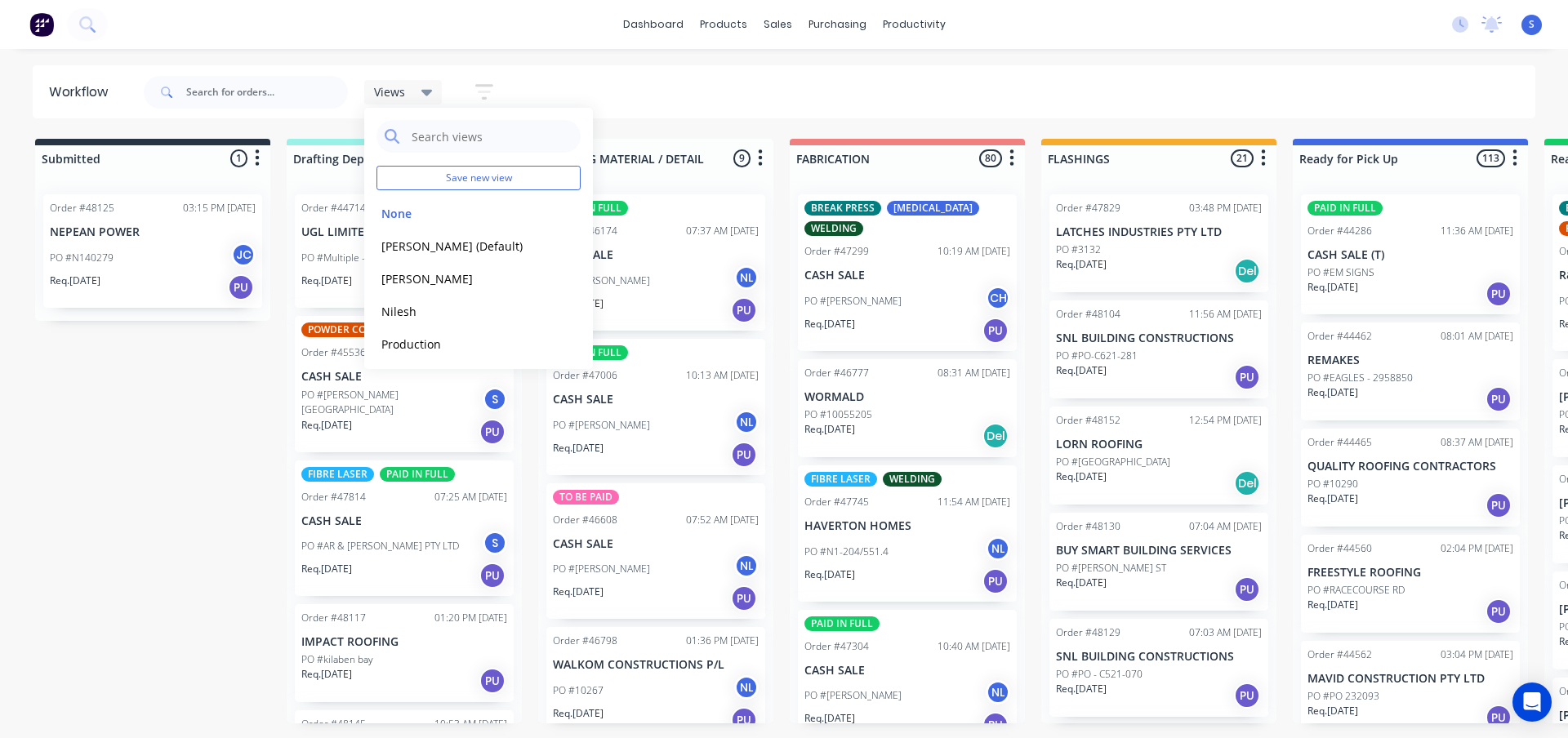
click at [807, 91] on div "Views Save new view None edit [PERSON_NAME] (Default) edit [PERSON_NAME] edit […" at bounding box center [838, 93] width 1396 height 49
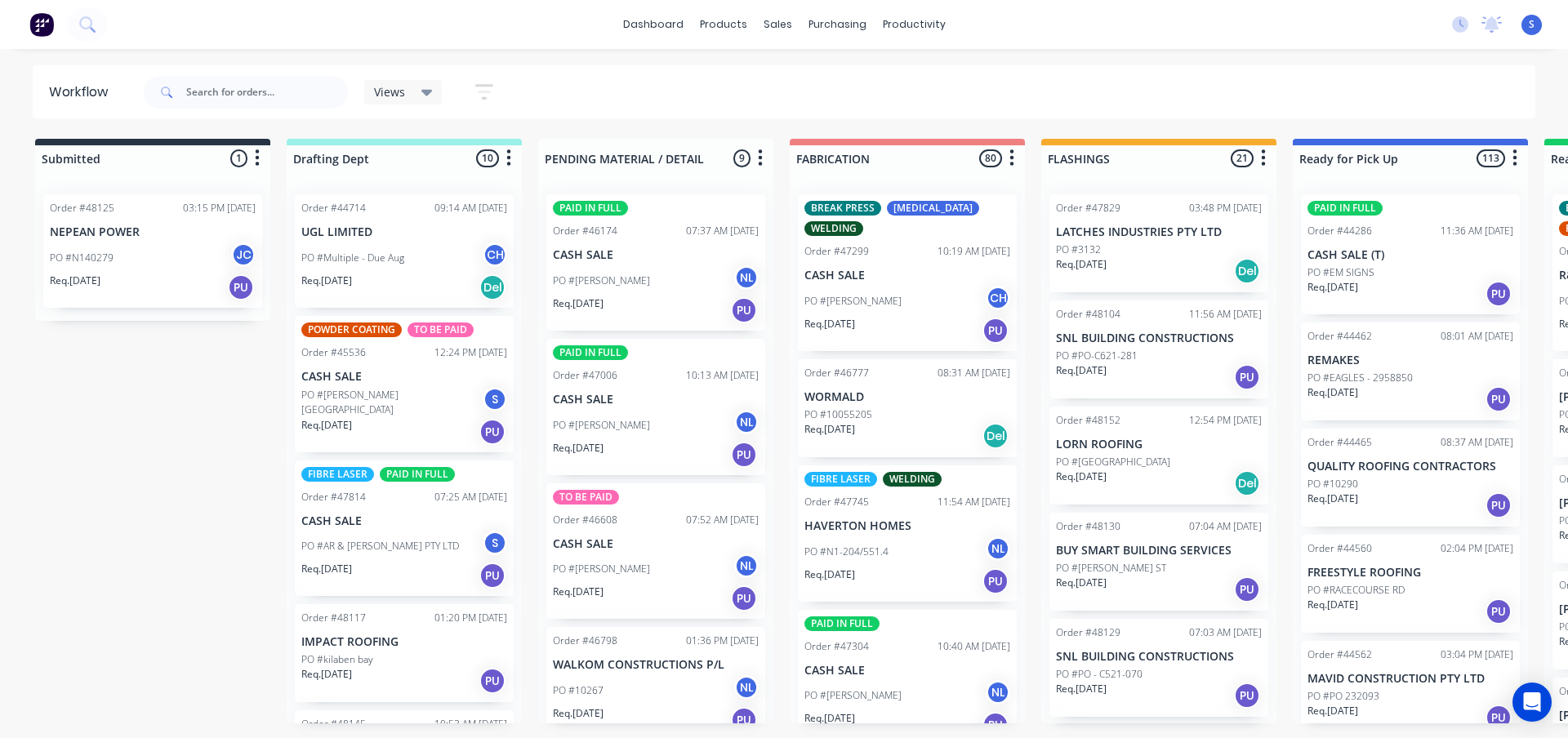
click at [388, 89] on span "Views" at bounding box center [389, 92] width 31 height 17
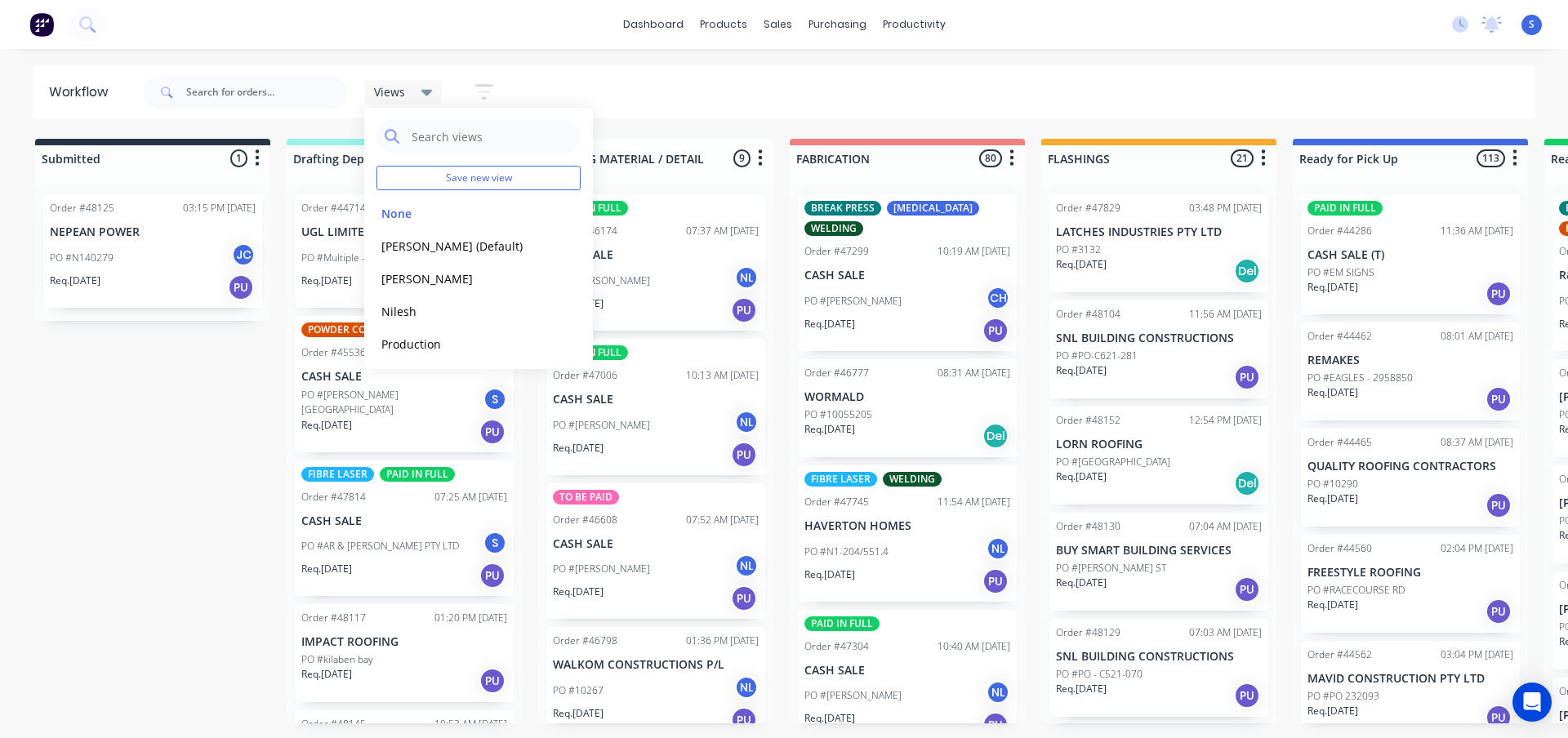
click at [478, 95] on icon "button" at bounding box center [484, 92] width 18 height 20
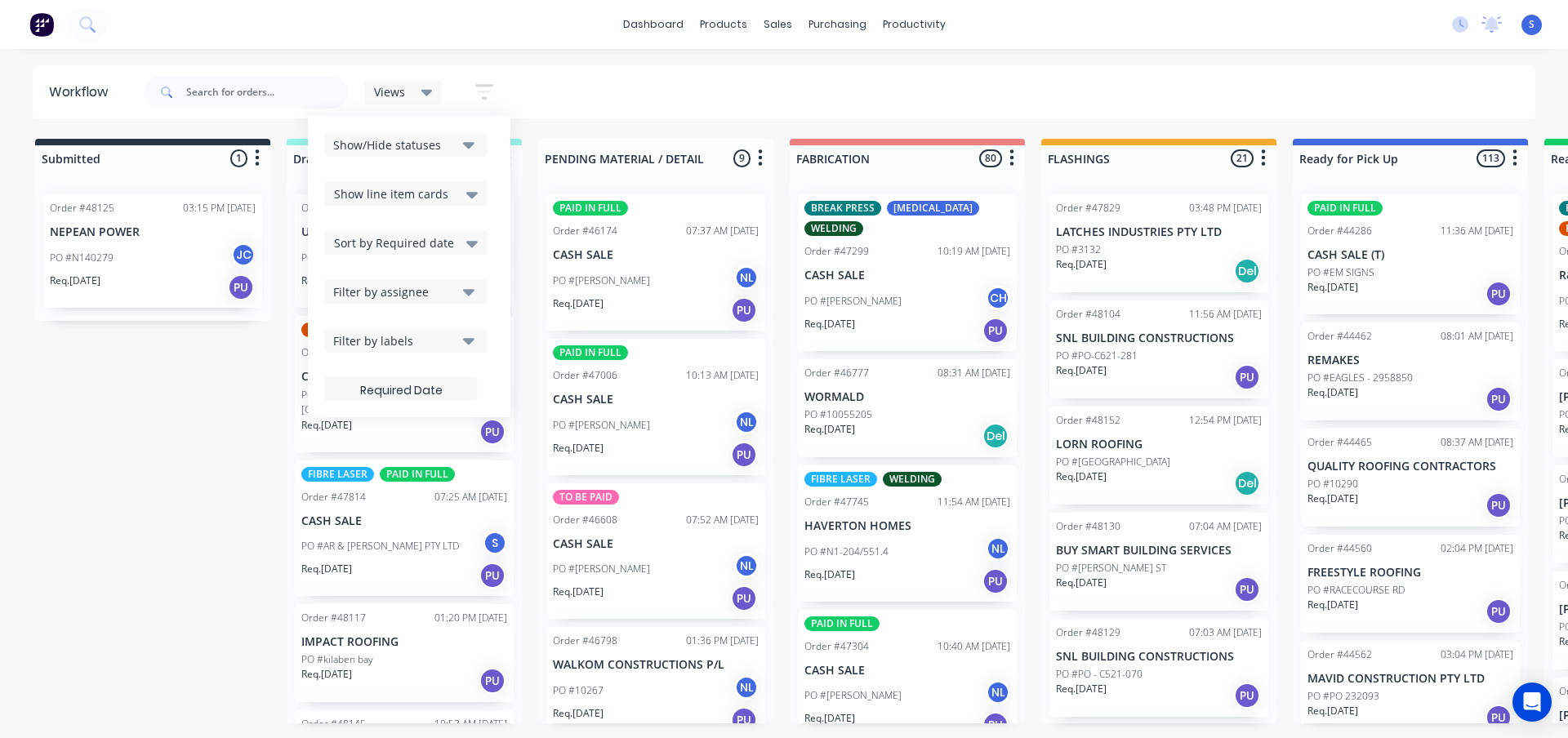
click at [404, 283] on div "Filter by assignee" at bounding box center [394, 292] width 123 height 17
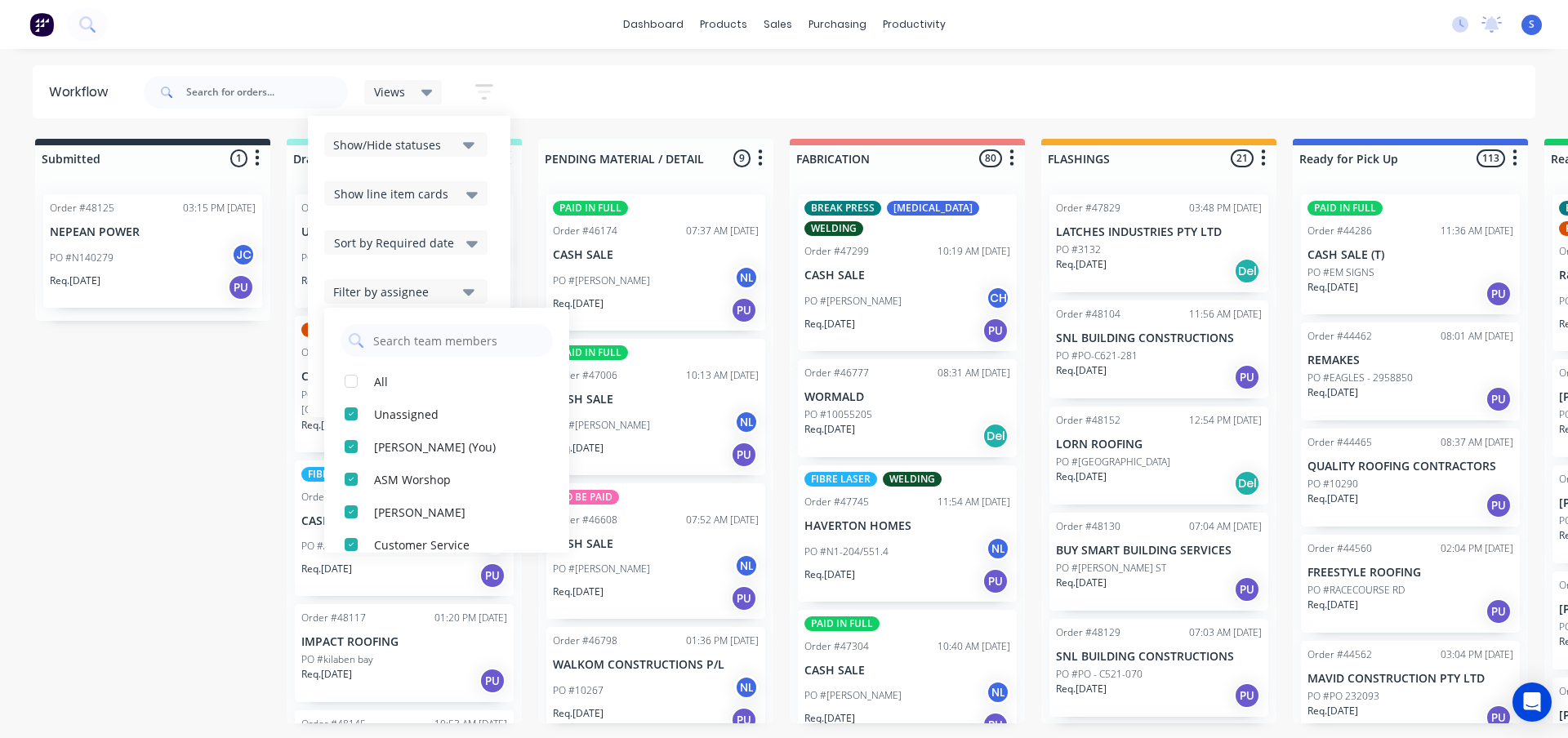
click at [640, 71] on div "Views Save new view None edit [PERSON_NAME] (Default) edit [PERSON_NAME] edit […" at bounding box center [838, 93] width 1396 height 49
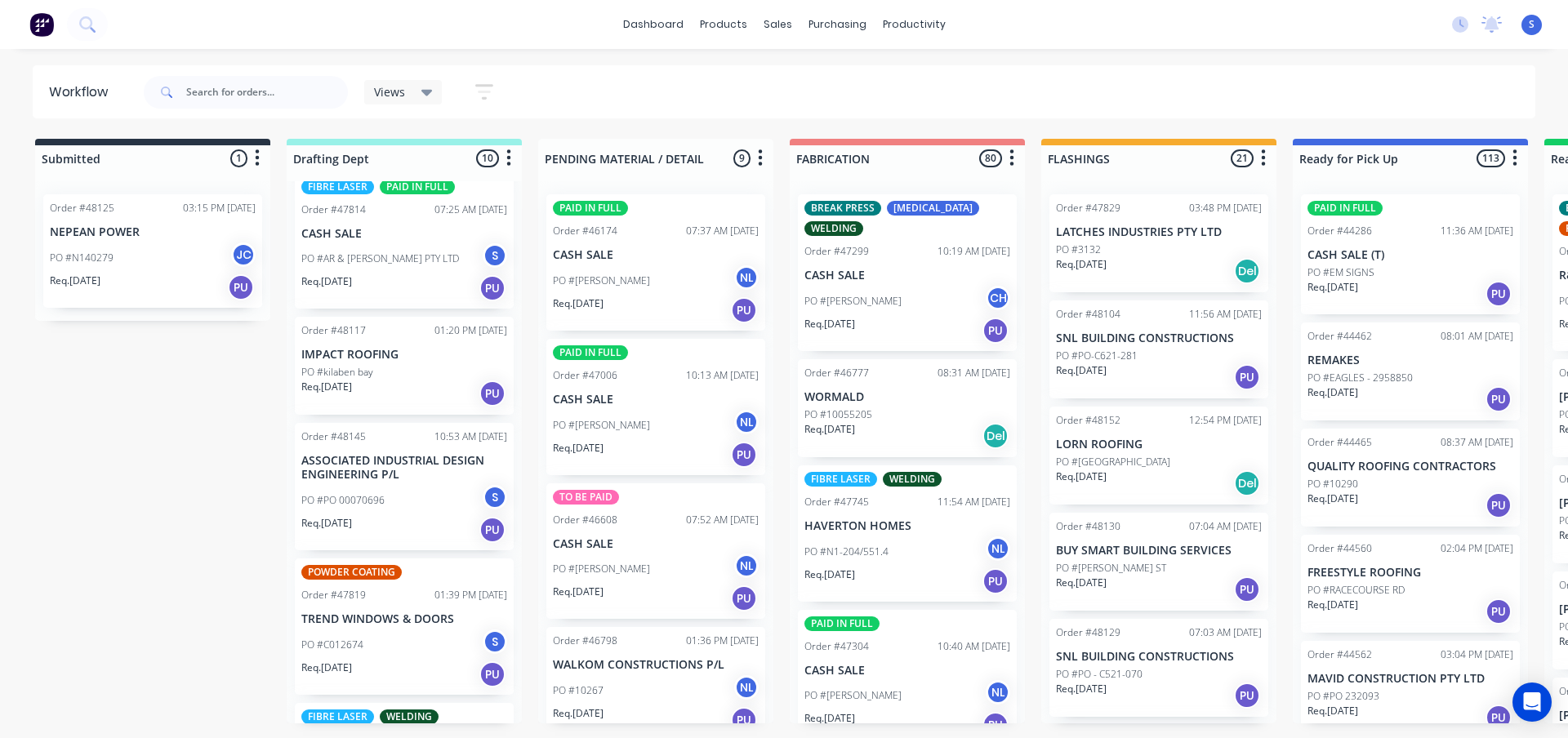
scroll to position [327, 0]
